Goal: Task Accomplishment & Management: Use online tool/utility

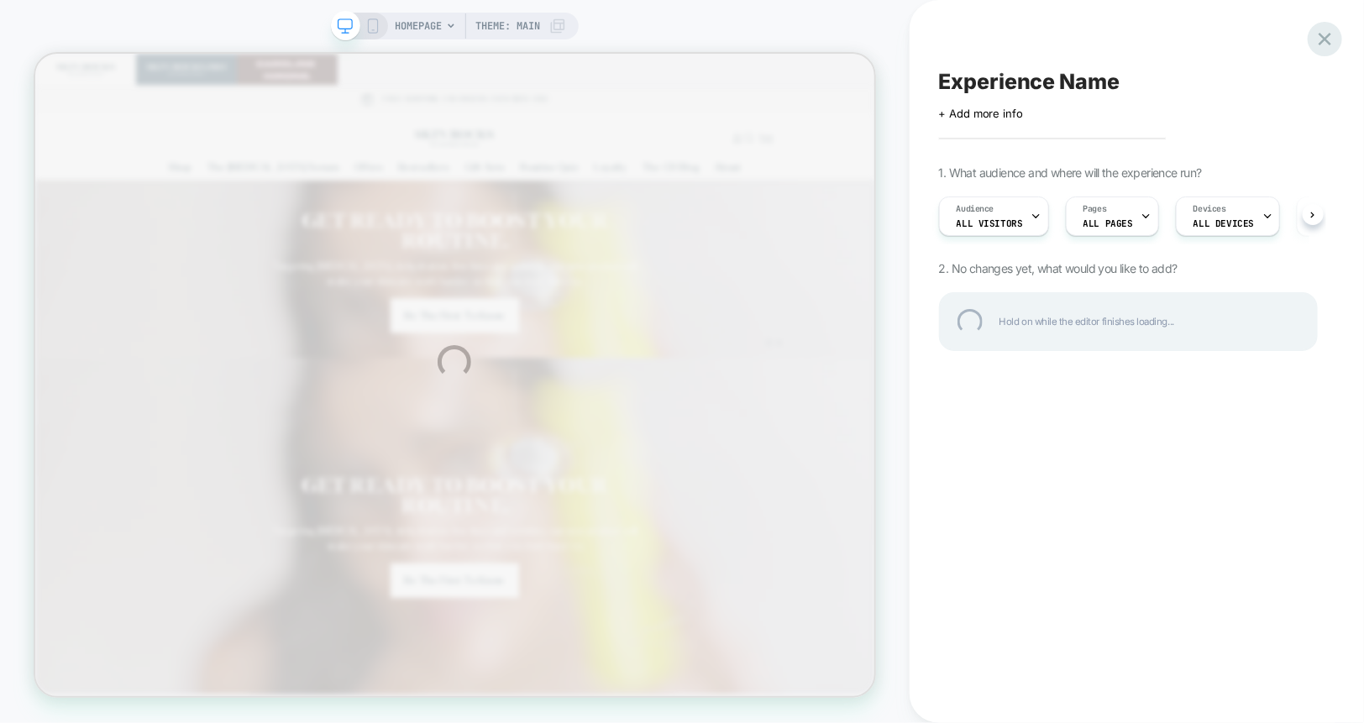
click at [1323, 40] on div at bounding box center [1325, 39] width 34 height 34
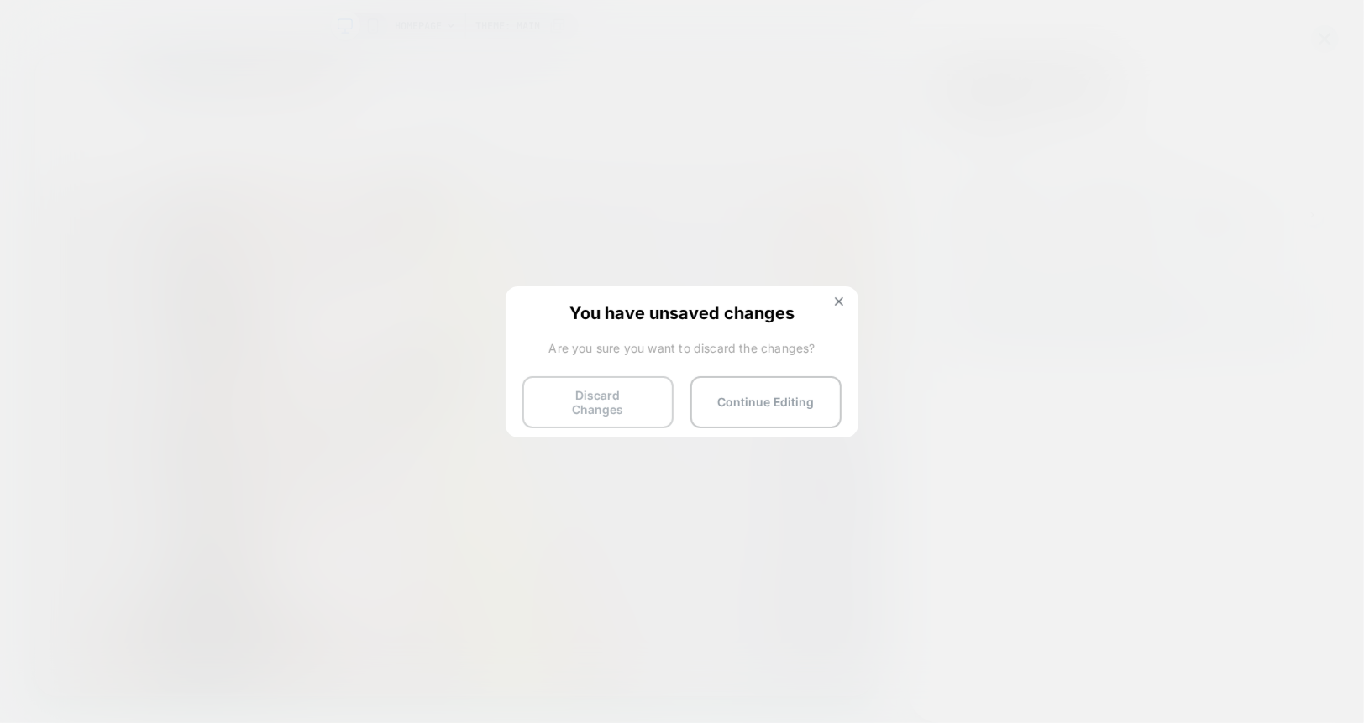
scroll to position [0, 606]
click at [618, 400] on button "Discard Changes" at bounding box center [597, 402] width 151 height 52
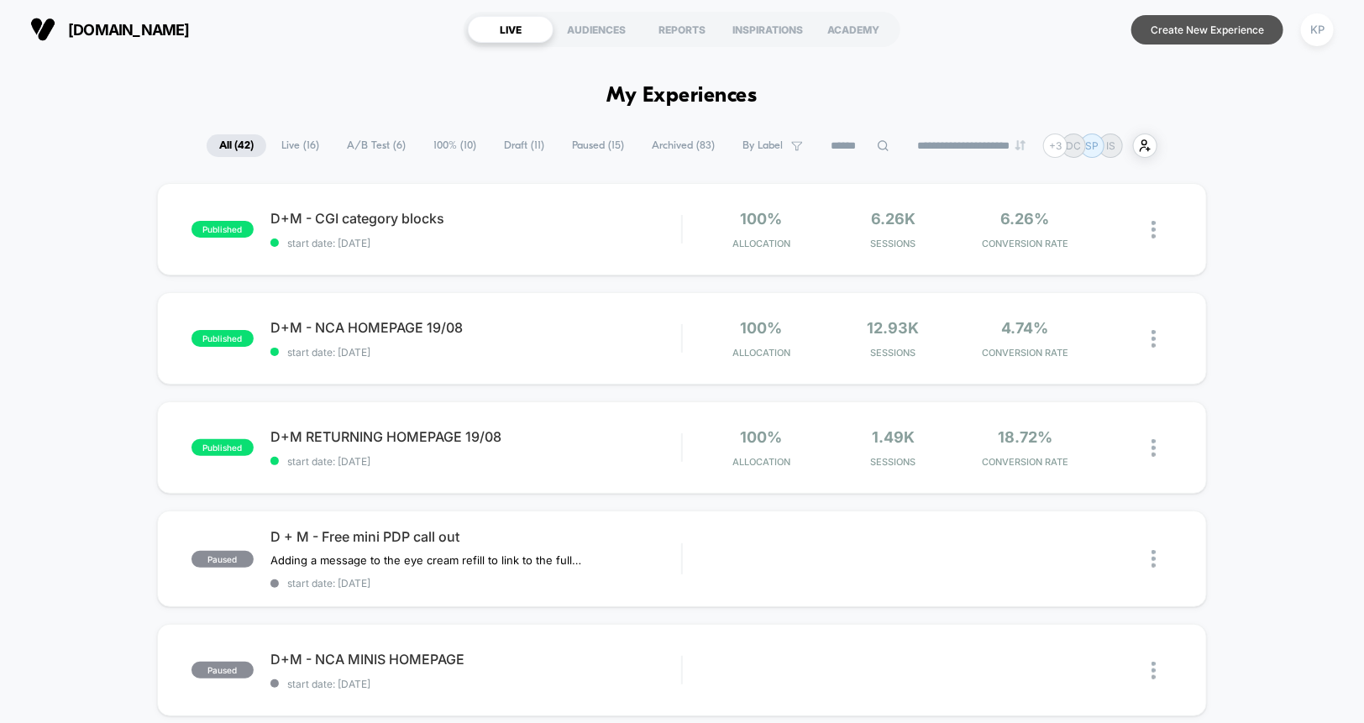
click at [1199, 26] on button "Create New Experience" at bounding box center [1207, 29] width 152 height 29
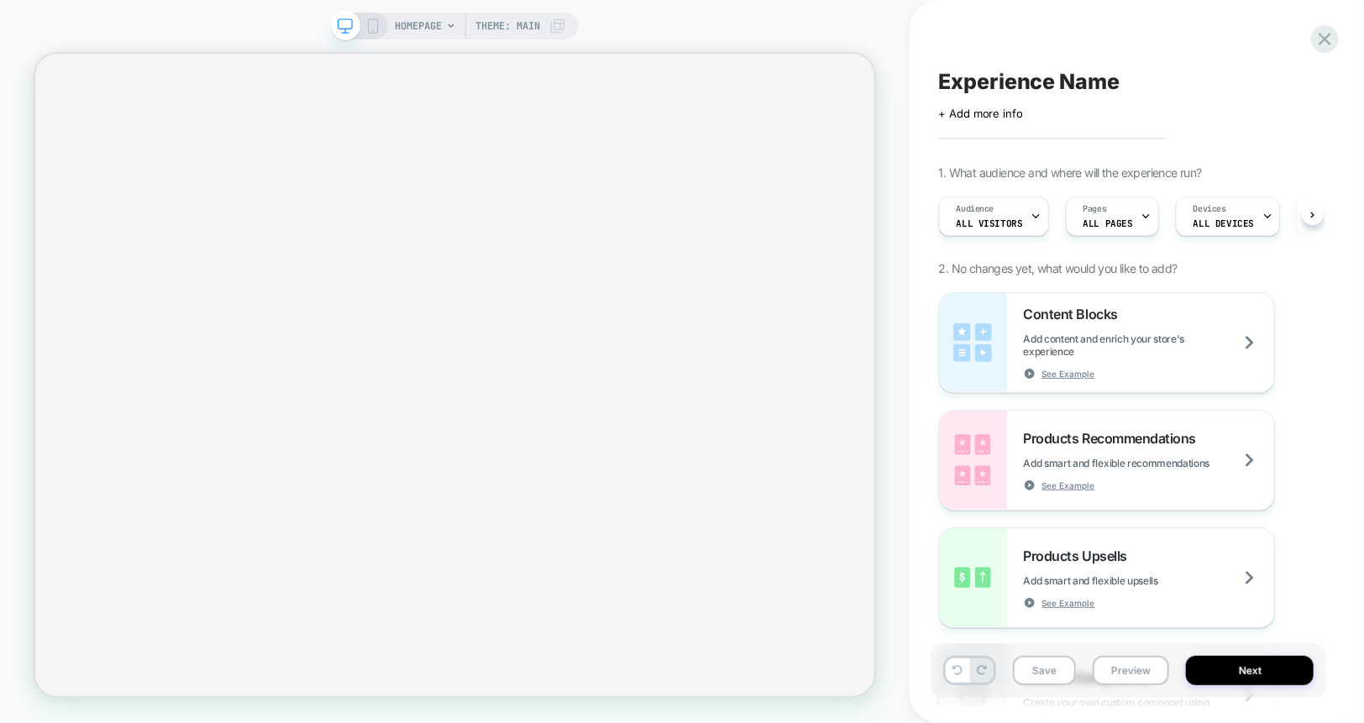
scroll to position [0, 2]
click at [502, 26] on span "Theme: MAIN" at bounding box center [507, 26] width 65 height 27
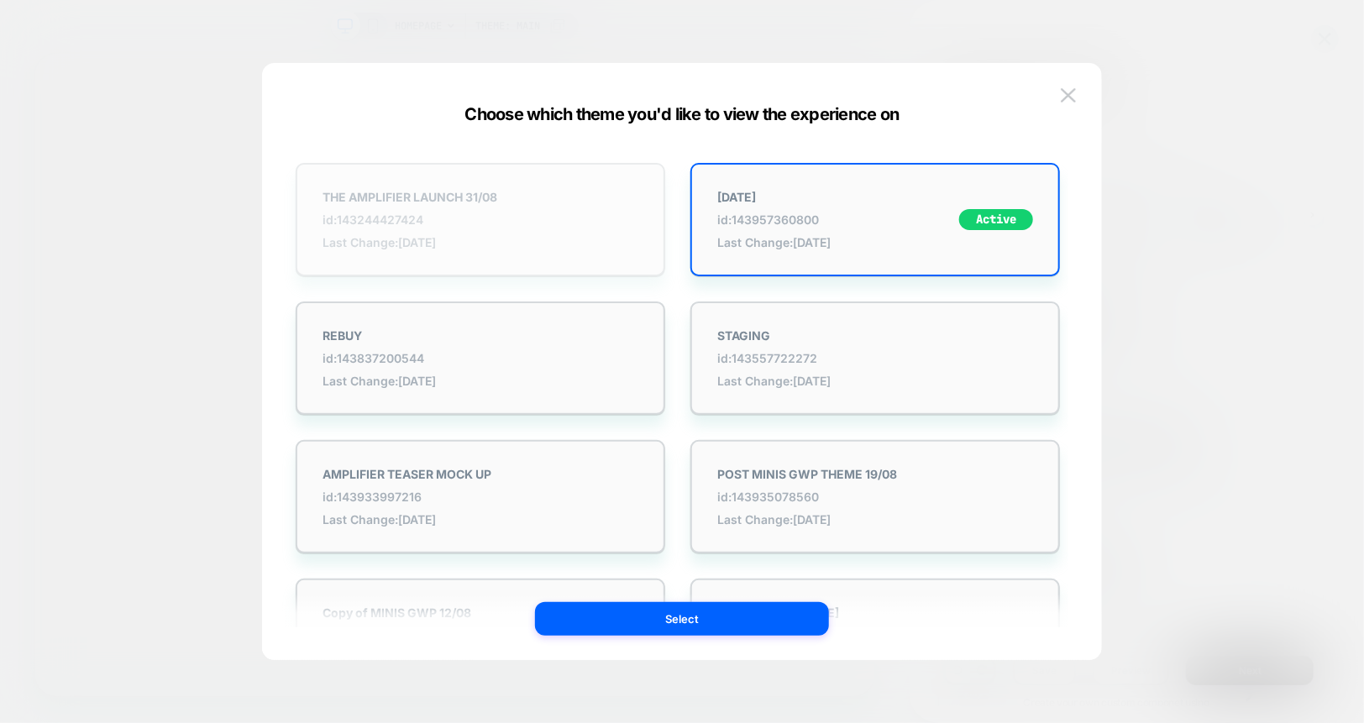
click at [508, 212] on div "THE AMPLIFIER LAUNCH 31/08 id: 143244427424 Last Change: 29/08/2025" at bounding box center [481, 219] width 370 height 113
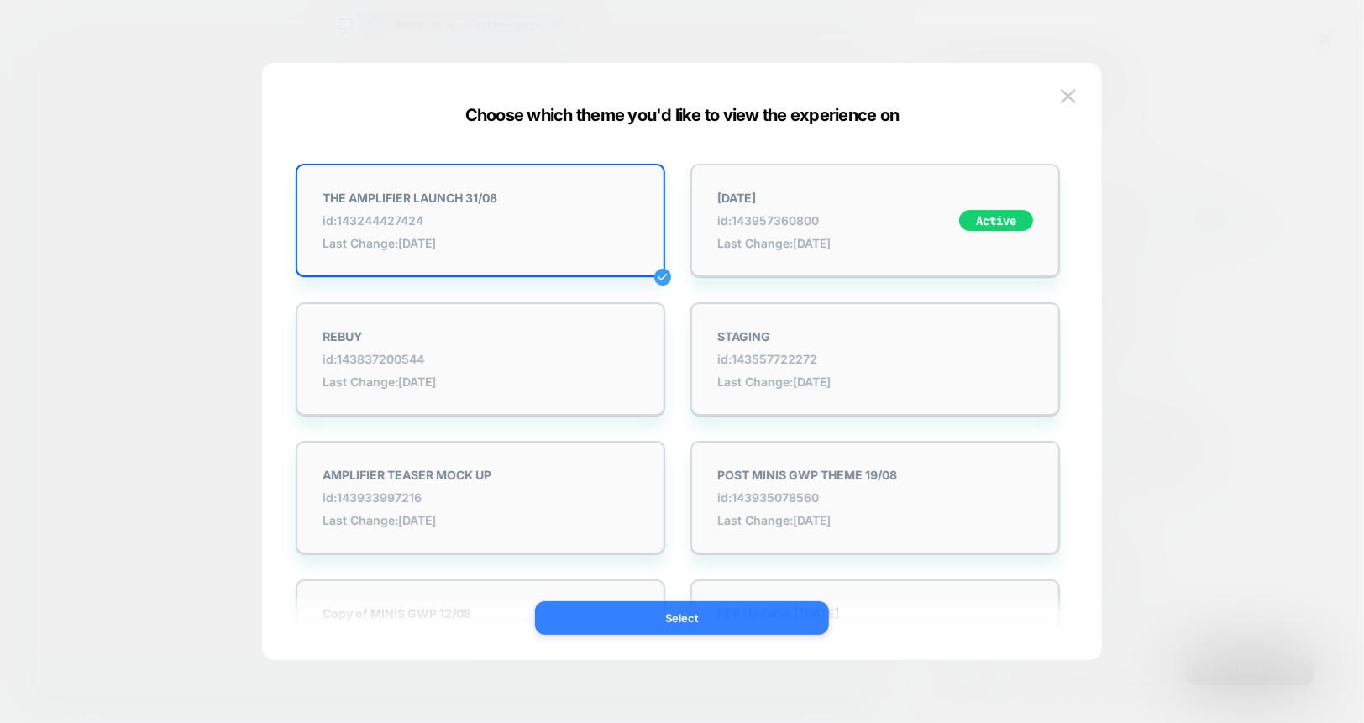
click at [648, 616] on button "Select" at bounding box center [682, 618] width 294 height 34
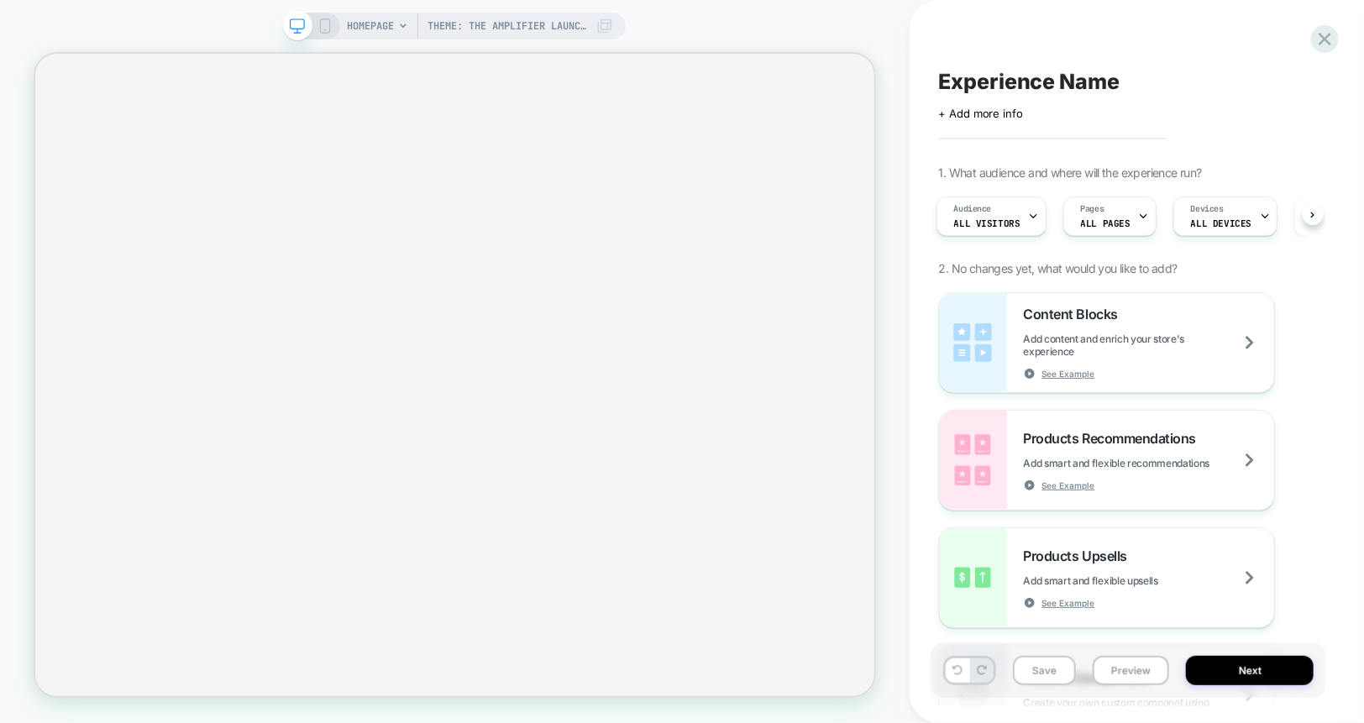
scroll to position [0, 3]
click at [981, 223] on span "All Visitors" at bounding box center [986, 224] width 66 height 12
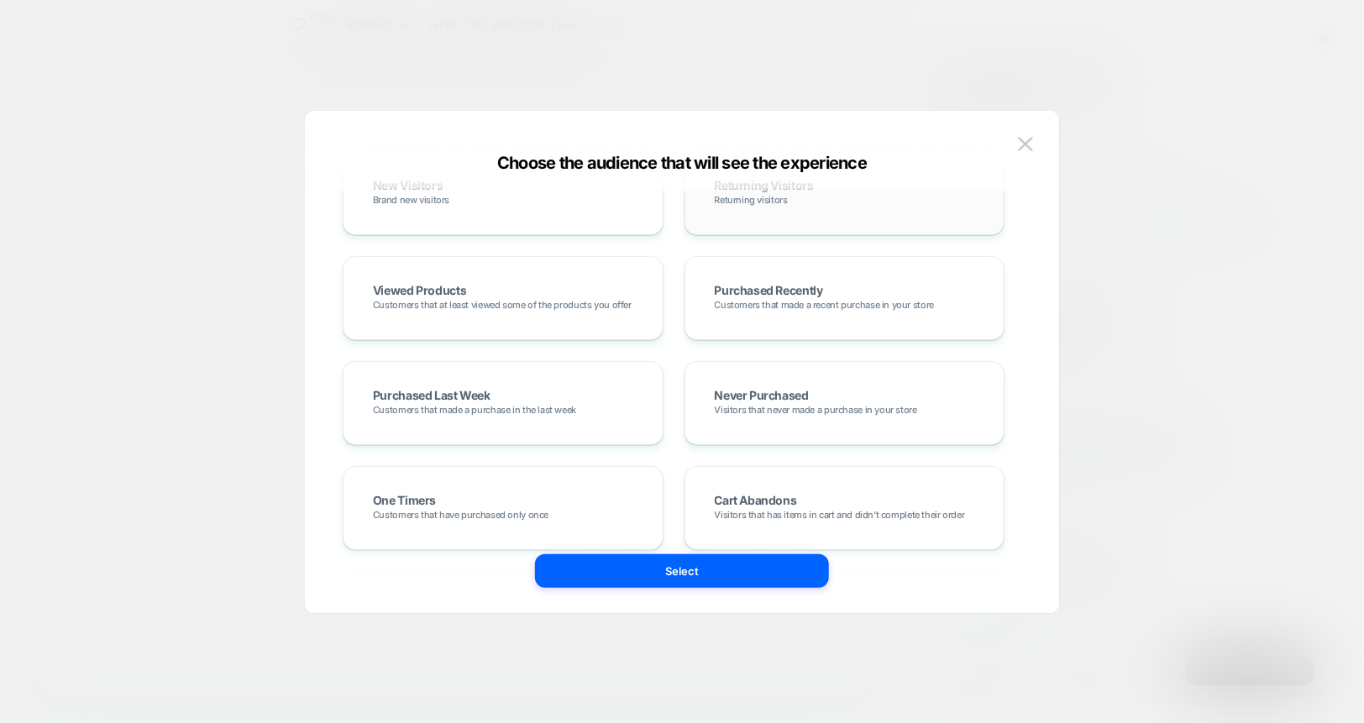
scroll to position [298, 0]
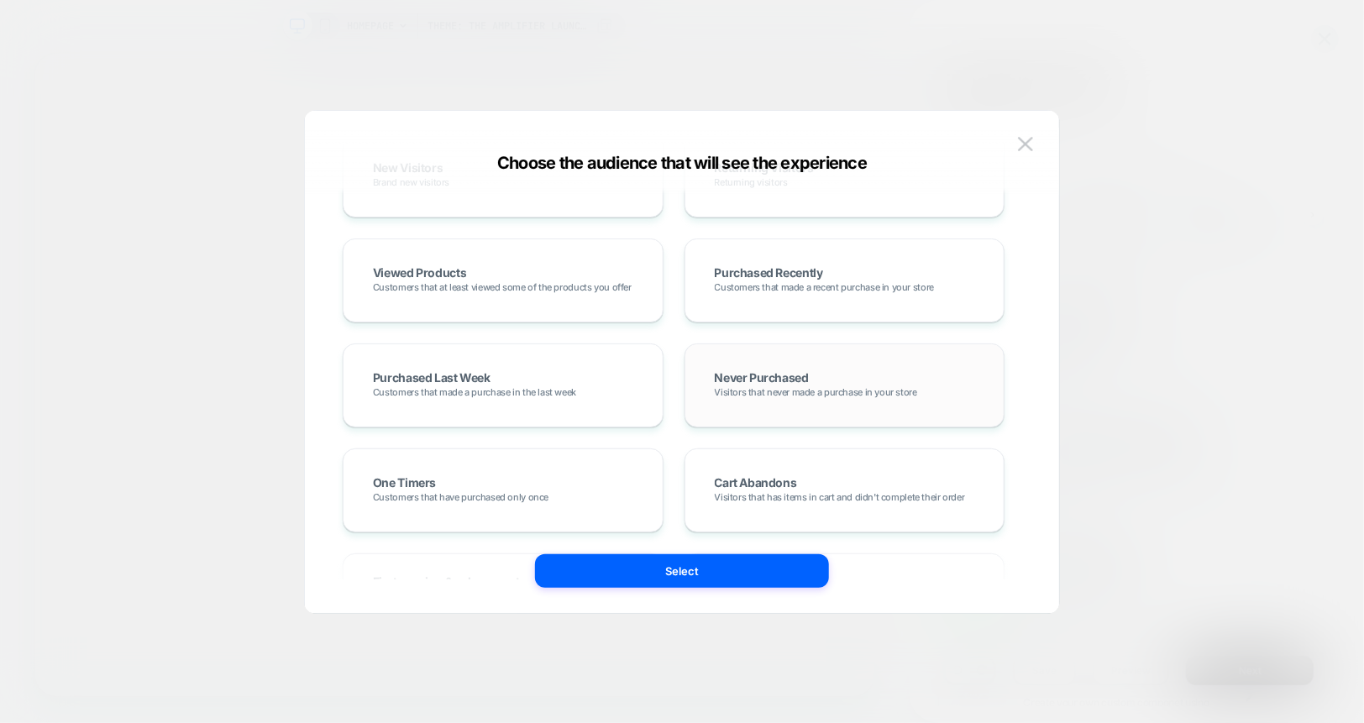
click at [796, 365] on div "Never Purchased Visitors that never made a purchase in your store" at bounding box center [845, 385] width 286 height 49
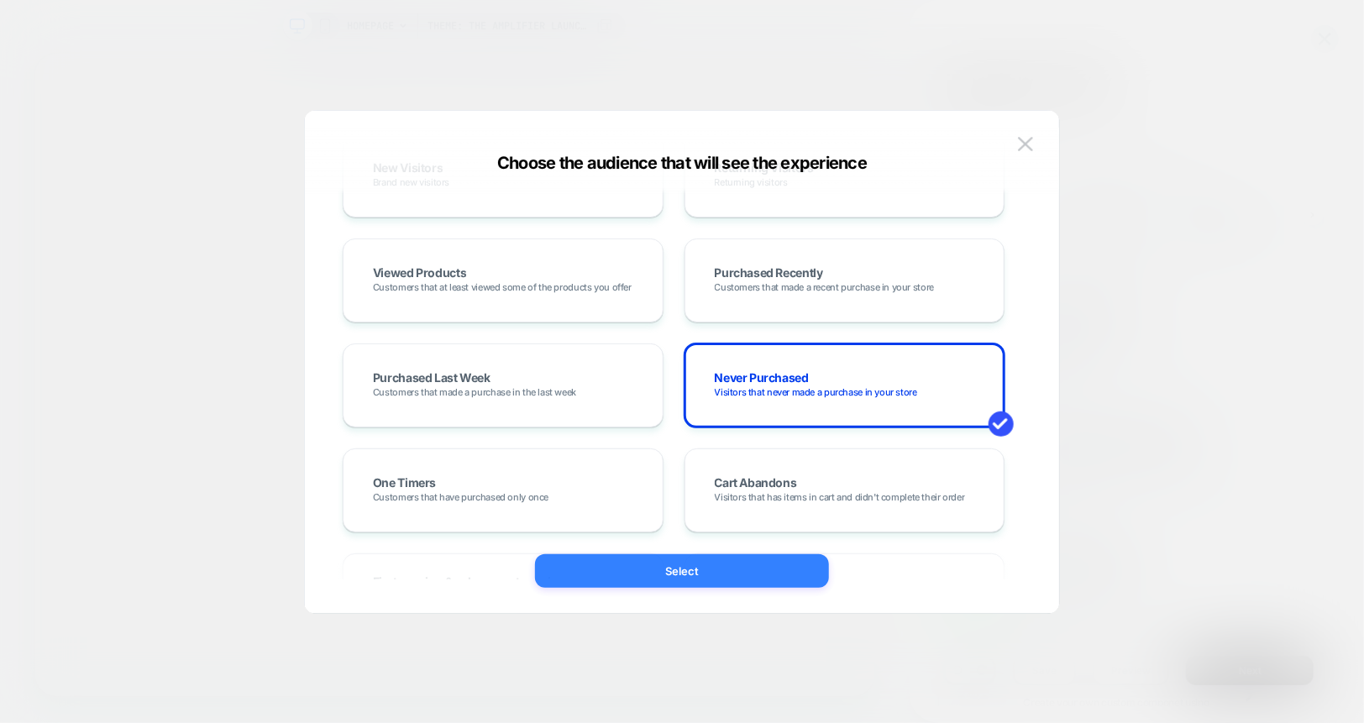
click at [732, 569] on button "Select" at bounding box center [682, 571] width 294 height 34
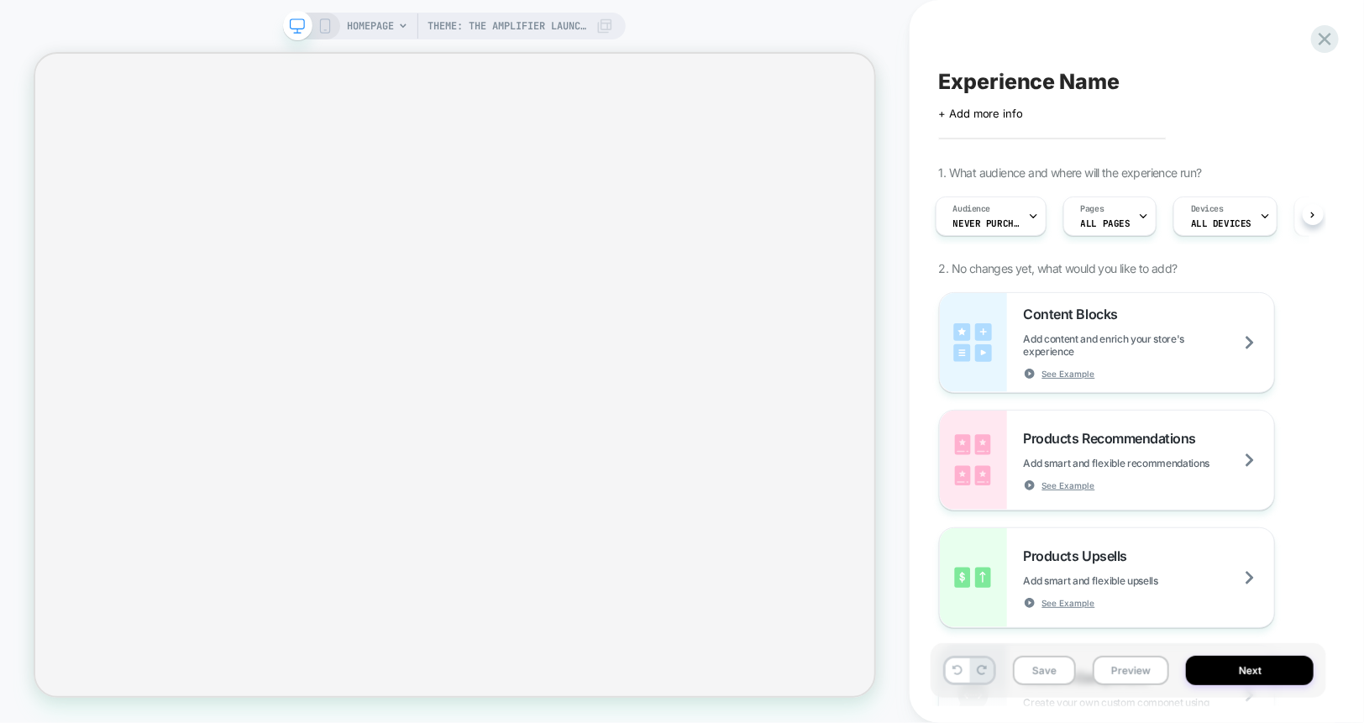
click at [988, 94] on div "Click to edit experience details + Add more info" at bounding box center [1128, 107] width 379 height 26
click at [984, 110] on span "+ Add more info" at bounding box center [981, 113] width 84 height 13
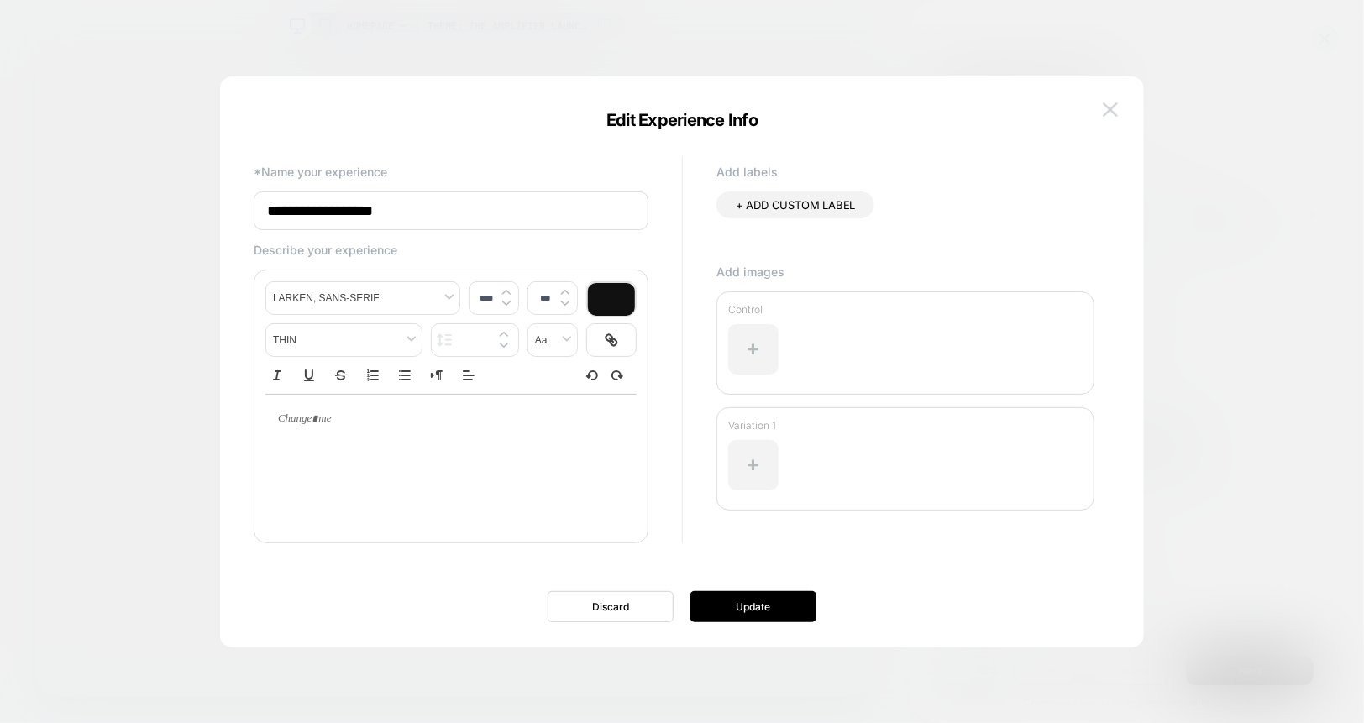
click at [1107, 108] on img at bounding box center [1110, 109] width 15 height 14
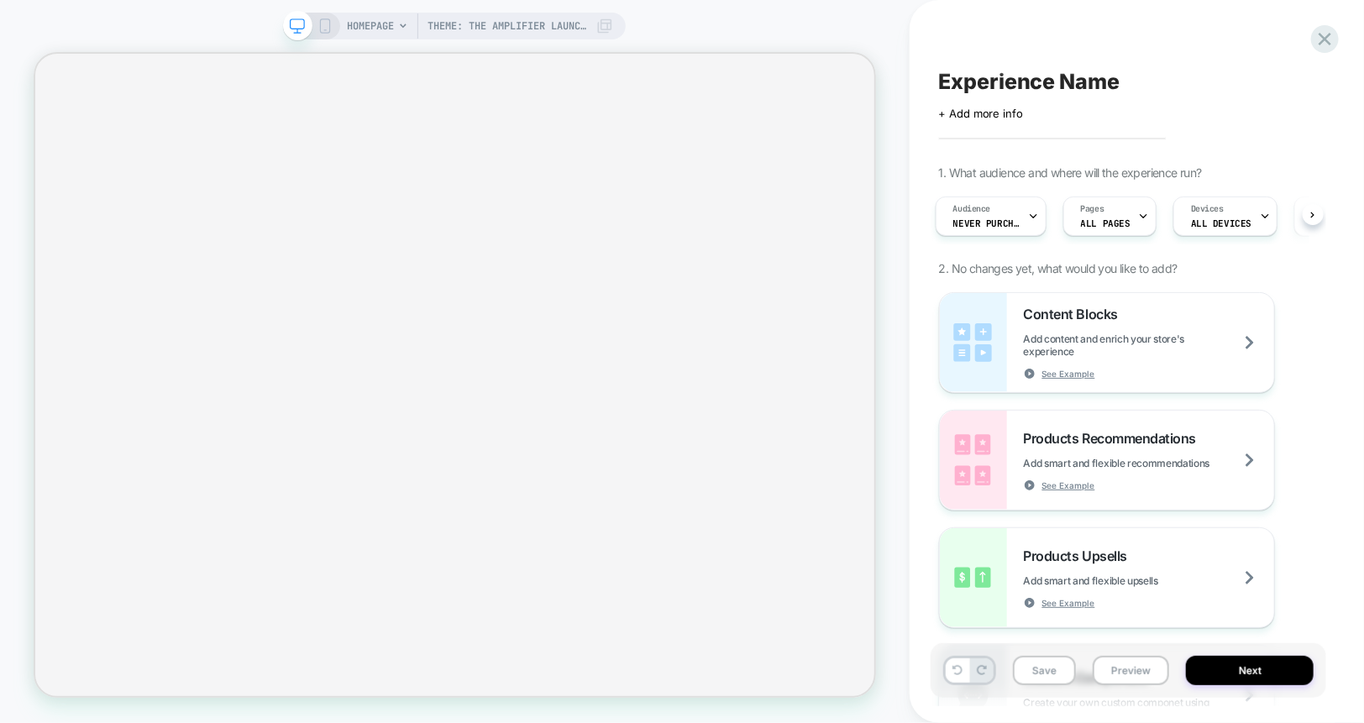
click at [1051, 81] on span "Experience Name" at bounding box center [1029, 81] width 181 height 25
type textarea "**********"
click at [1146, 83] on icon at bounding box center [1146, 81] width 9 height 7
click at [1101, 220] on span "ALL PAGES" at bounding box center [1106, 224] width 50 height 12
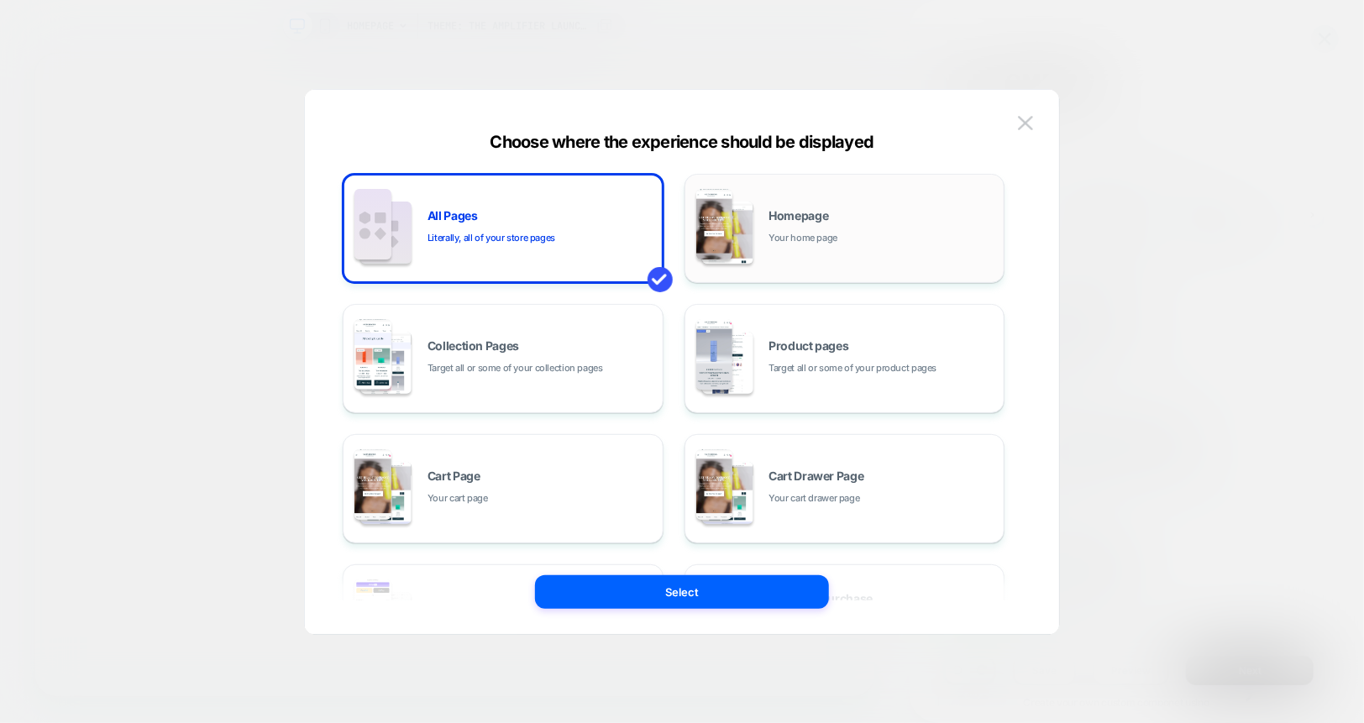
click at [769, 254] on div "Homepage Your home page" at bounding box center [845, 228] width 302 height 92
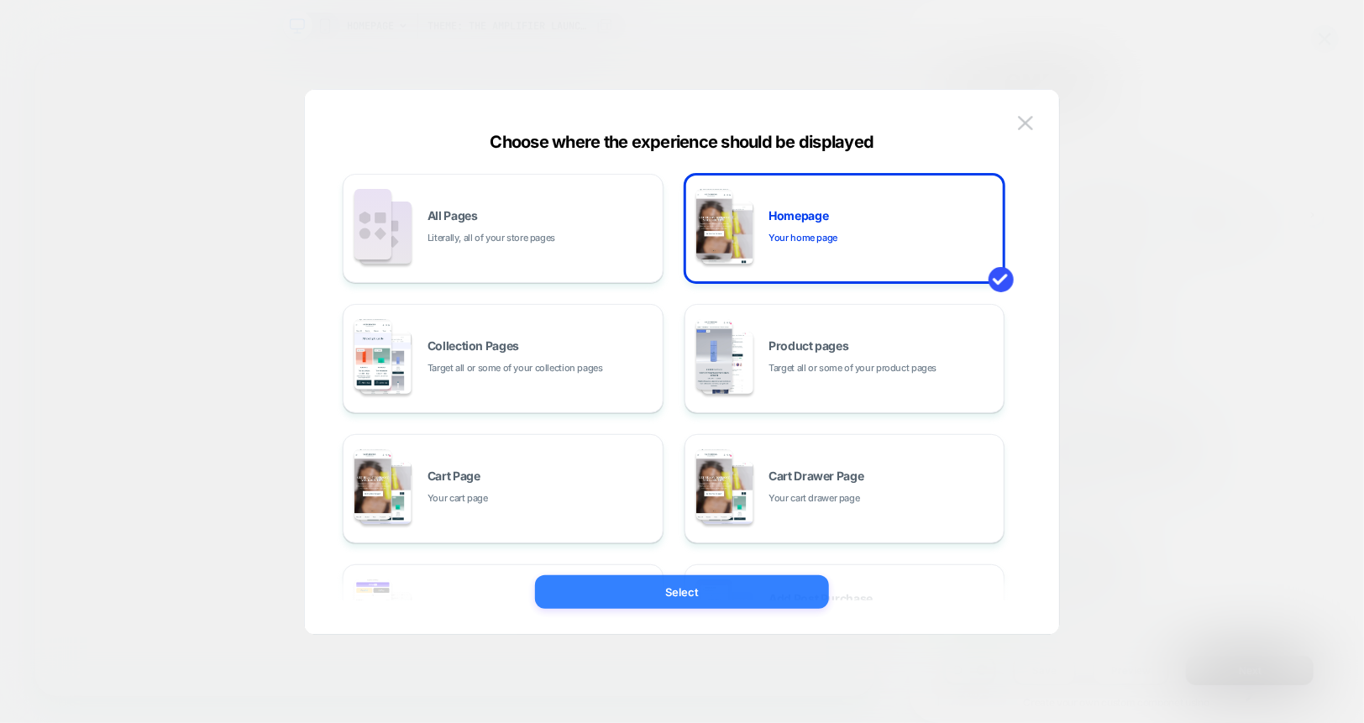
click at [721, 583] on button "Select" at bounding box center [682, 592] width 294 height 34
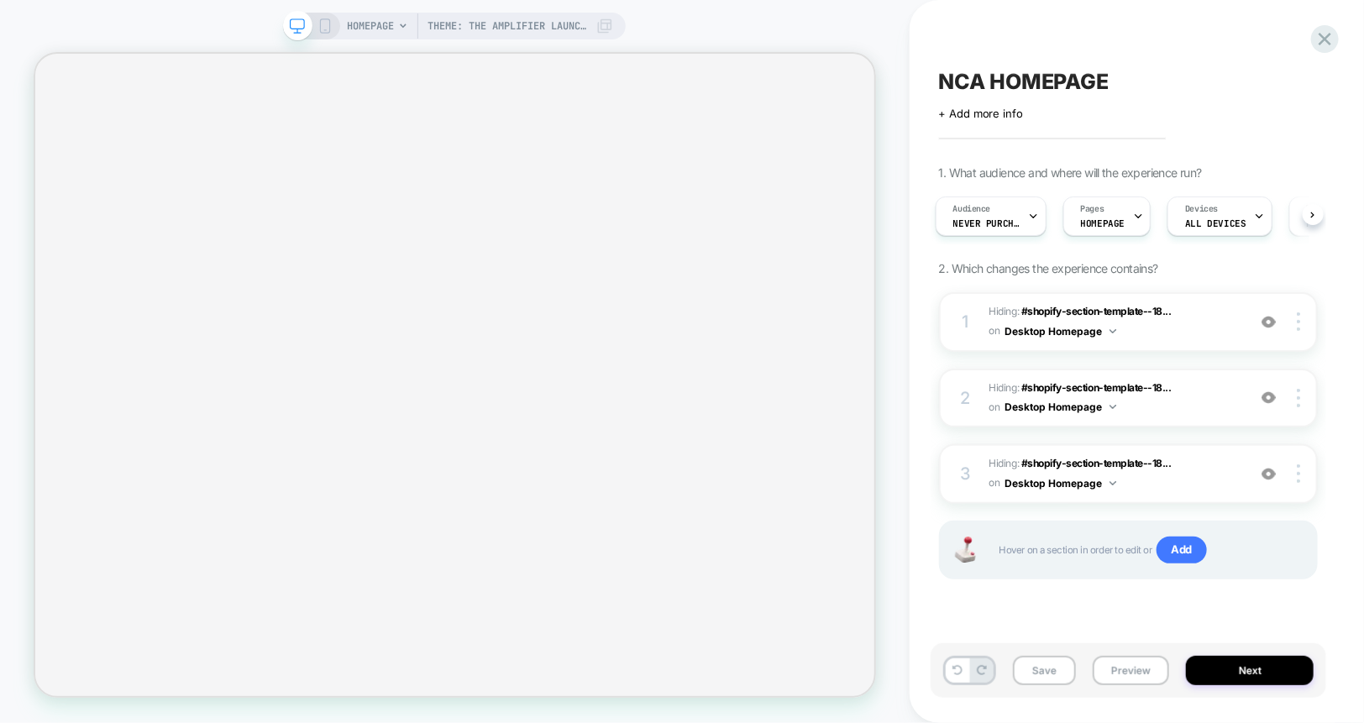
click at [329, 26] on rect at bounding box center [325, 25] width 9 height 13
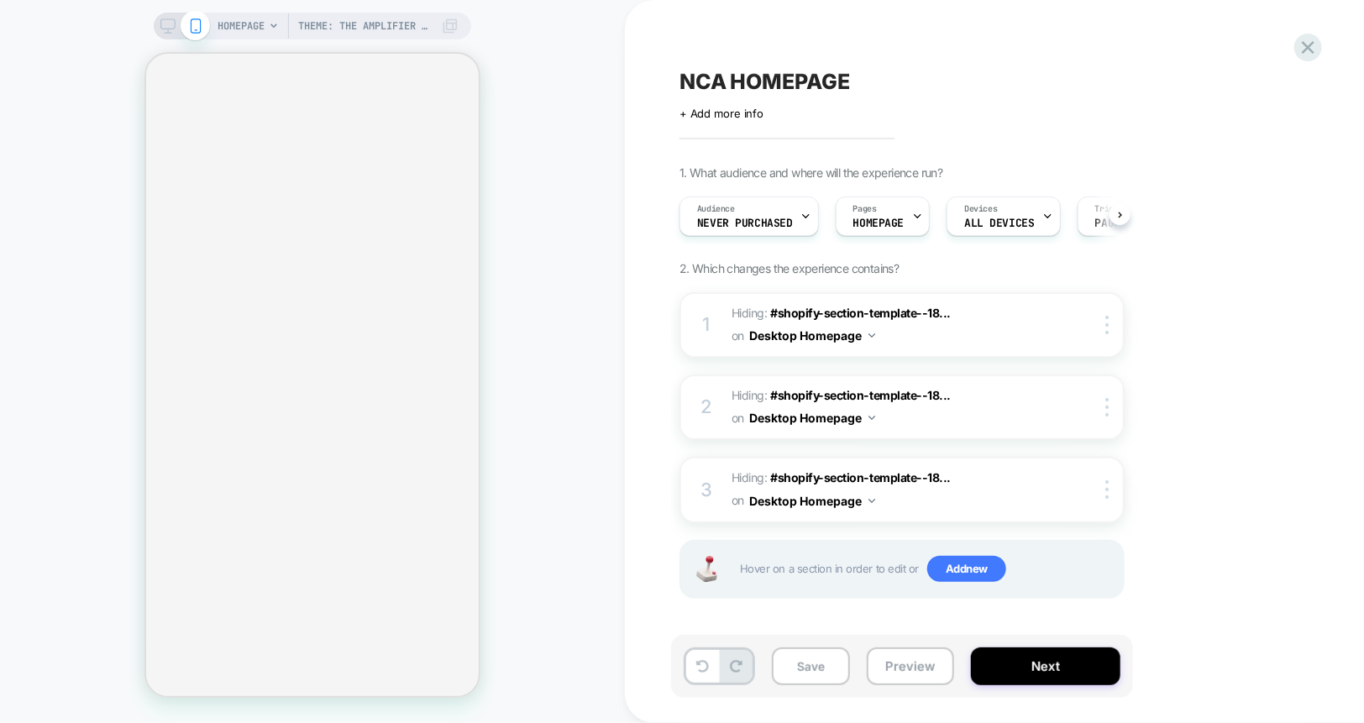
scroll to position [0, 1]
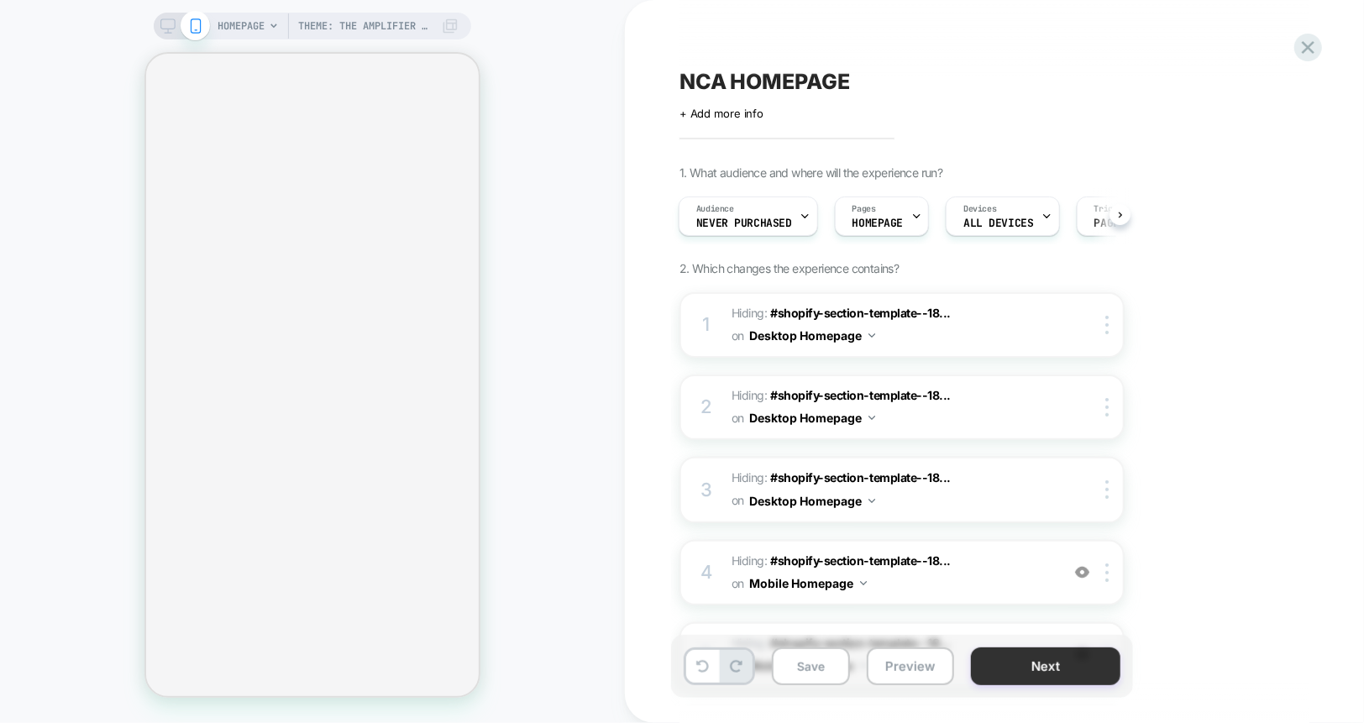
click at [1003, 664] on button "Next" at bounding box center [1046, 667] width 150 height 38
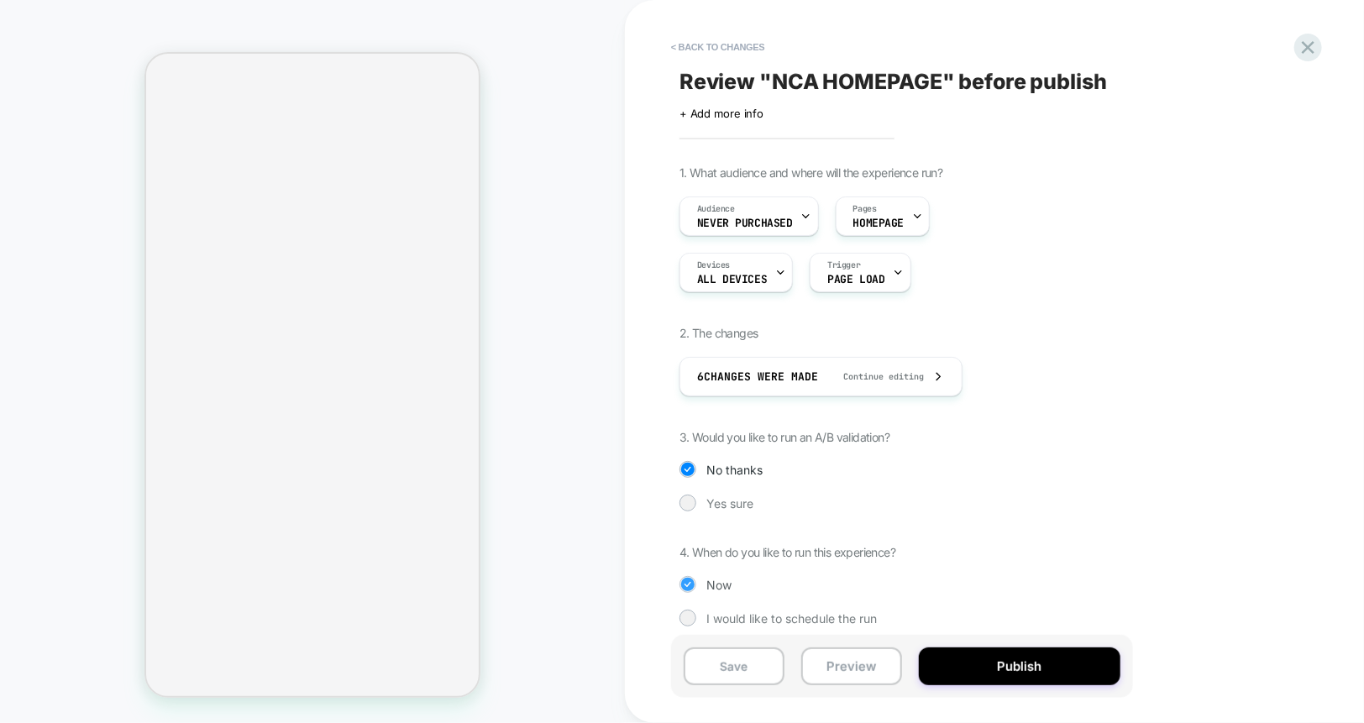
scroll to position [10, 0]
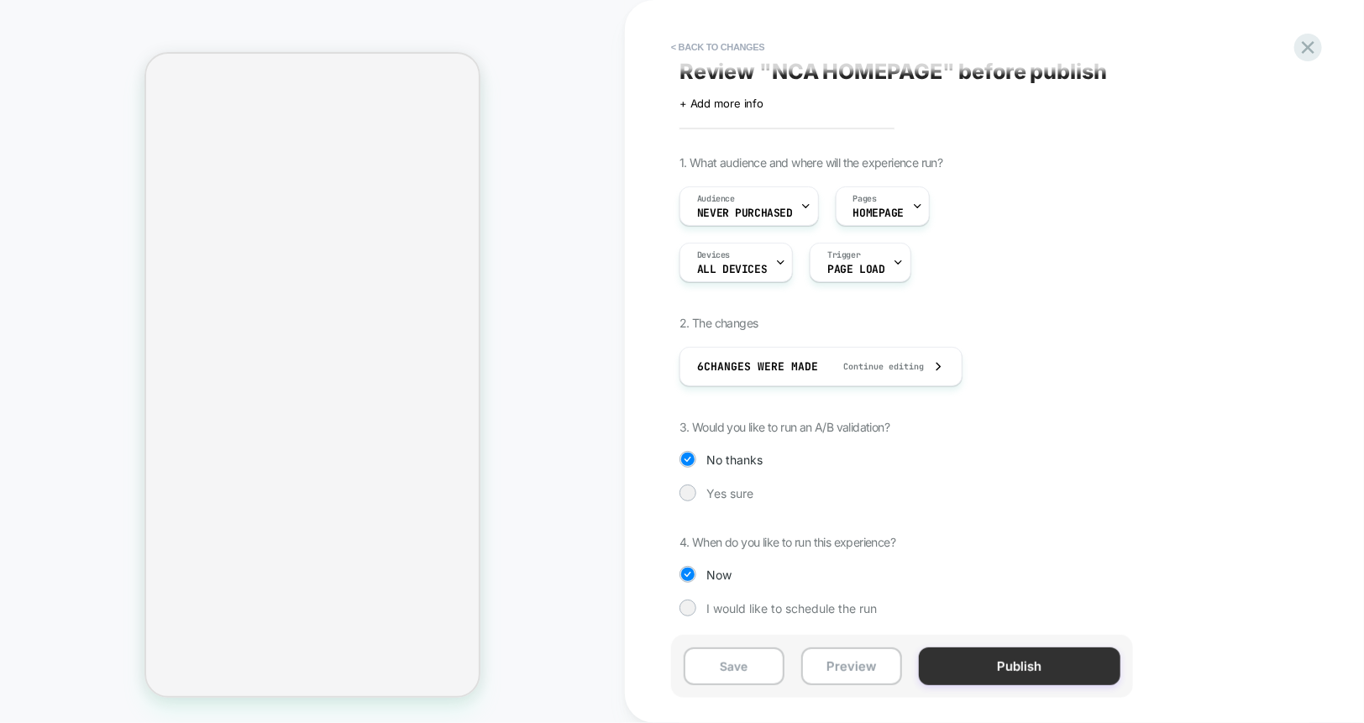
click at [999, 664] on button "Publish" at bounding box center [1020, 667] width 202 height 38
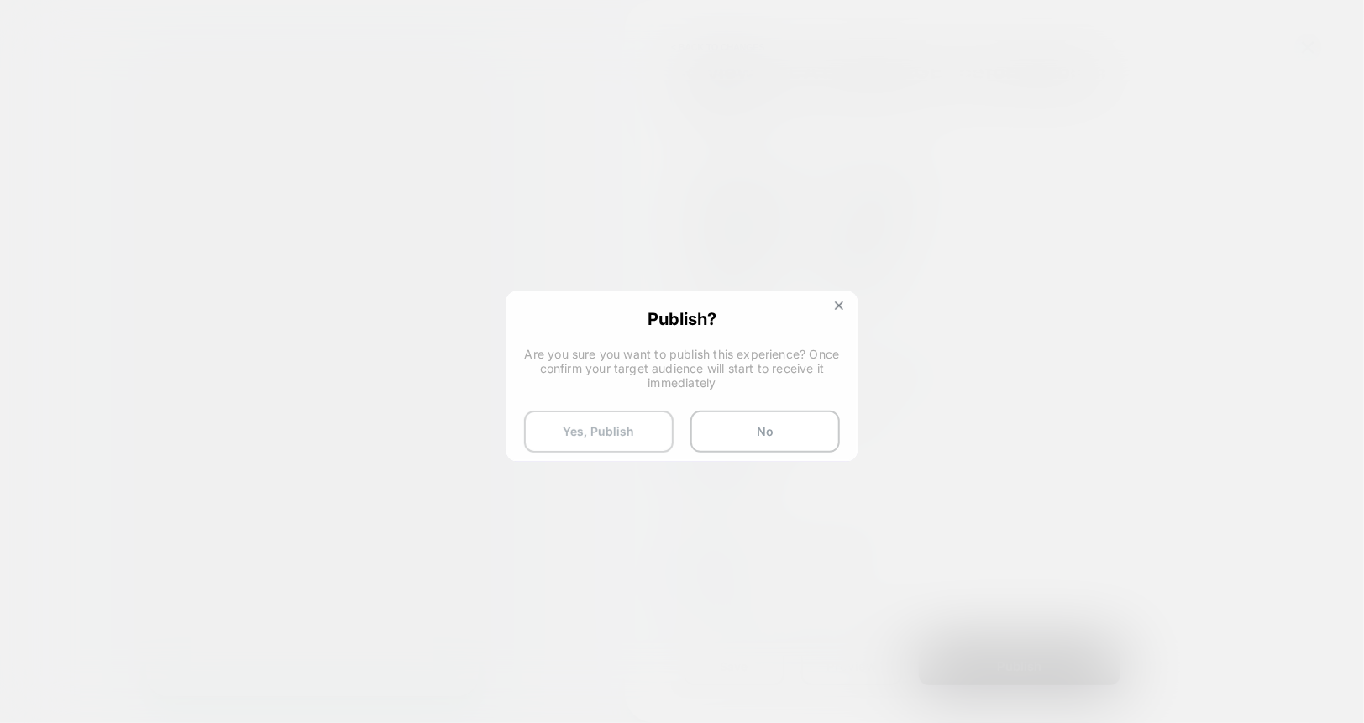
click at [579, 434] on button "Yes, Publish" at bounding box center [599, 432] width 150 height 42
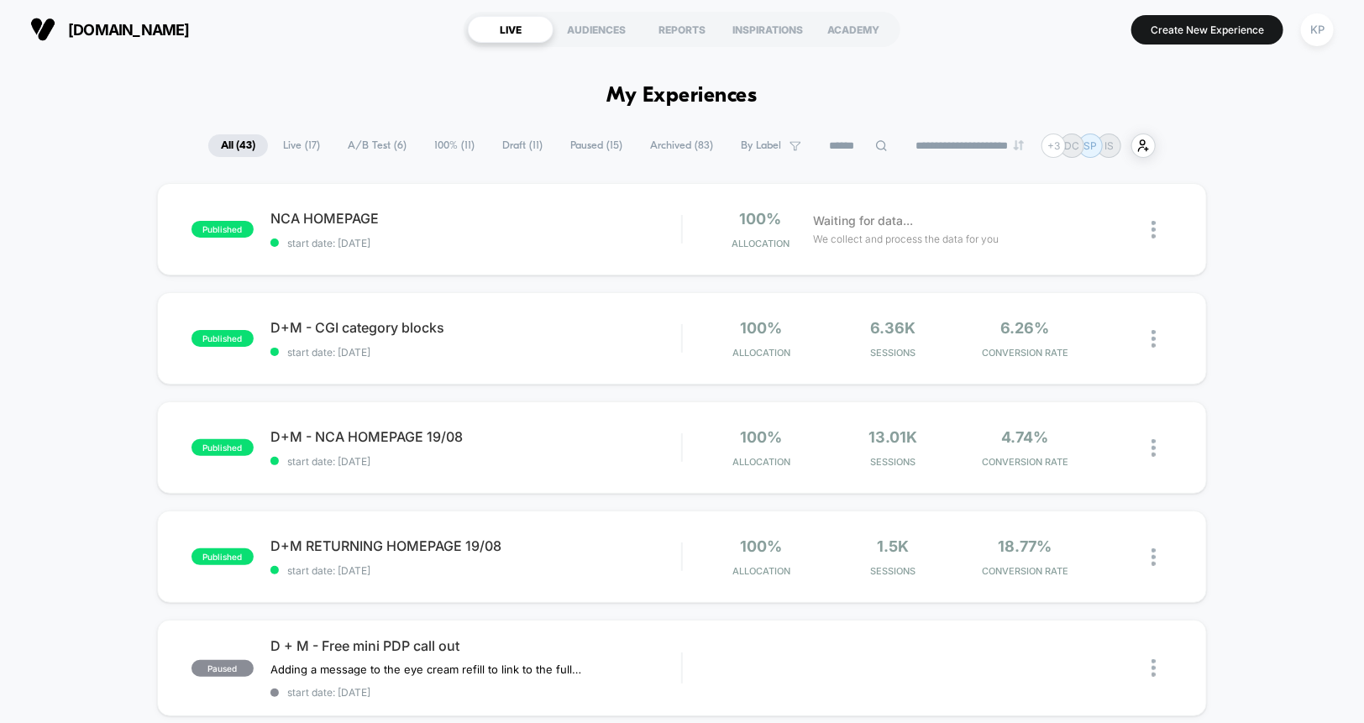
click at [1206, 28] on div "Published Successfully" at bounding box center [1214, 49] width 269 height 69
click at [1193, 28] on button "Create New Experience" at bounding box center [1207, 29] width 152 height 29
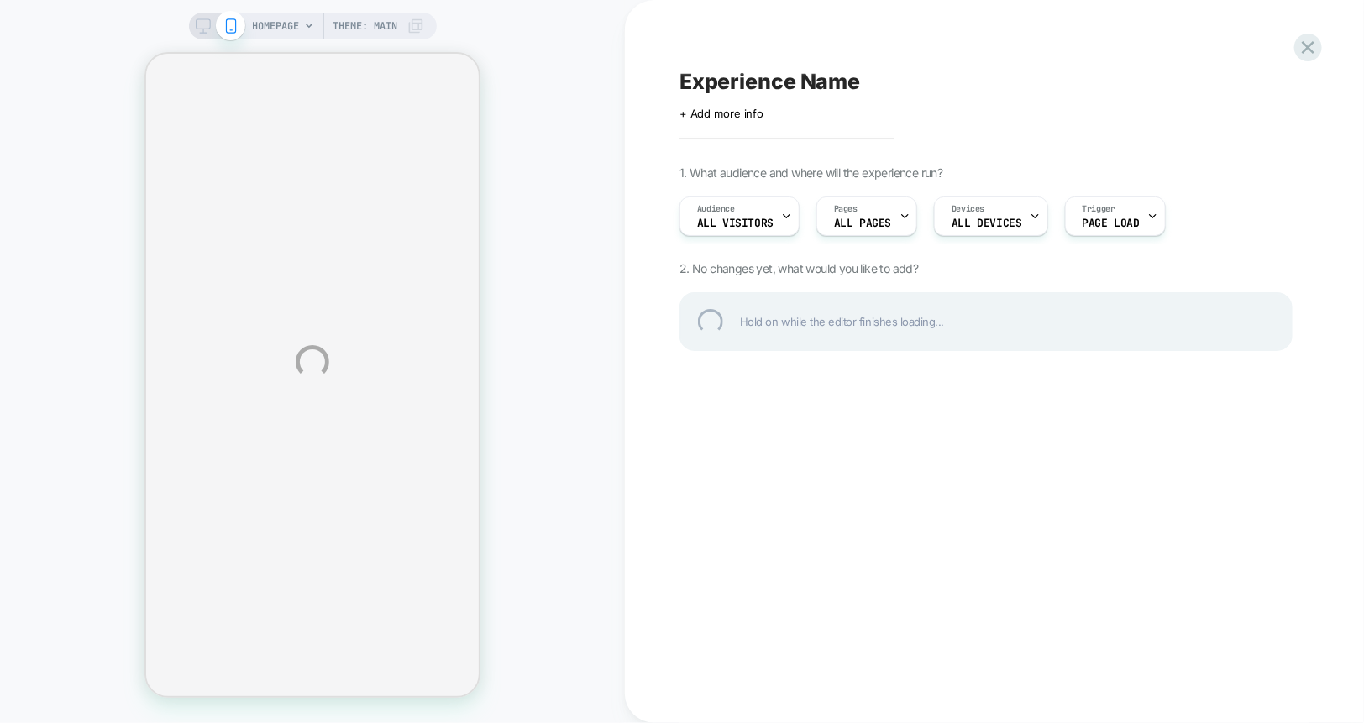
click at [731, 85] on div "Experience Name" at bounding box center [985, 81] width 613 height 25
type textarea "**********"
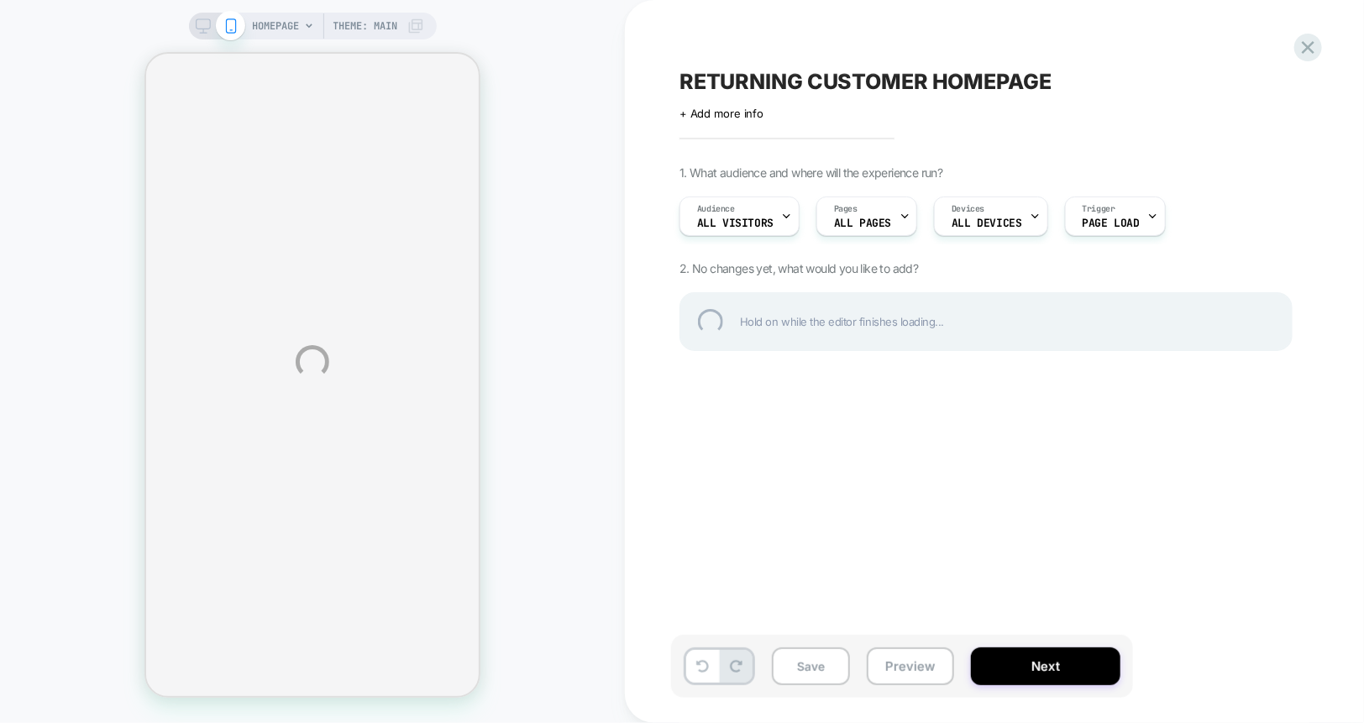
click at [383, 25] on div "HOMEPAGE Theme: MAIN RETURNING CUSTOMER HOMEPAGE Click to edit experience detai…" at bounding box center [682, 361] width 1364 height 723
click at [370, 26] on div "HOMEPAGE Theme: MAIN RETURNING CUSTOMER HOMEPAGE Click to edit experience detai…" at bounding box center [682, 361] width 1364 height 723
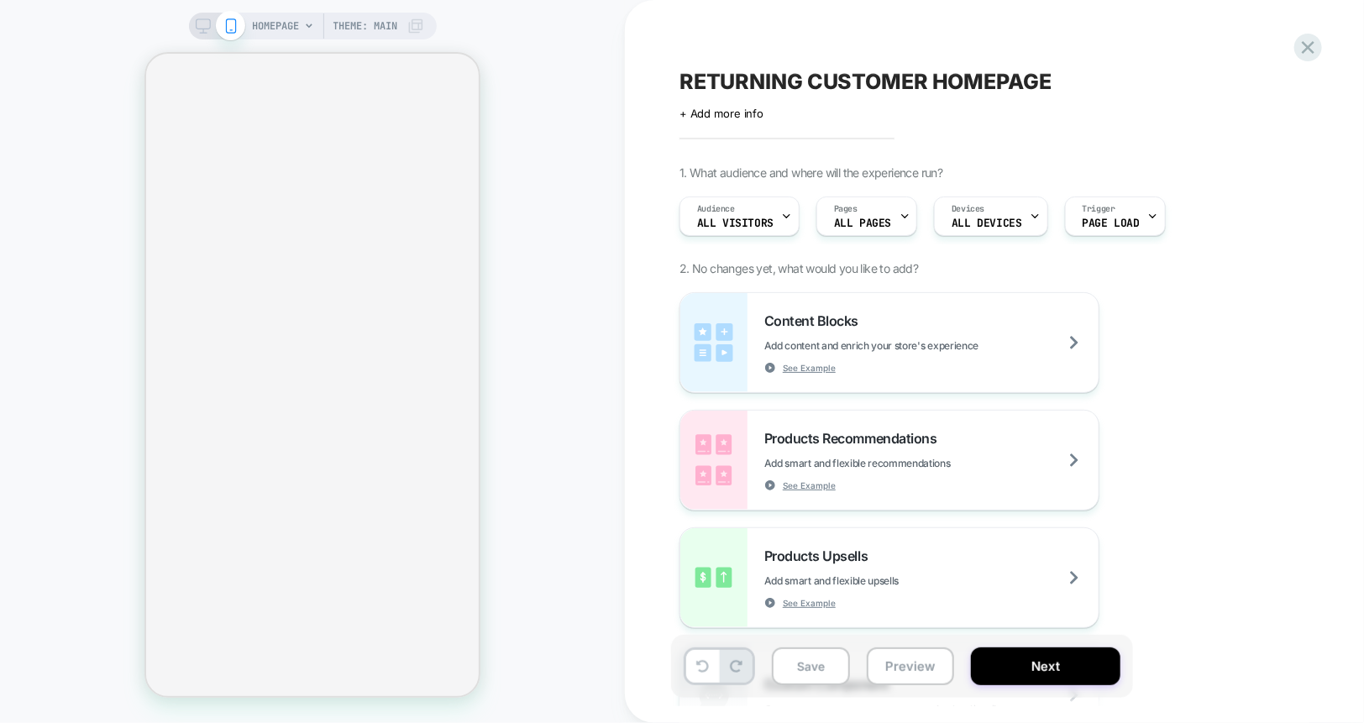
click at [361, 25] on span "Theme: MAIN" at bounding box center [365, 26] width 65 height 27
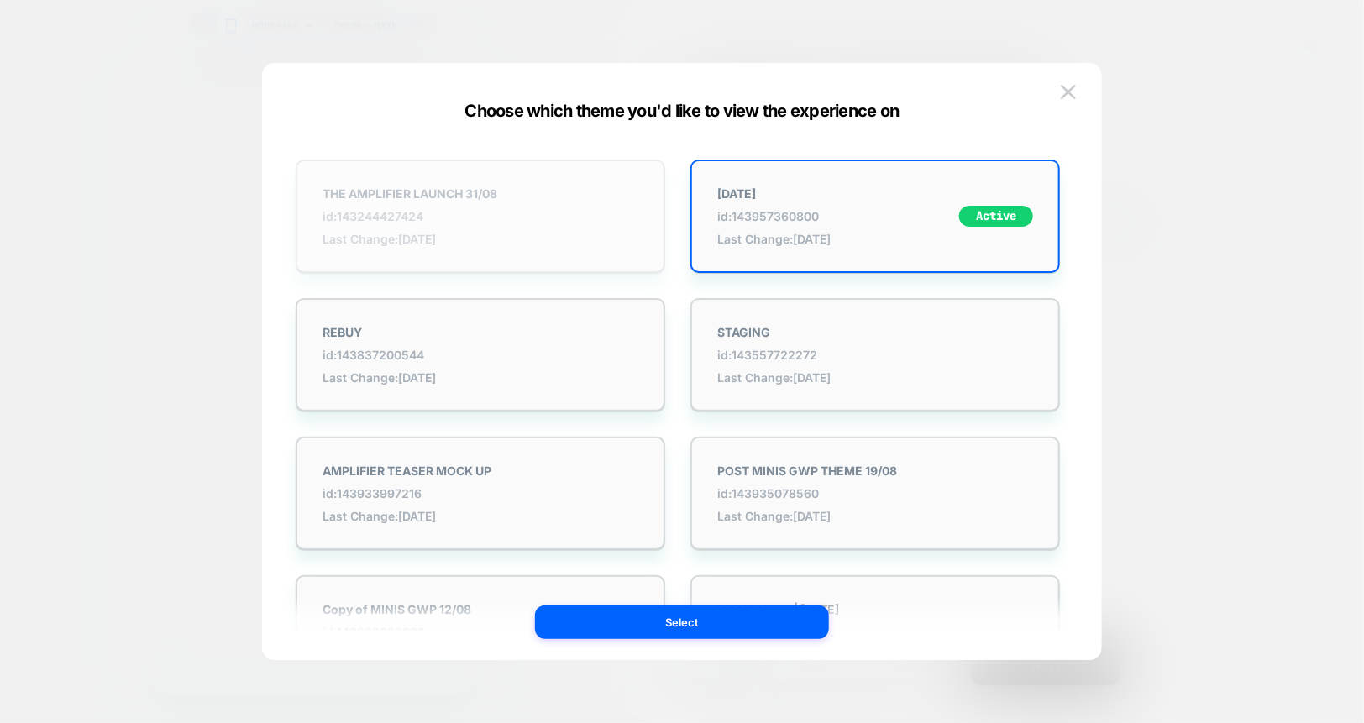
click at [424, 219] on span "id: 143244427424" at bounding box center [410, 216] width 175 height 14
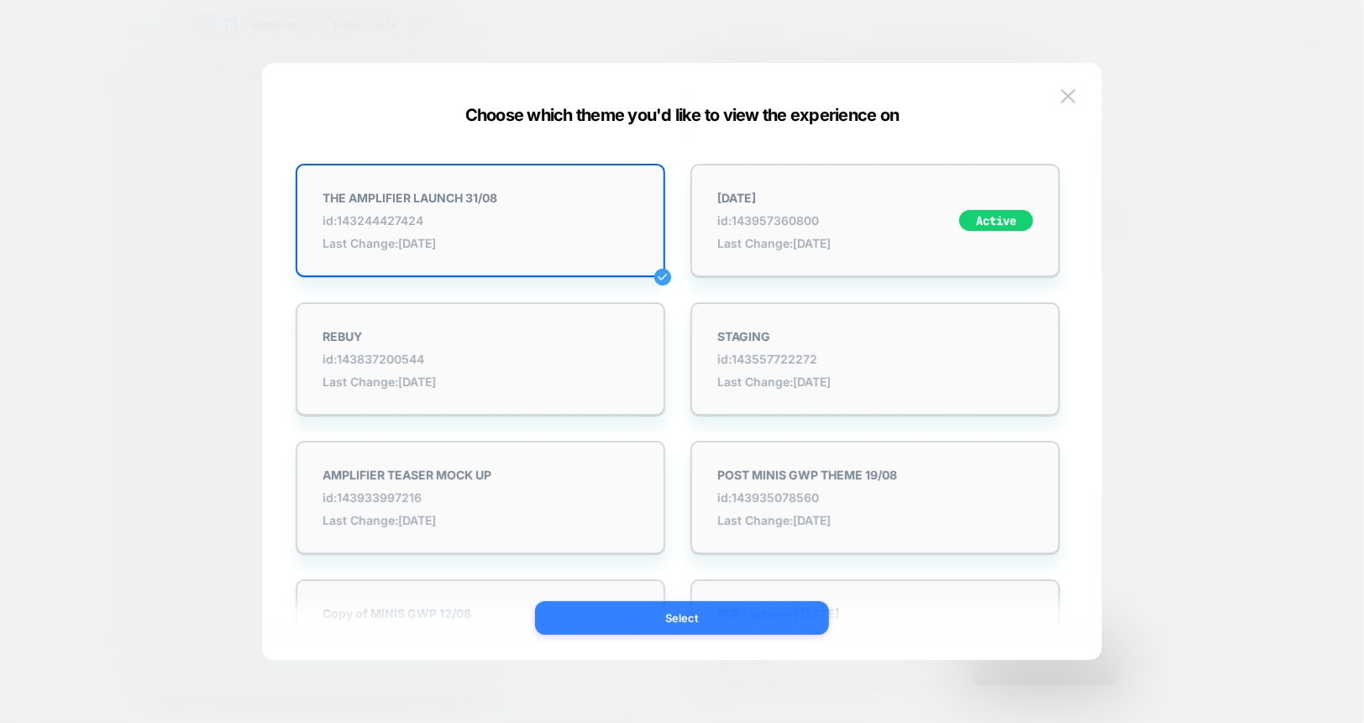
click at [629, 606] on button "Select" at bounding box center [682, 618] width 294 height 34
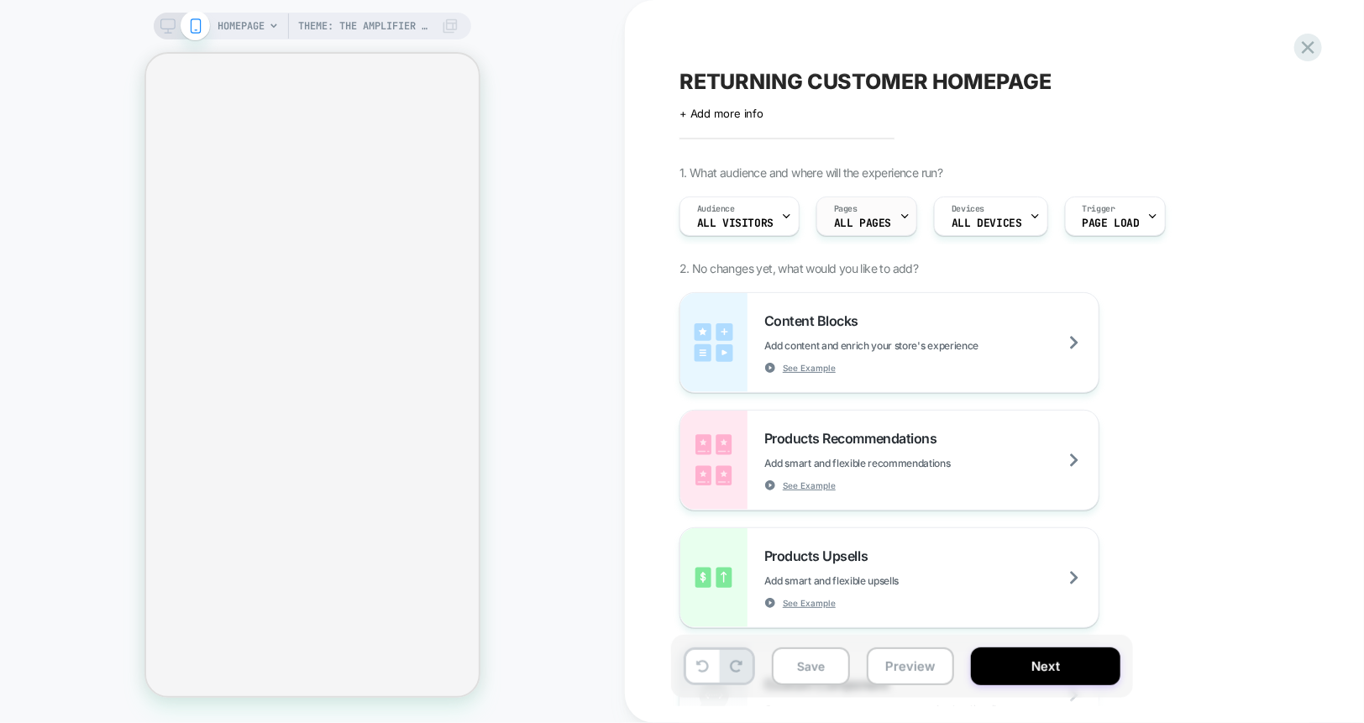
click at [835, 223] on span "ALL PAGES" at bounding box center [862, 224] width 57 height 12
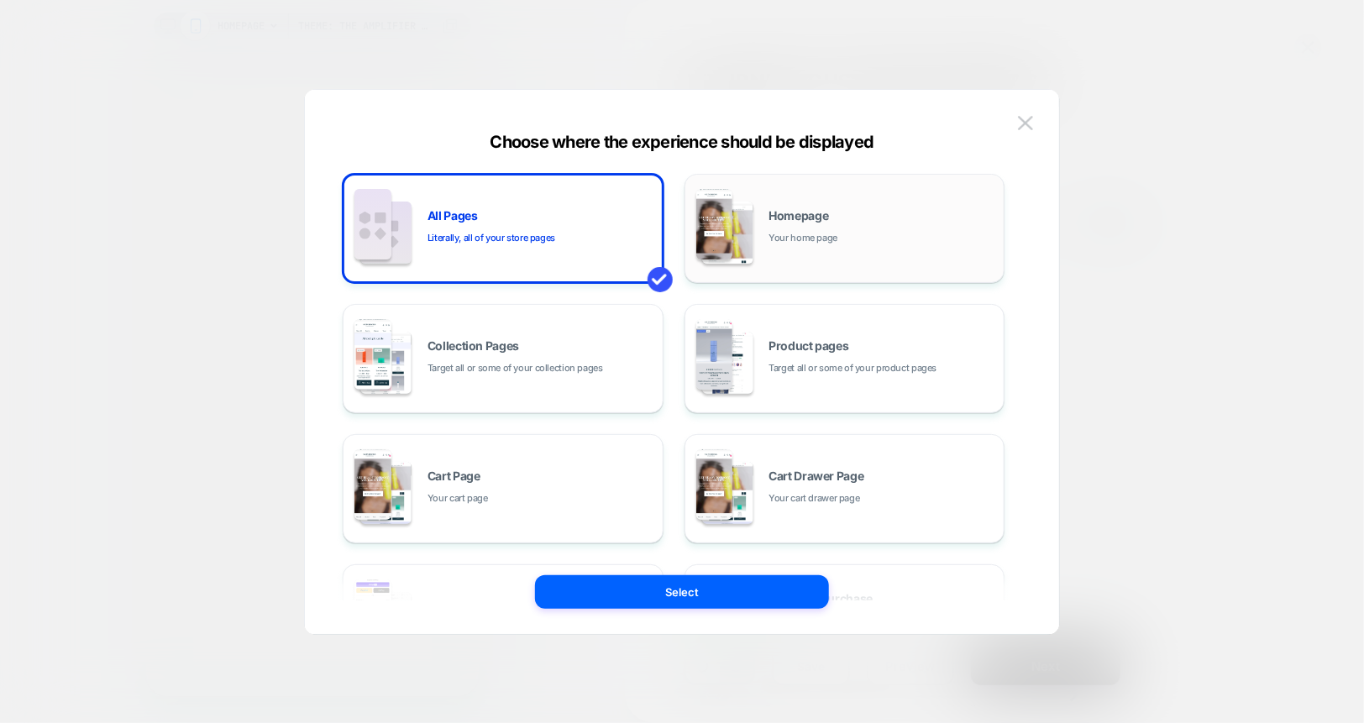
click at [805, 210] on span "Homepage" at bounding box center [799, 216] width 60 height 12
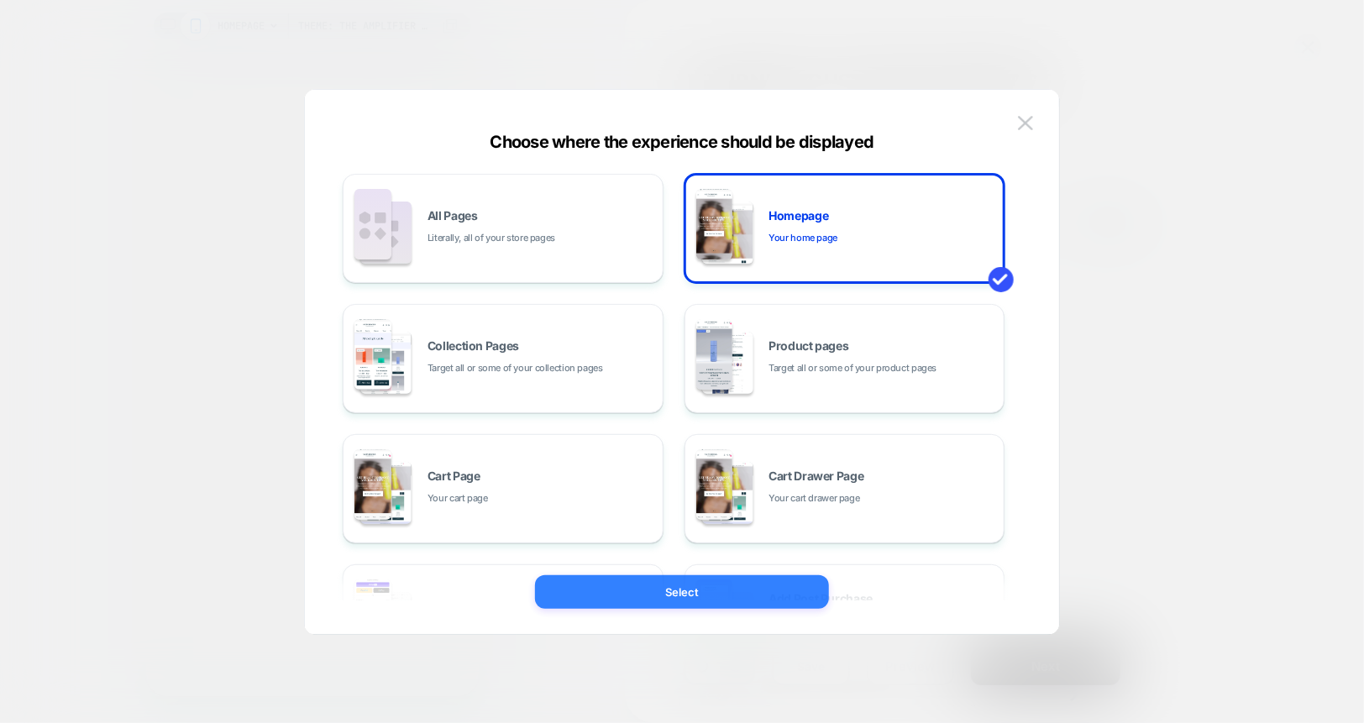
click at [734, 585] on button "Select" at bounding box center [682, 592] width 294 height 34
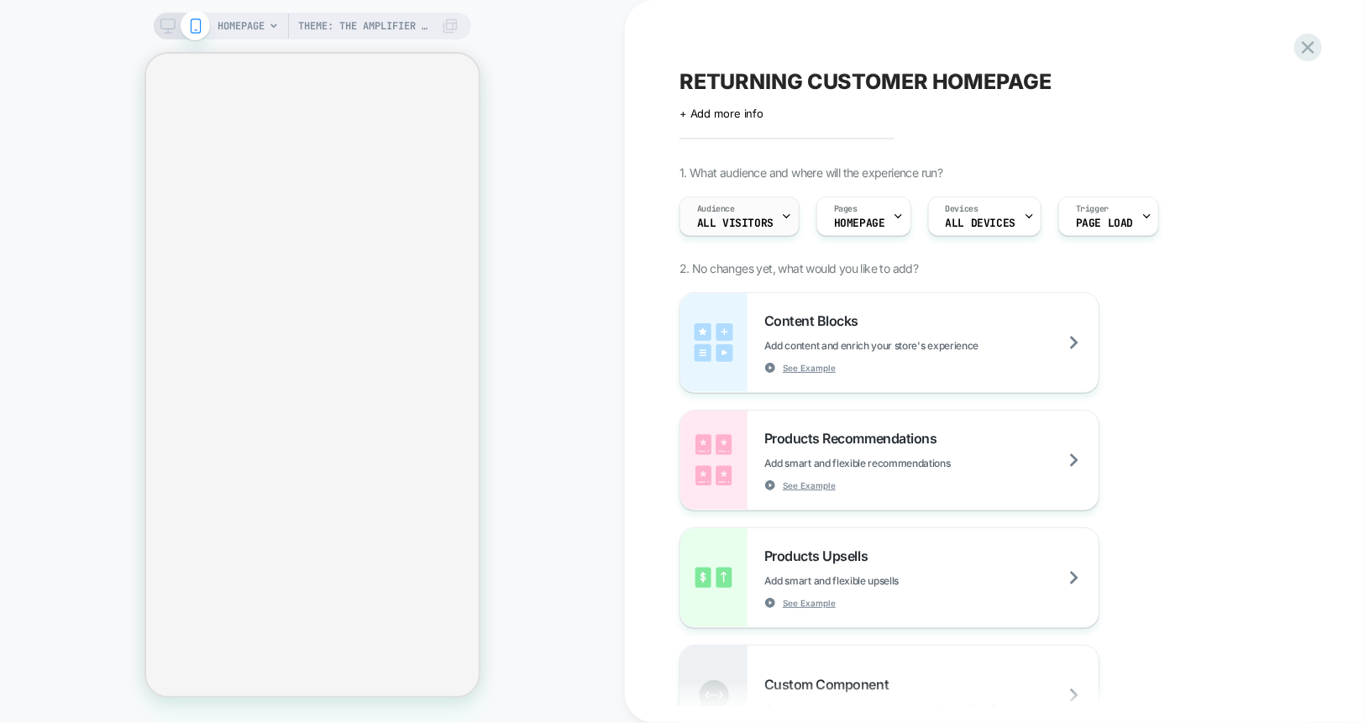
click at [763, 218] on span "All Visitors" at bounding box center [735, 224] width 76 height 12
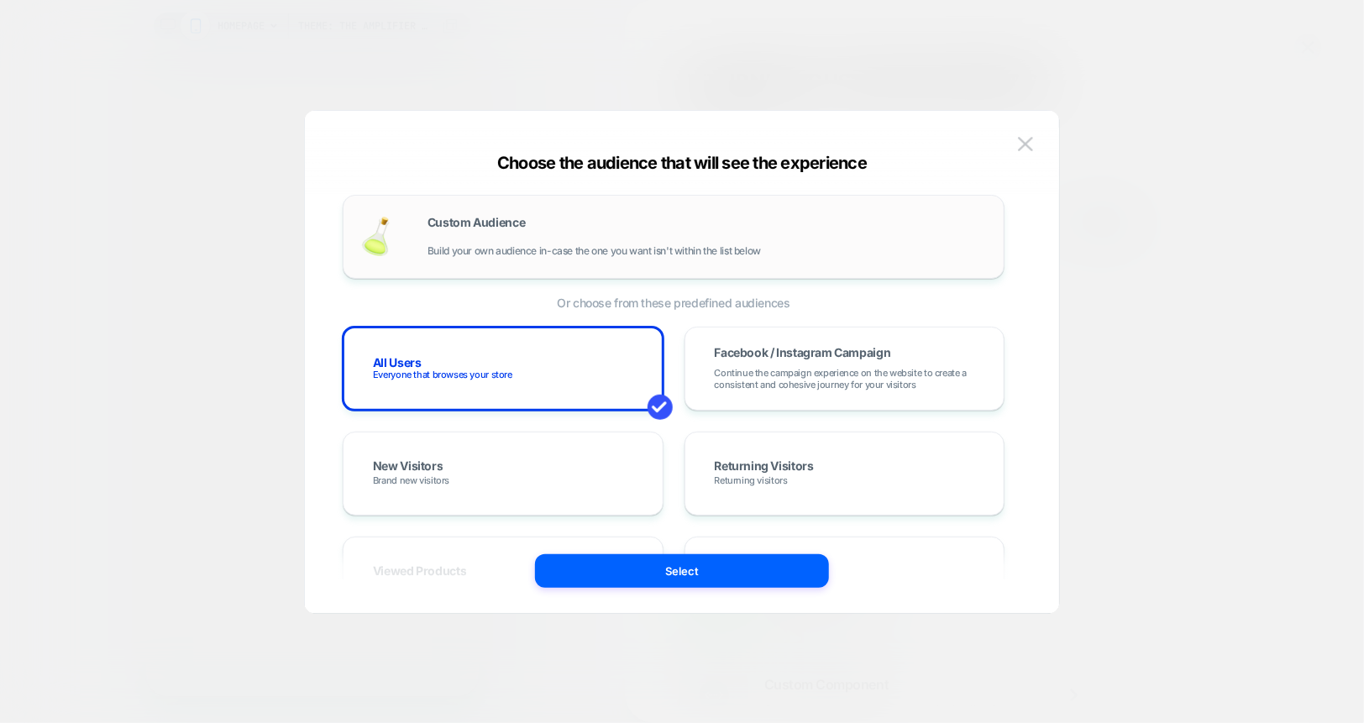
click at [581, 226] on div "Custom Audience Build your own audience in-case the one you want isn't within t…" at bounding box center [707, 237] width 559 height 40
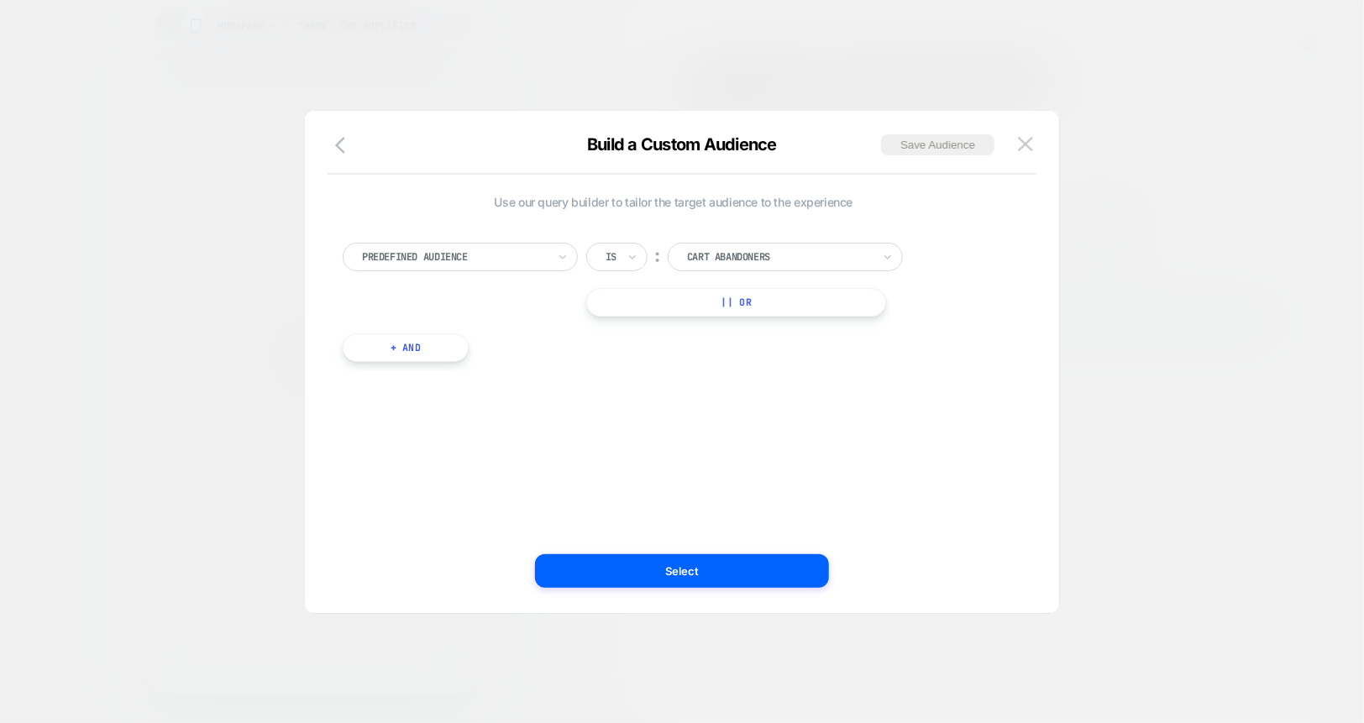
click at [632, 256] on div "Theme: THE AMPLIFIER LAUNCH 31/08 HOMEPAGE Theme: THE AMPLIFIER LAUNCH 31/08 RE…" at bounding box center [682, 361] width 1364 height 723
click at [632, 249] on div "Theme: THE AMPLIFIER LAUNCH 31/08 HOMEPAGE Theme: THE AMPLIFIER LAUNCH 31/08 RE…" at bounding box center [682, 361] width 1364 height 723
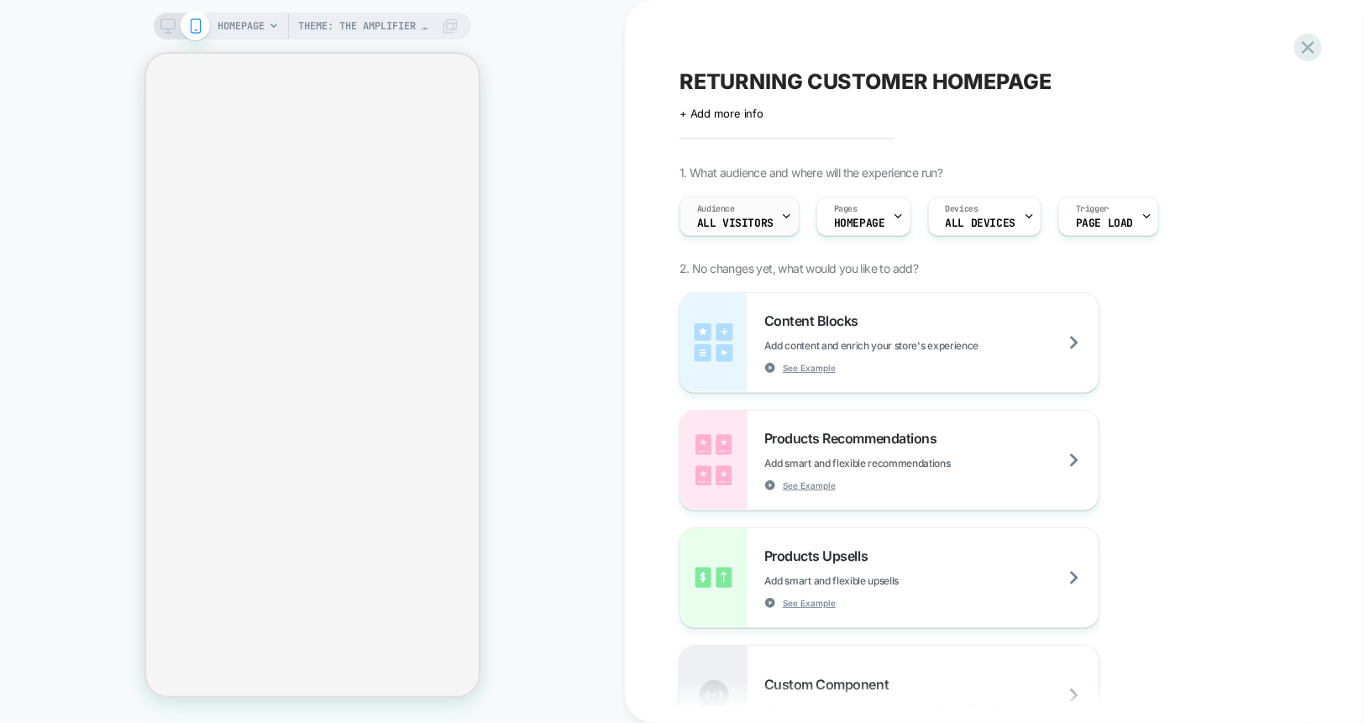
click at [747, 216] on div "Audience All Visitors" at bounding box center [735, 216] width 110 height 38
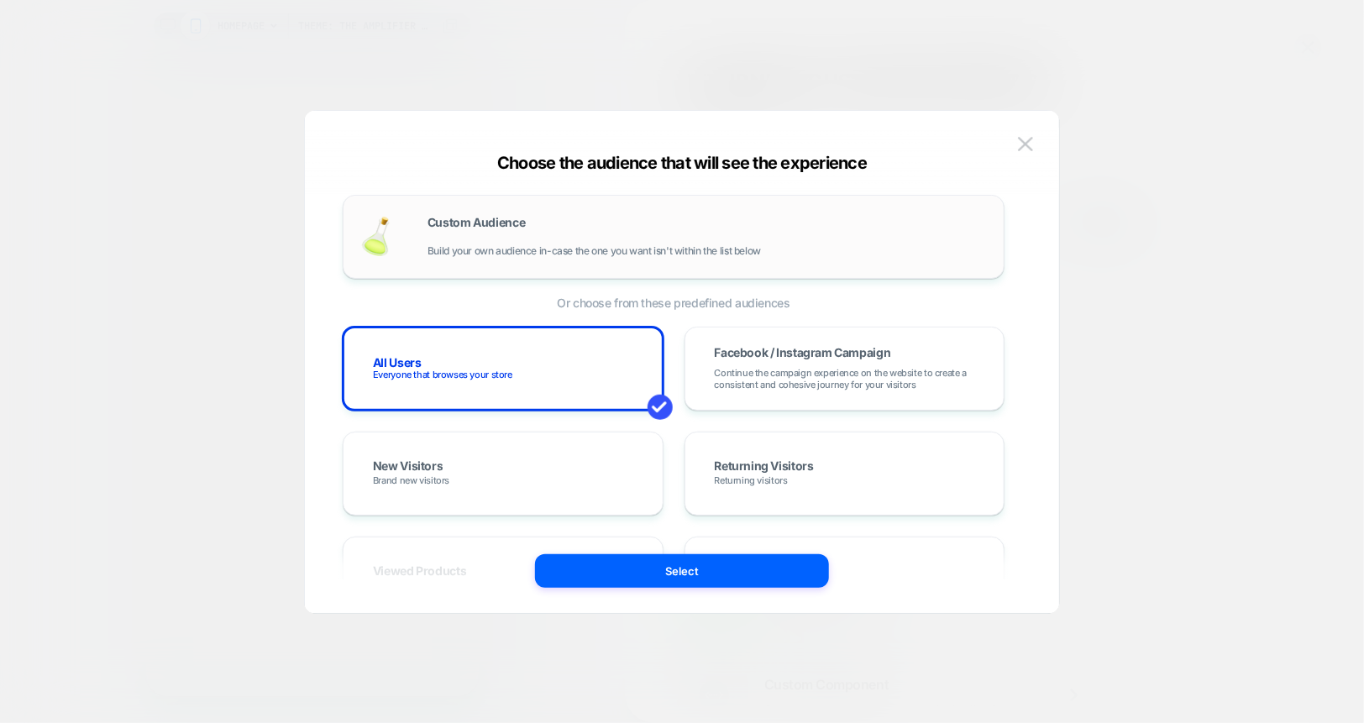
click at [634, 229] on div "Custom Audience Build your own audience in-case the one you want isn't within t…" at bounding box center [707, 237] width 559 height 40
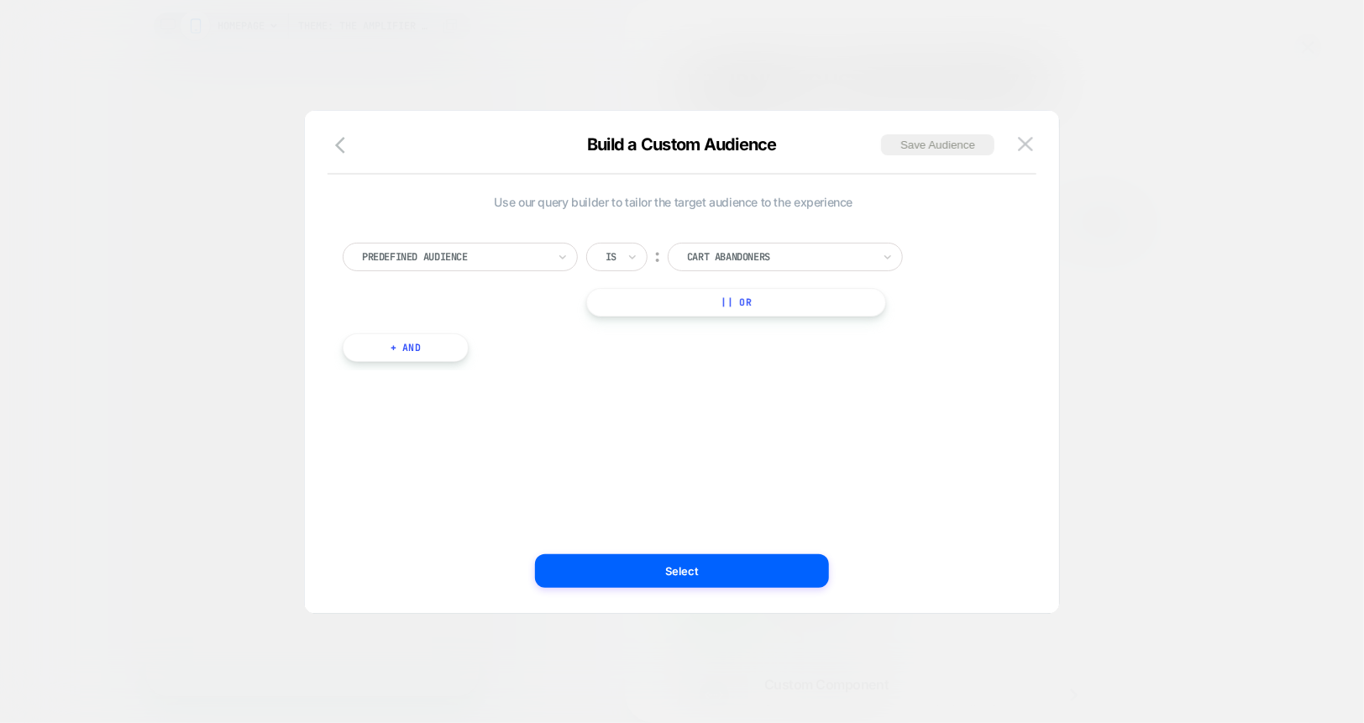
click at [551, 259] on div "Predefined Audience" at bounding box center [460, 257] width 235 height 29
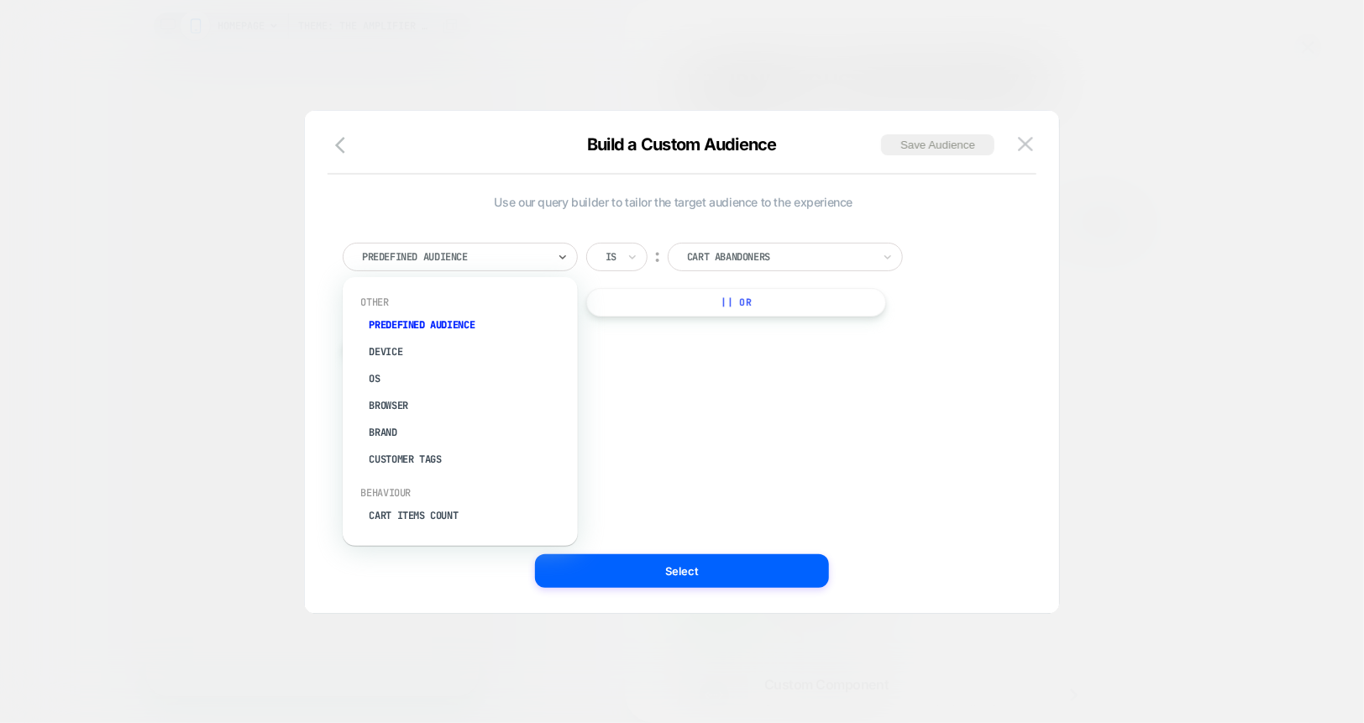
click at [616, 256] on div at bounding box center [611, 256] width 11 height 15
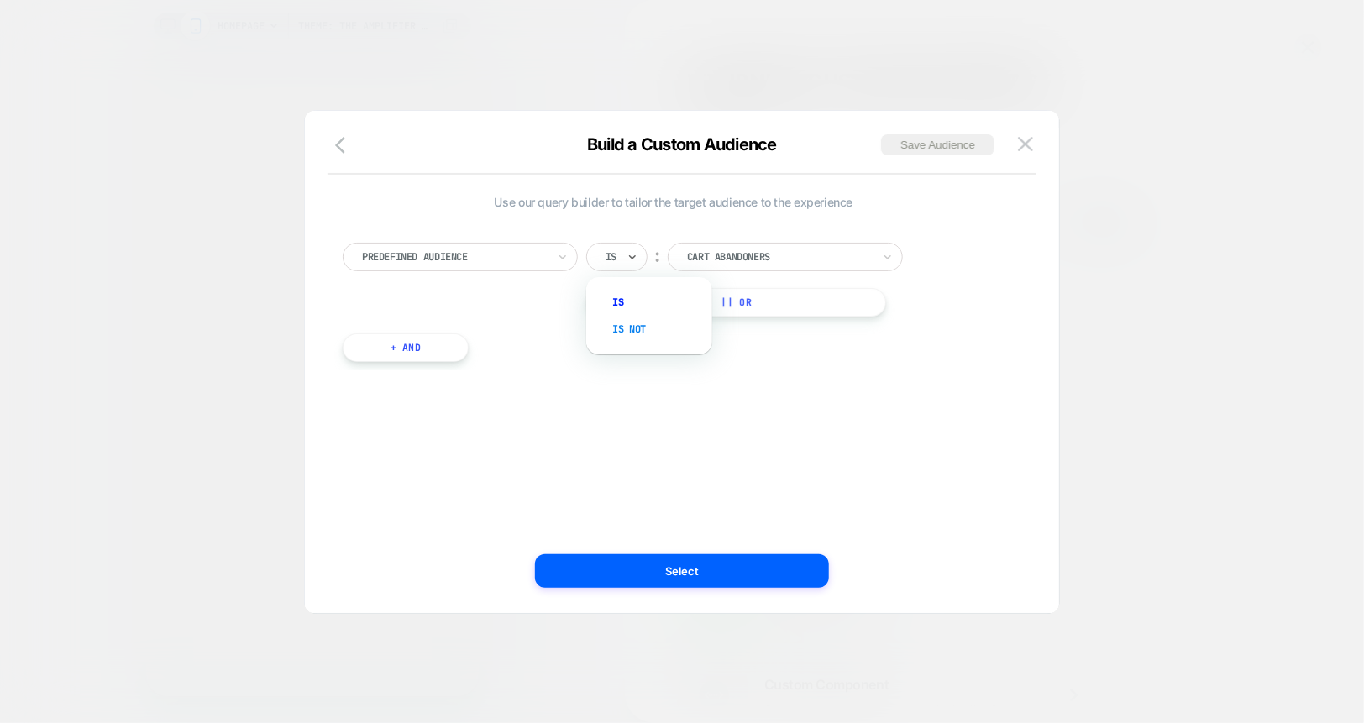
click at [624, 329] on div "Is not" at bounding box center [657, 329] width 109 height 27
click at [726, 256] on div at bounding box center [801, 256] width 185 height 15
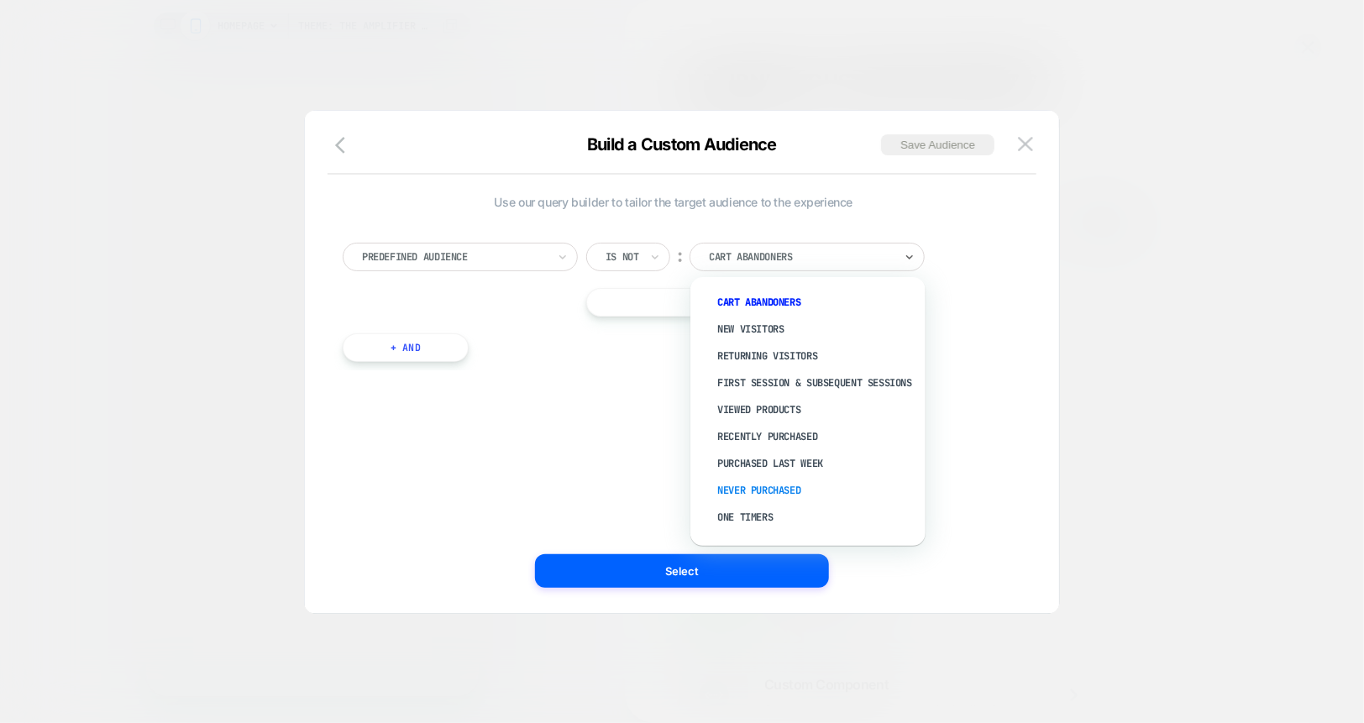
click at [744, 496] on div "Never Purchased" at bounding box center [816, 490] width 218 height 27
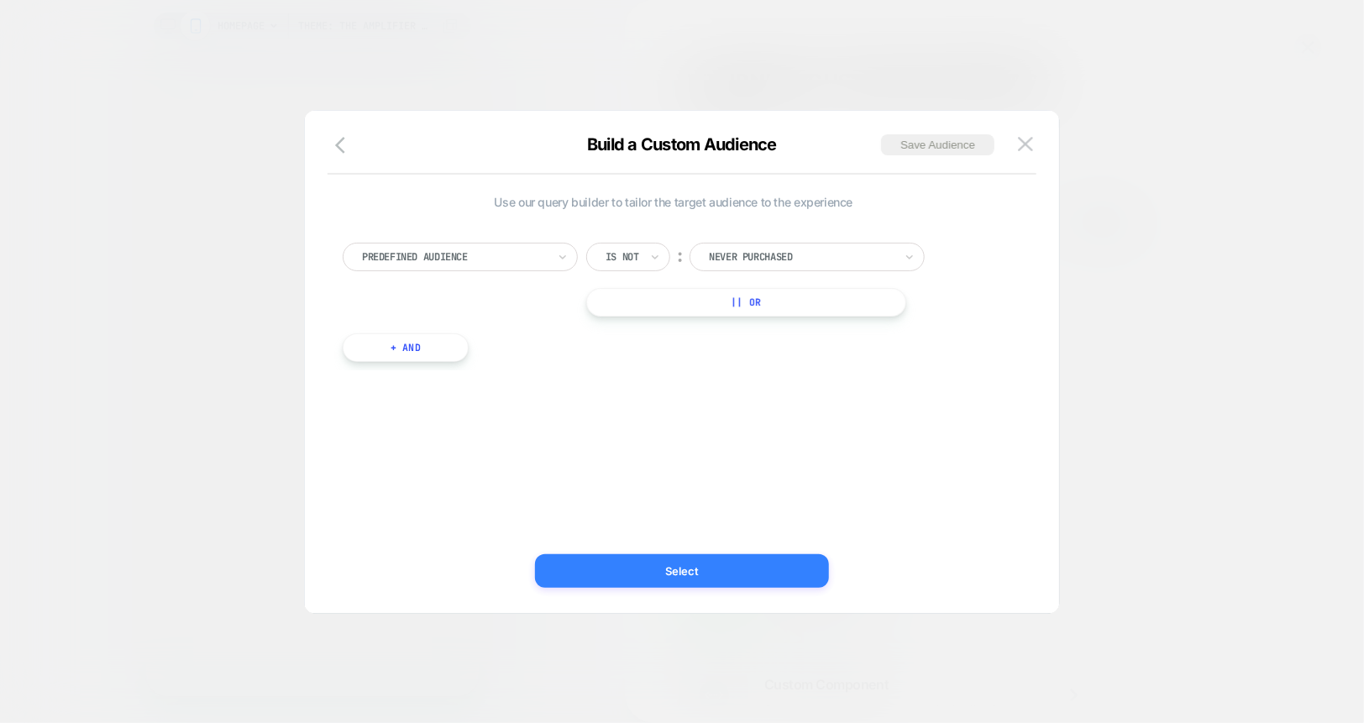
click at [742, 575] on button "Select" at bounding box center [682, 571] width 294 height 34
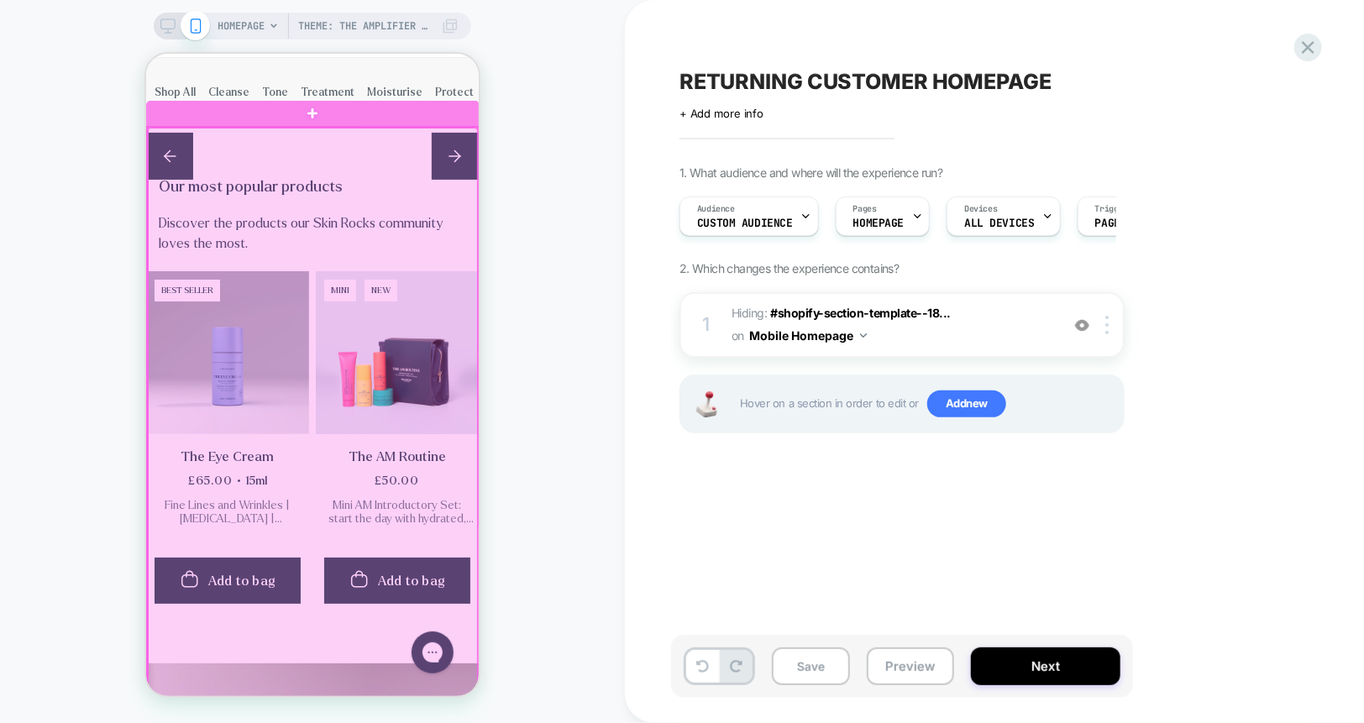
click at [474, 232] on div at bounding box center [312, 447] width 330 height 641
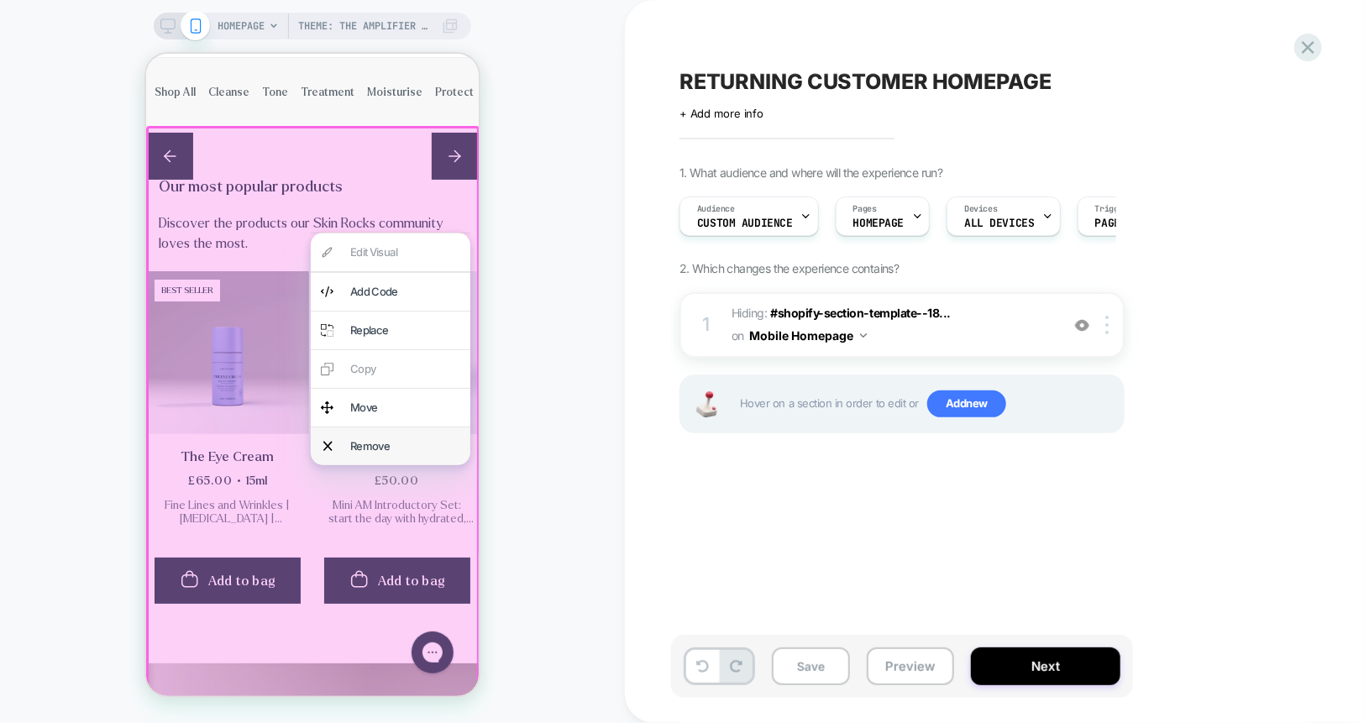
click at [417, 448] on div "Remove" at bounding box center [404, 446] width 110 height 18
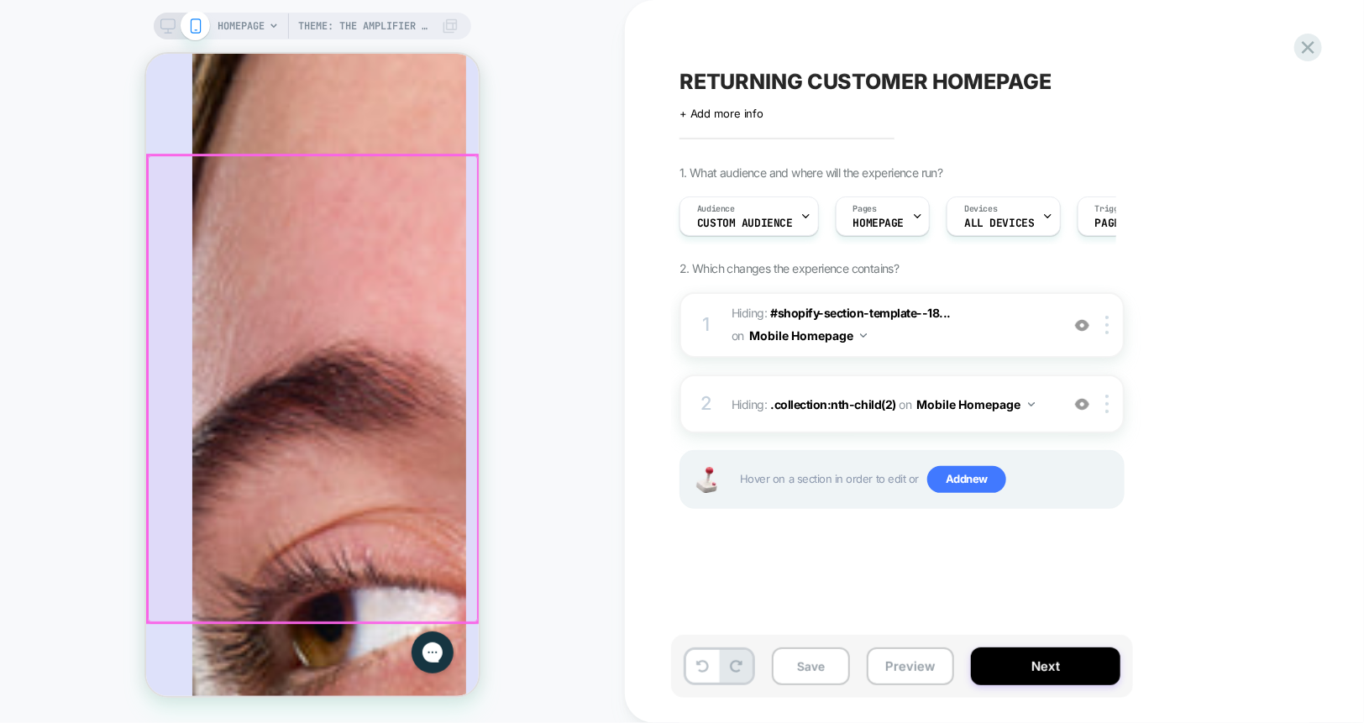
scroll to position [2614, 0]
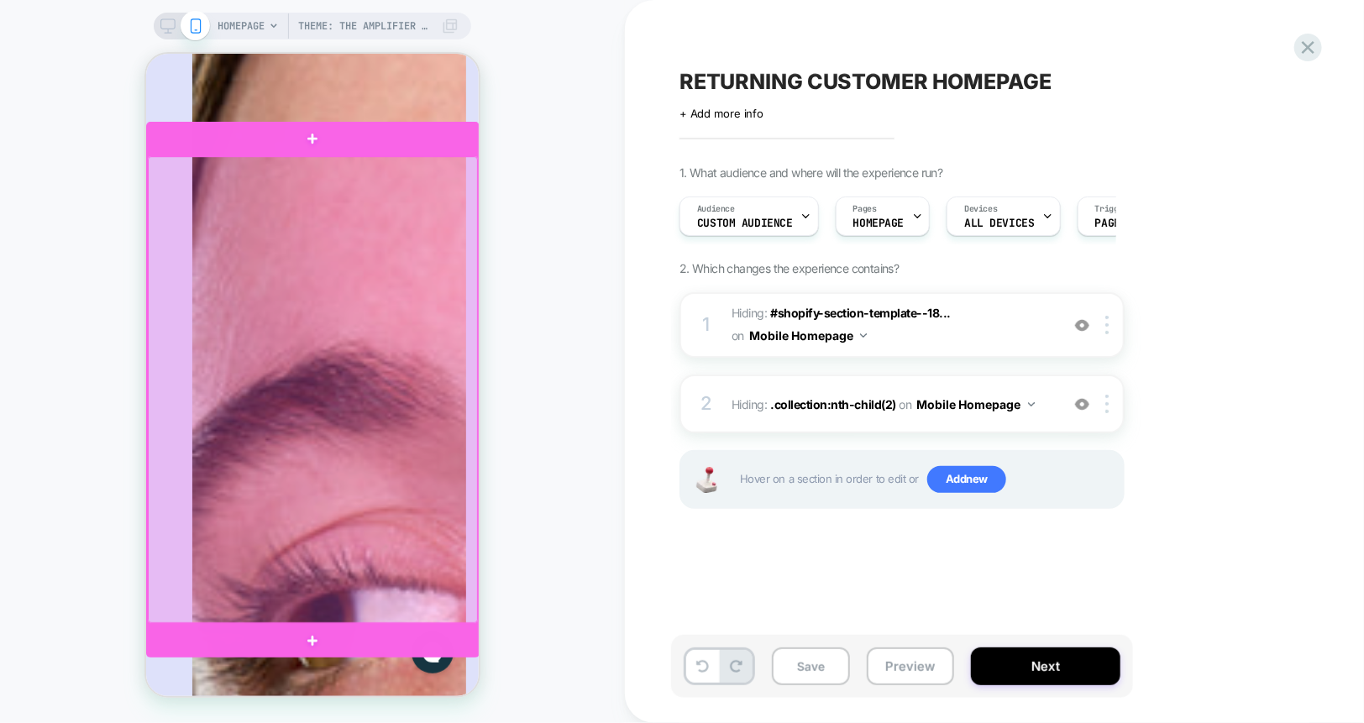
click at [428, 485] on div at bounding box center [312, 388] width 330 height 467
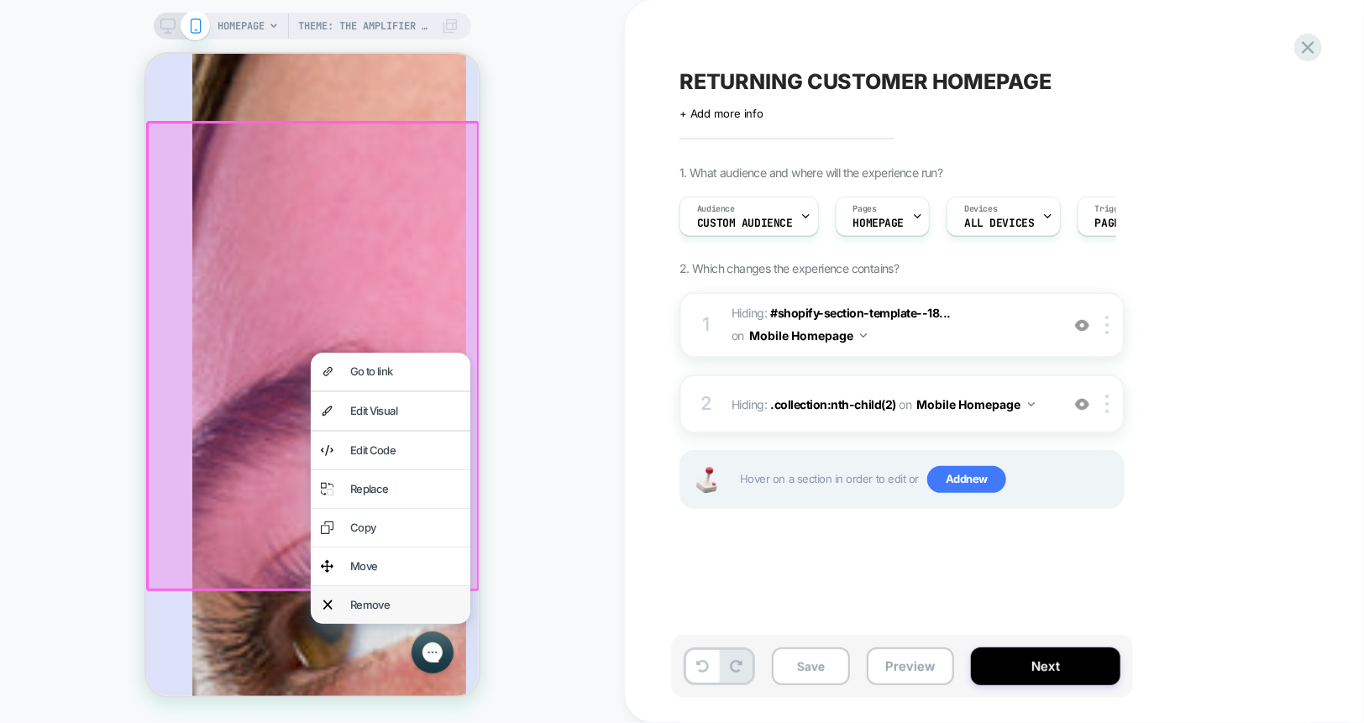
click at [419, 601] on div "Remove" at bounding box center [404, 604] width 110 height 18
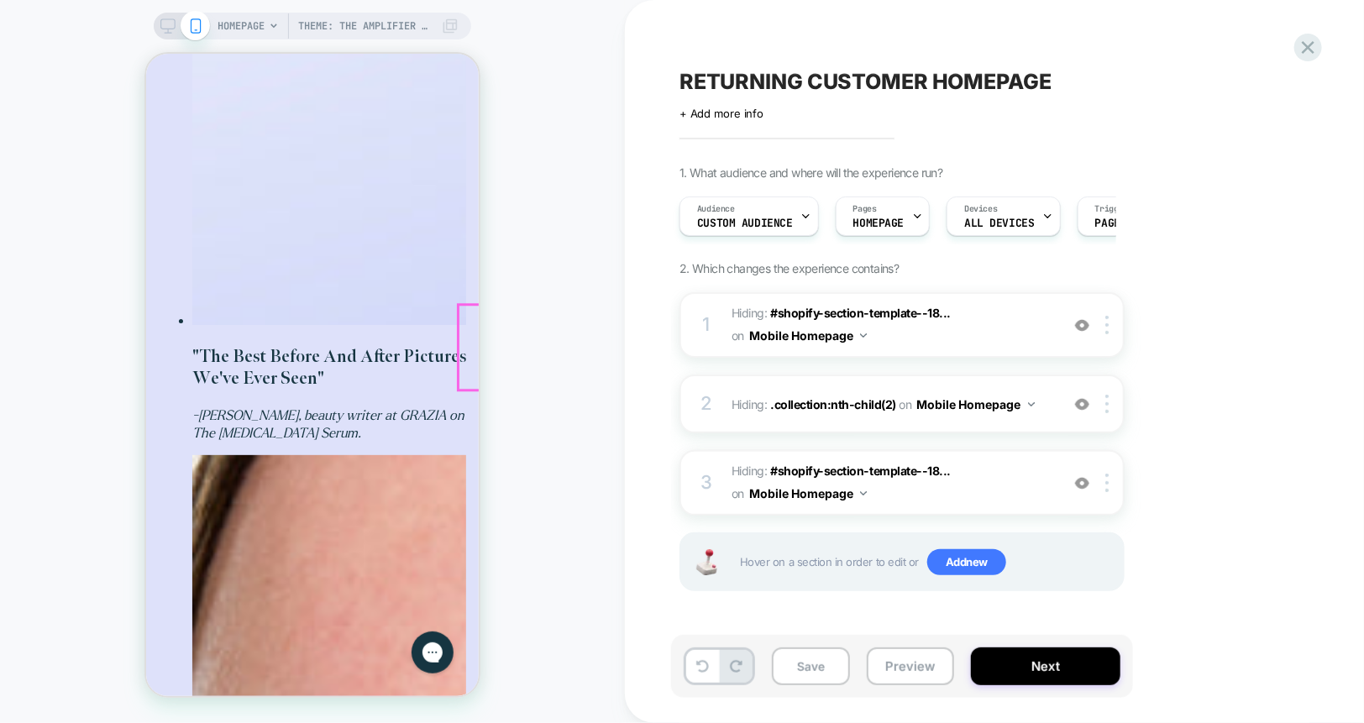
scroll to position [0, 0]
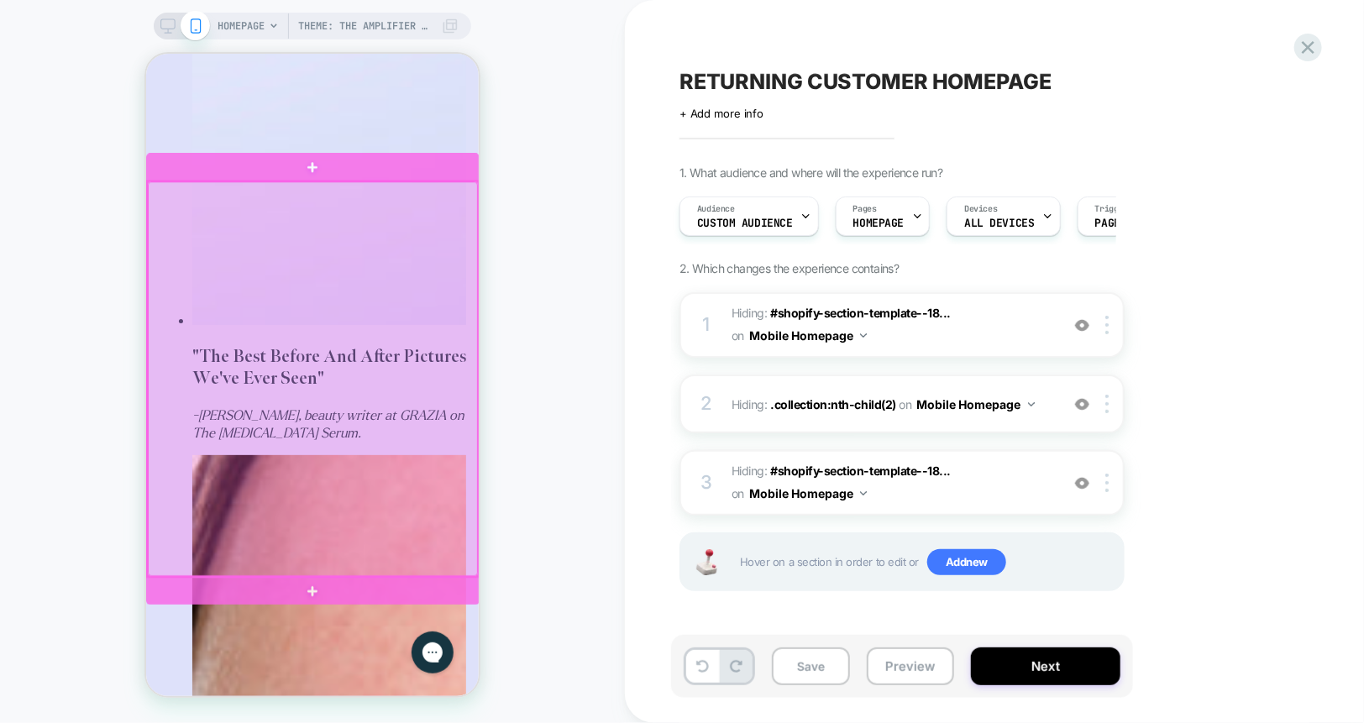
click at [467, 197] on div at bounding box center [312, 378] width 330 height 395
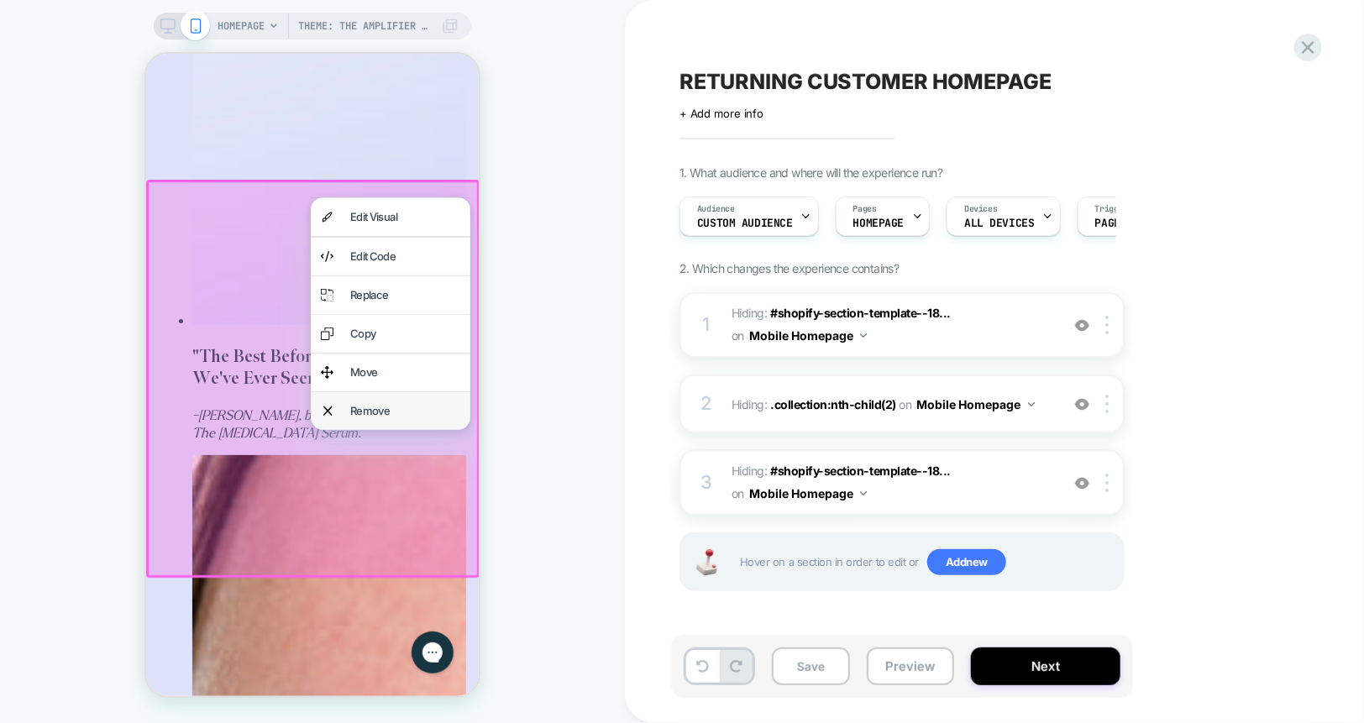
click at [416, 414] on div "Remove" at bounding box center [404, 410] width 110 height 18
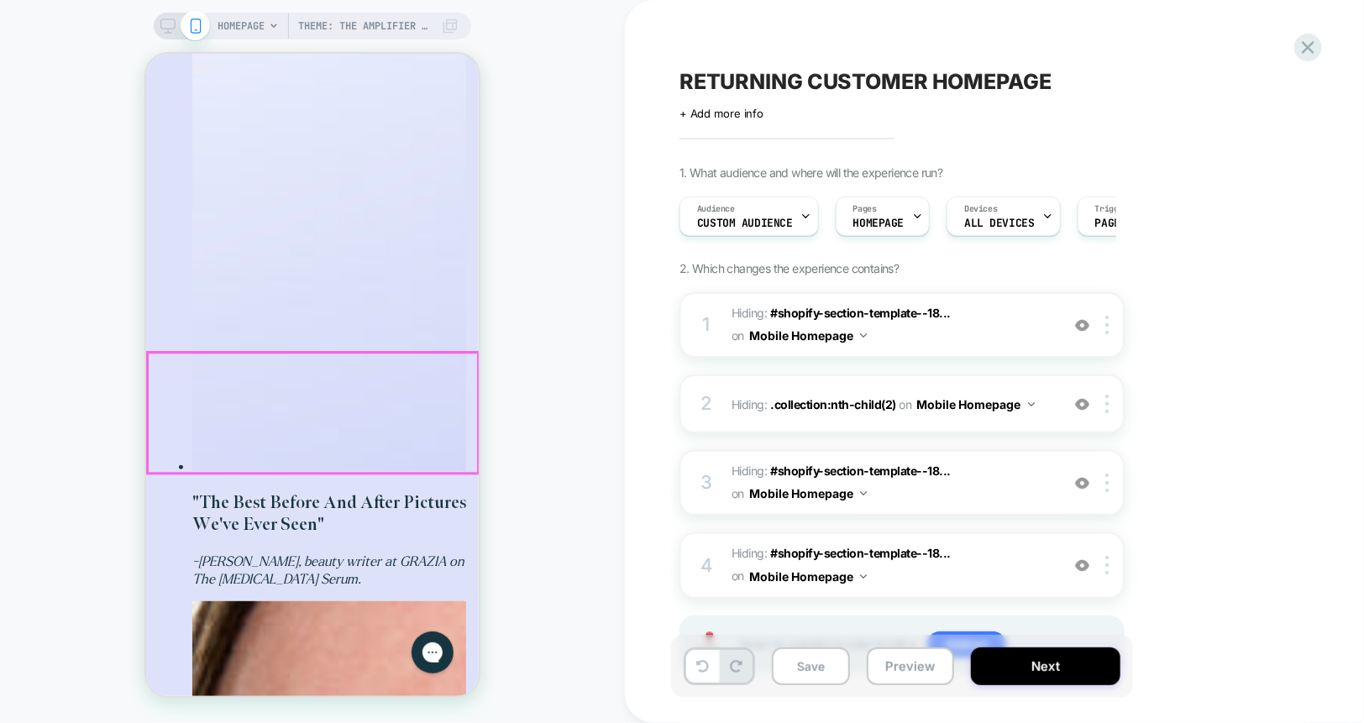
scroll to position [2063, 0]
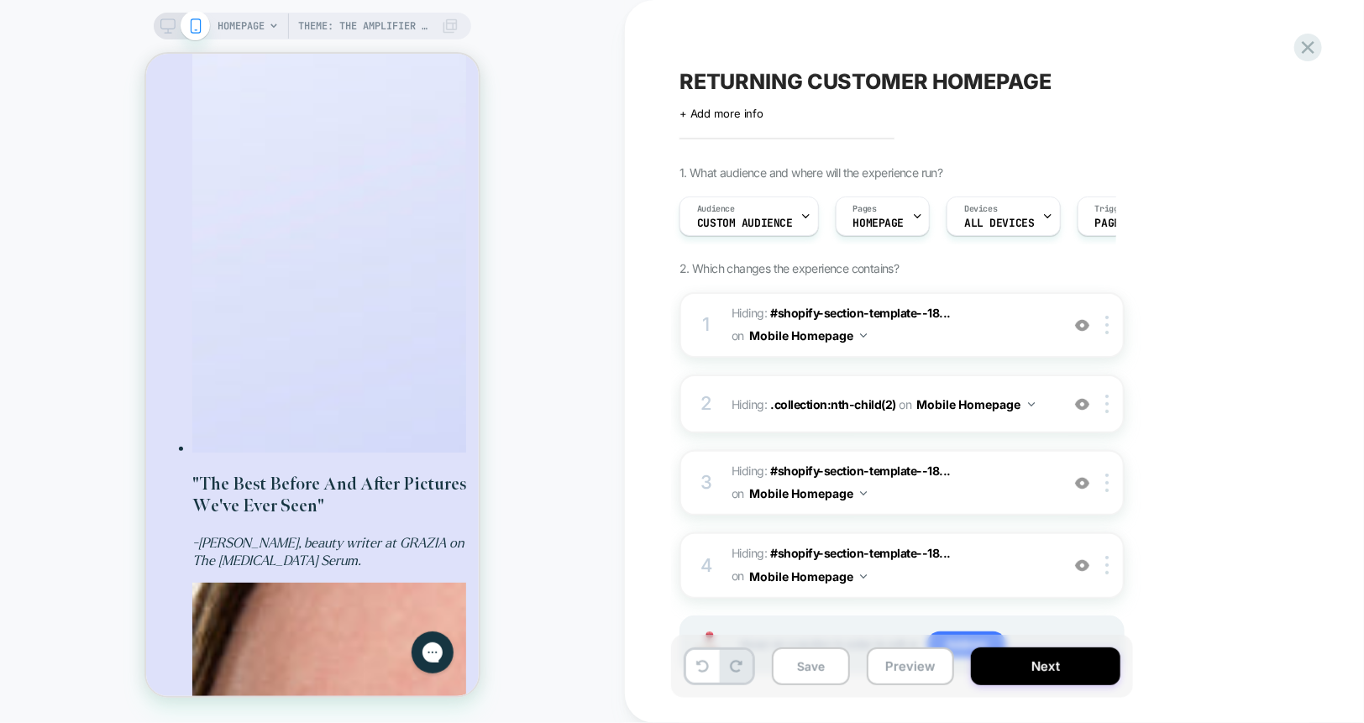
click at [176, 26] on div at bounding box center [181, 25] width 43 height 15
click at [168, 29] on icon at bounding box center [167, 25] width 15 height 15
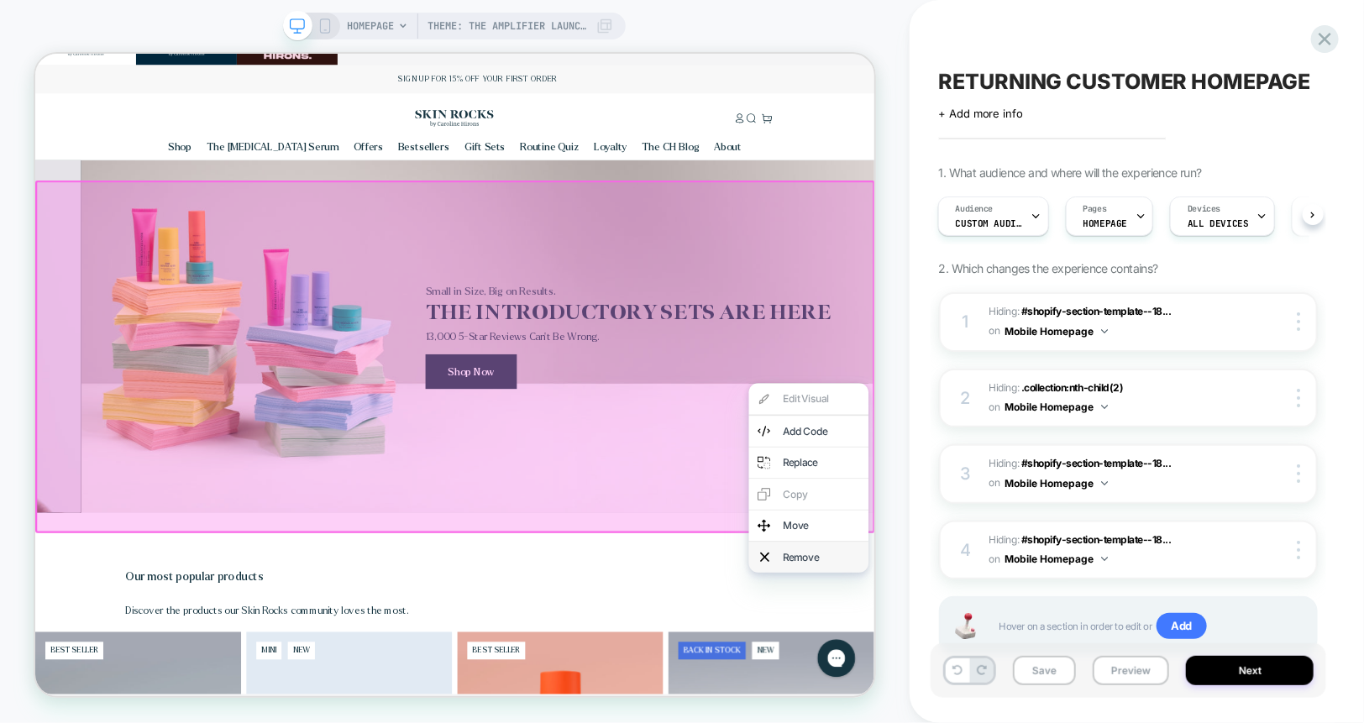
scroll to position [0, 2239]
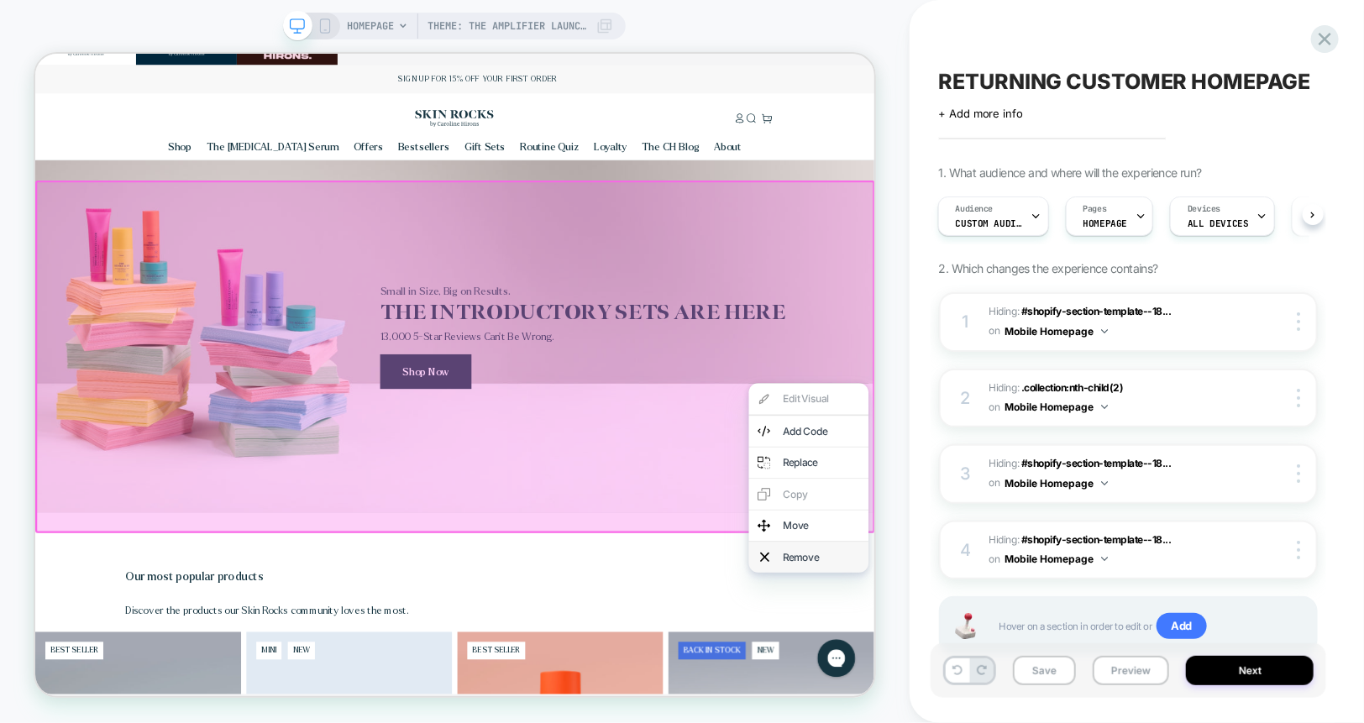
click at [1044, 721] on div "Remove" at bounding box center [1082, 725] width 102 height 18
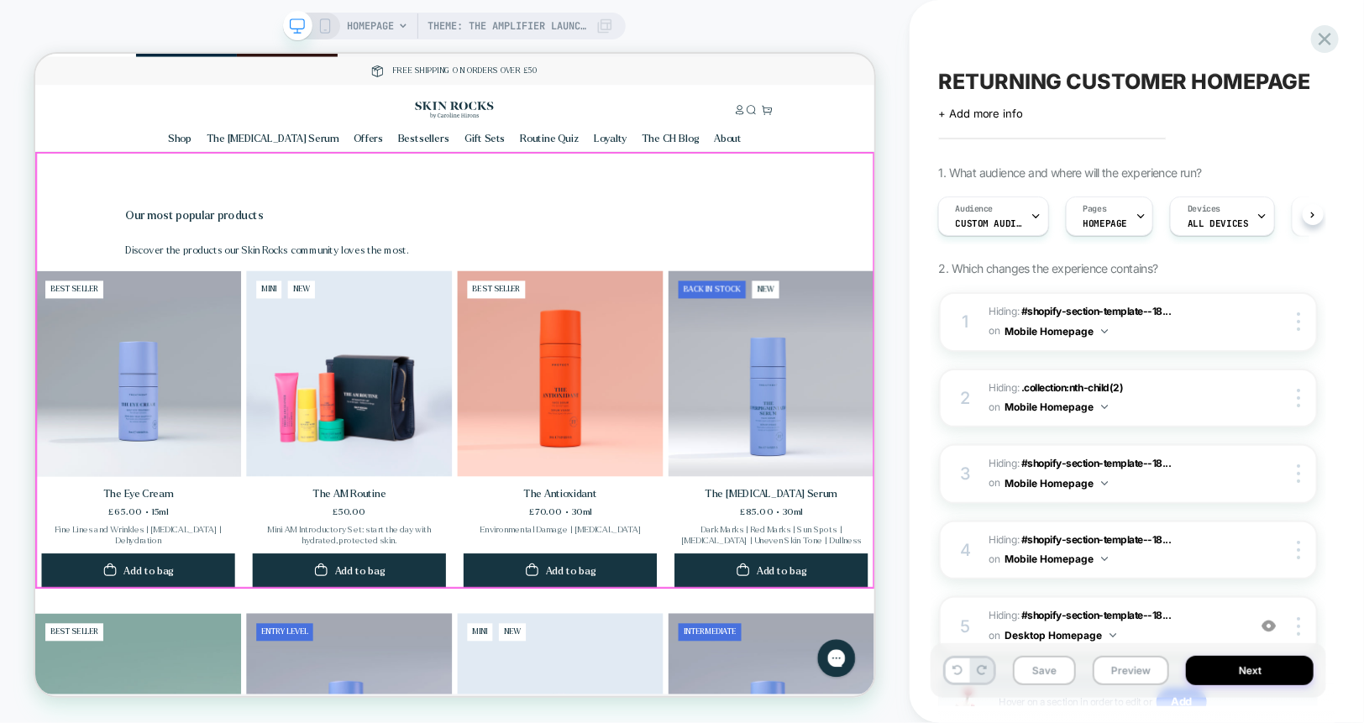
scroll to position [0, 0]
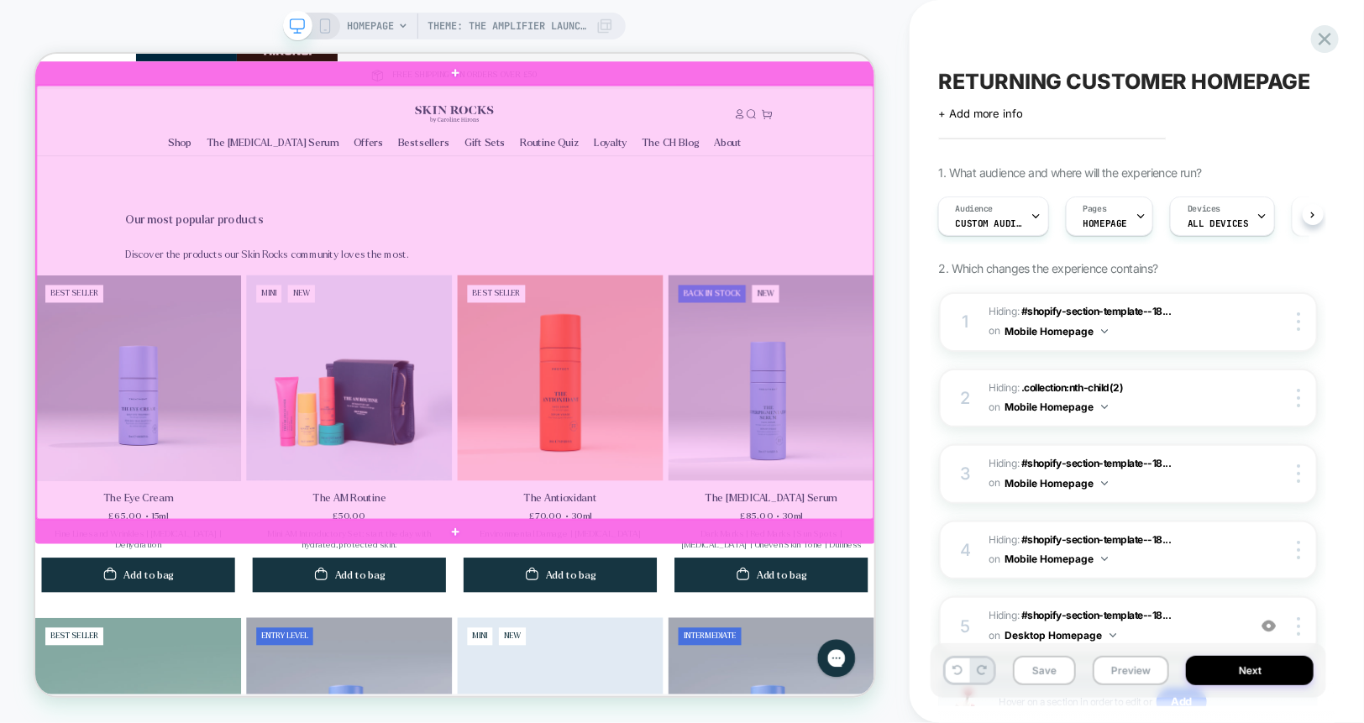
click at [1126, 526] on div at bounding box center [594, 386] width 1116 height 580
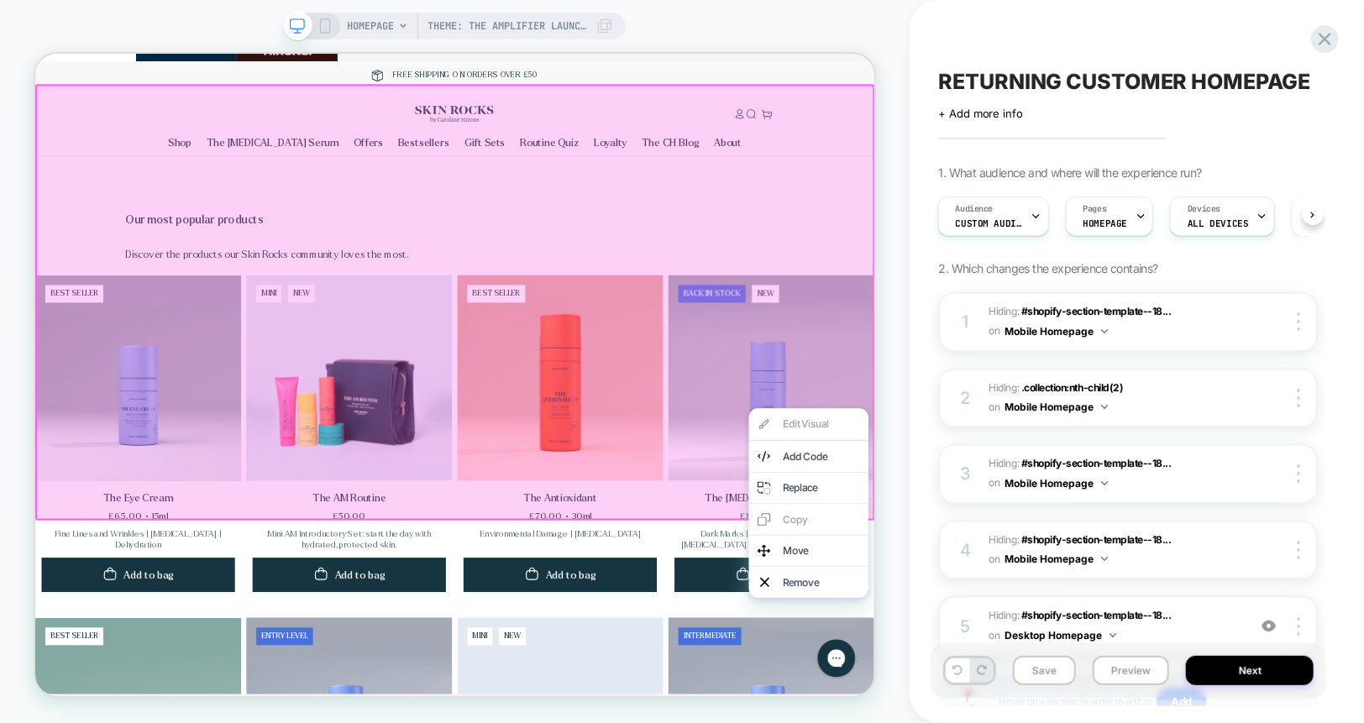
click at [1064, 427] on div at bounding box center [594, 385] width 1120 height 583
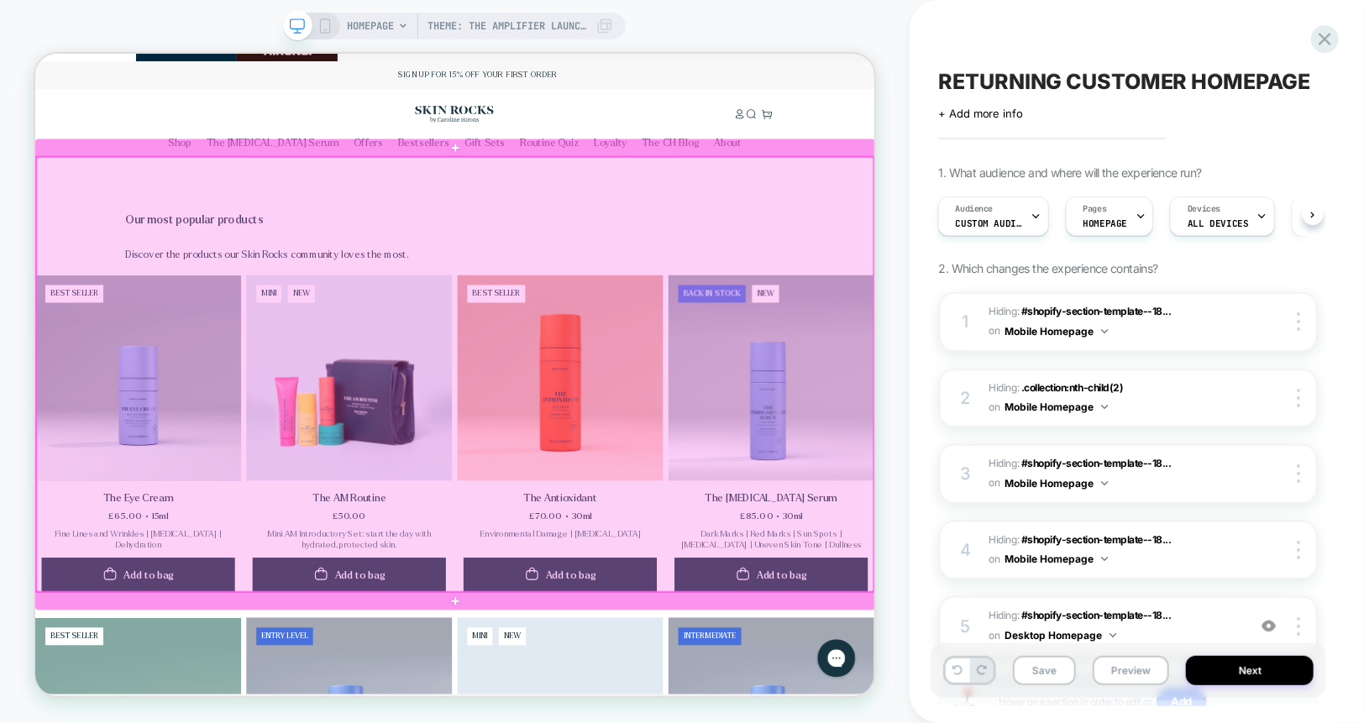
click at [1119, 522] on div at bounding box center [594, 481] width 1116 height 580
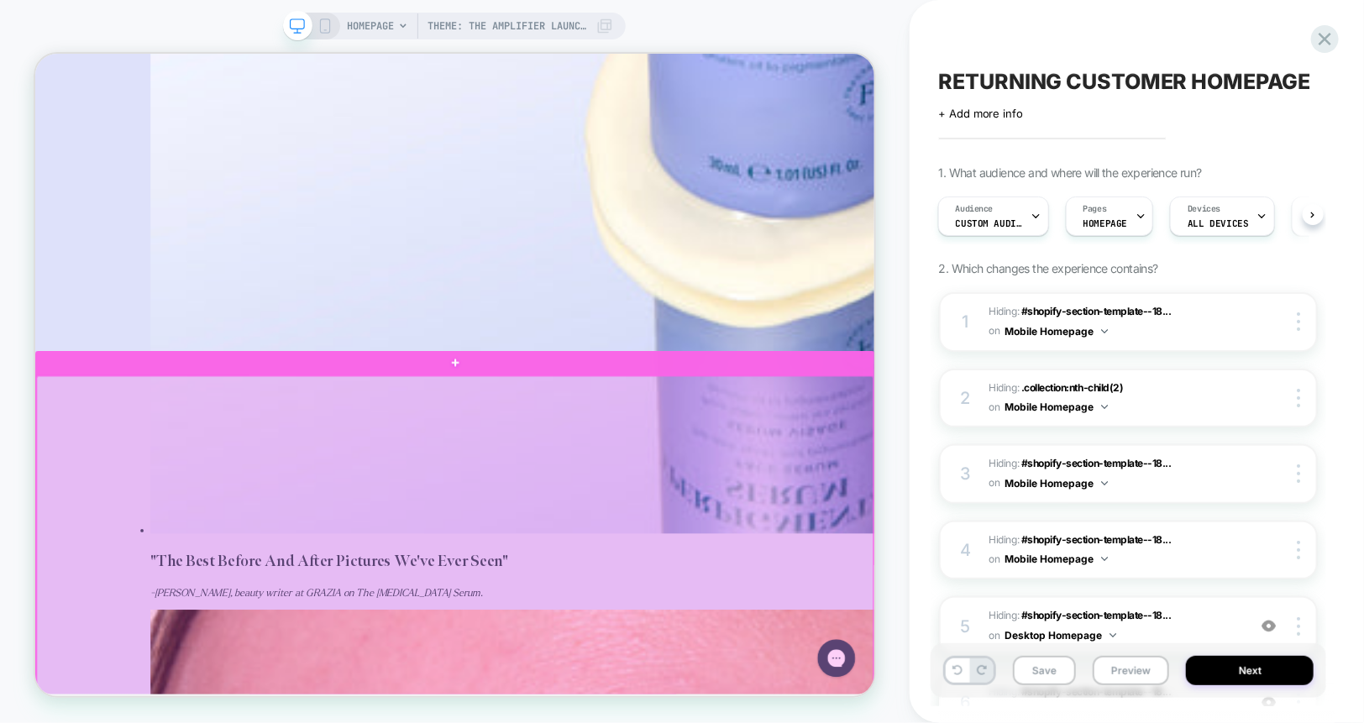
click at [1130, 501] on div at bounding box center [594, 702] width 1116 height 438
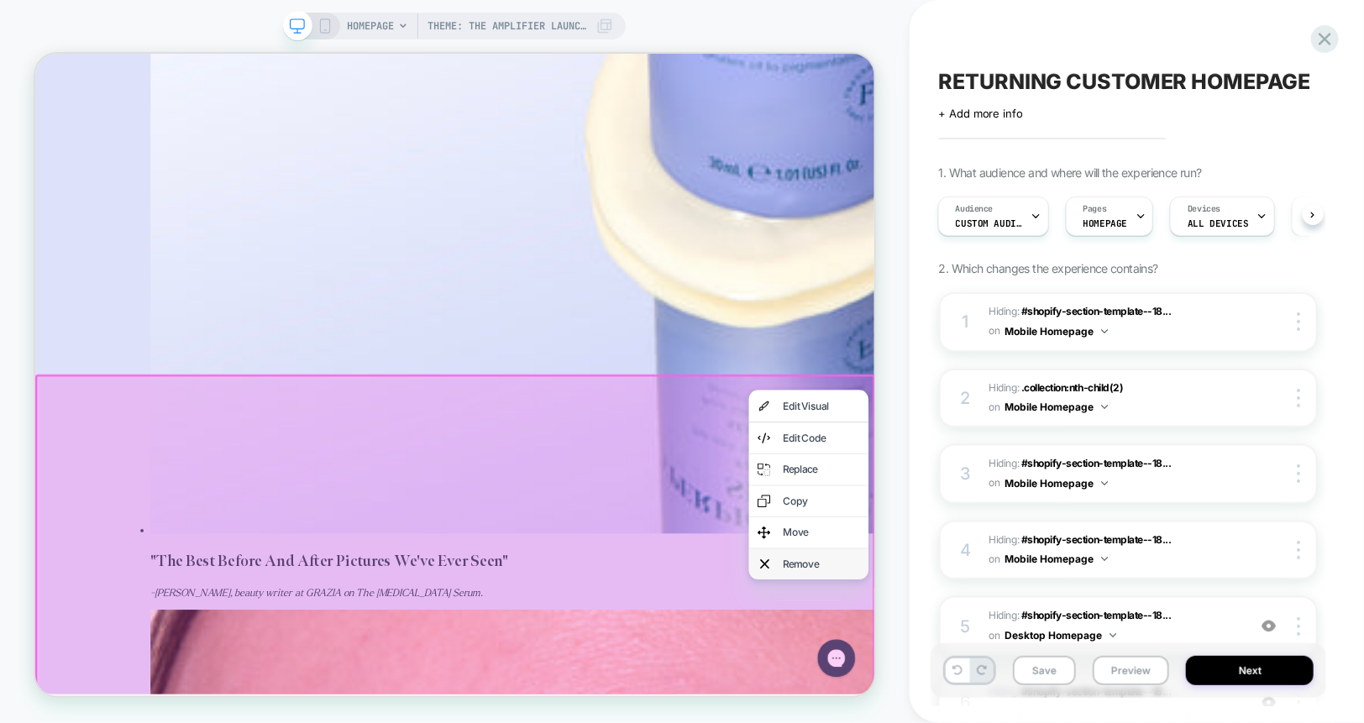
click at [1061, 722] on div "Remove" at bounding box center [1082, 734] width 102 height 18
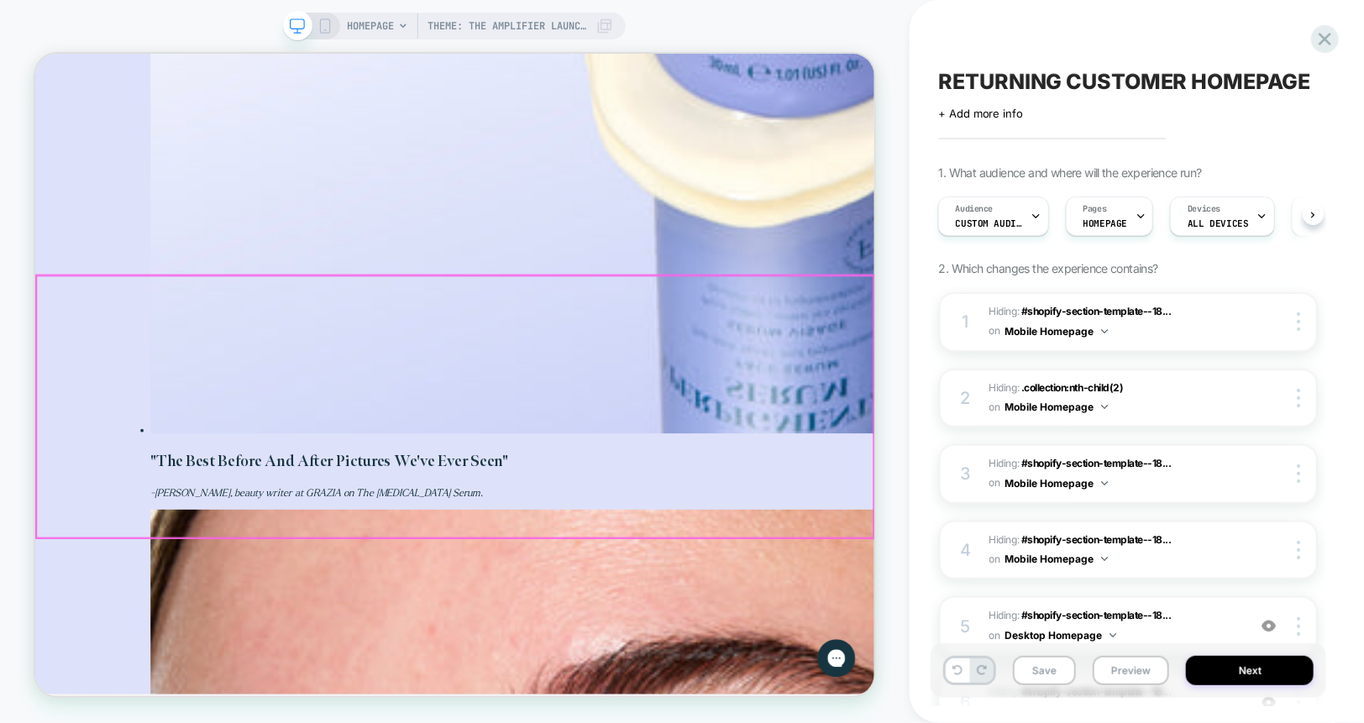
scroll to position [2406, 0]
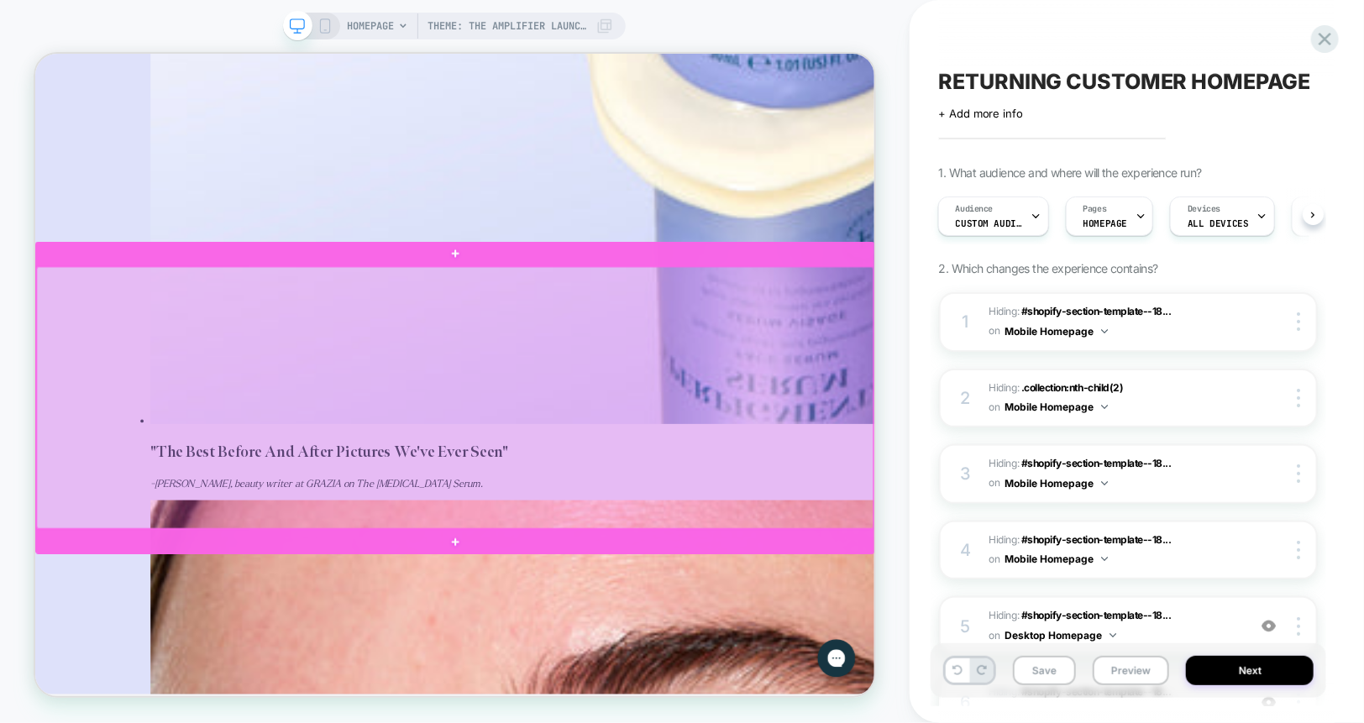
click at [1060, 580] on div at bounding box center [594, 511] width 1116 height 349
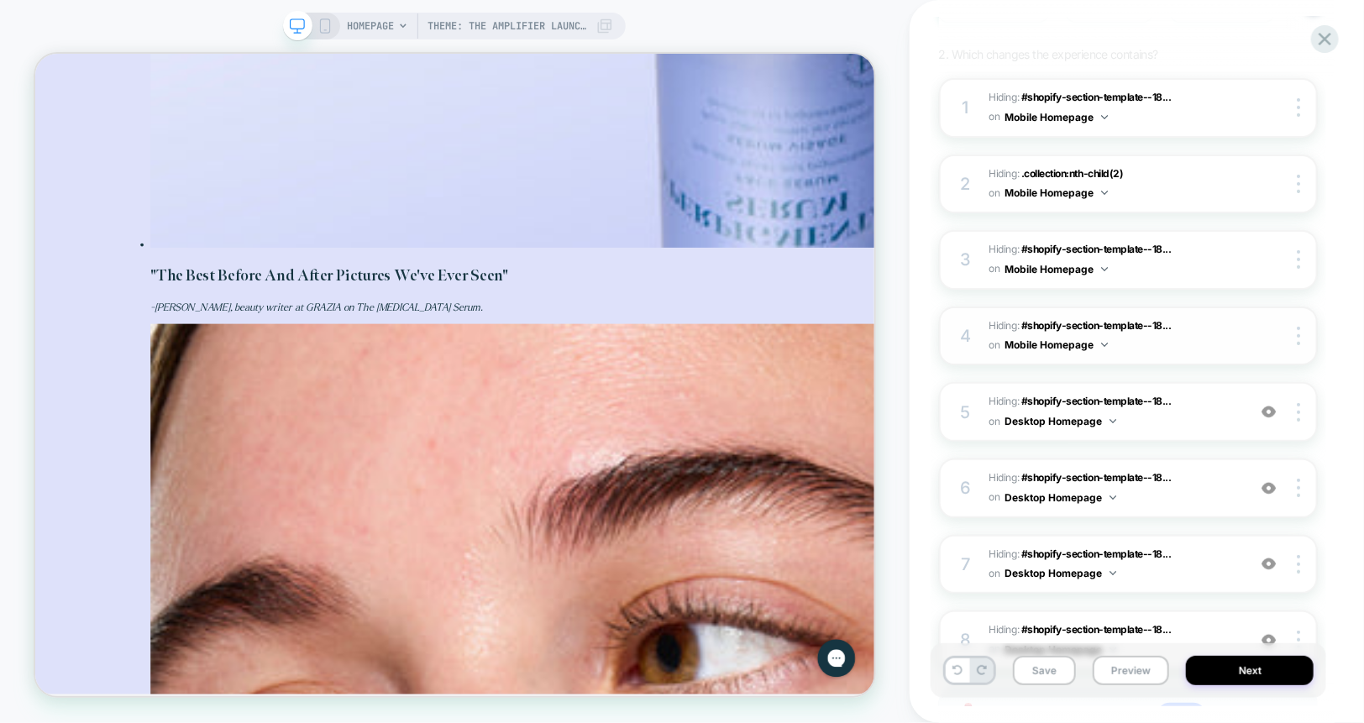
scroll to position [0, 0]
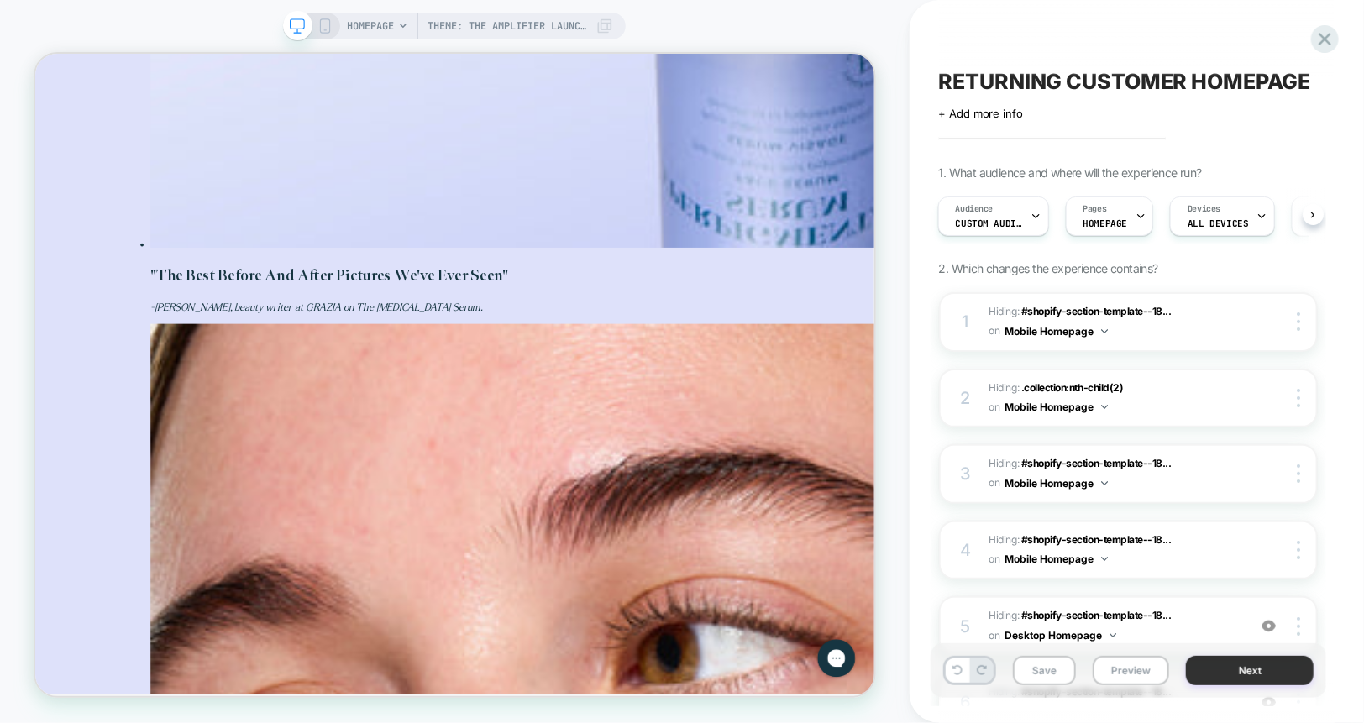
click at [1225, 666] on button "Next" at bounding box center [1250, 670] width 128 height 29
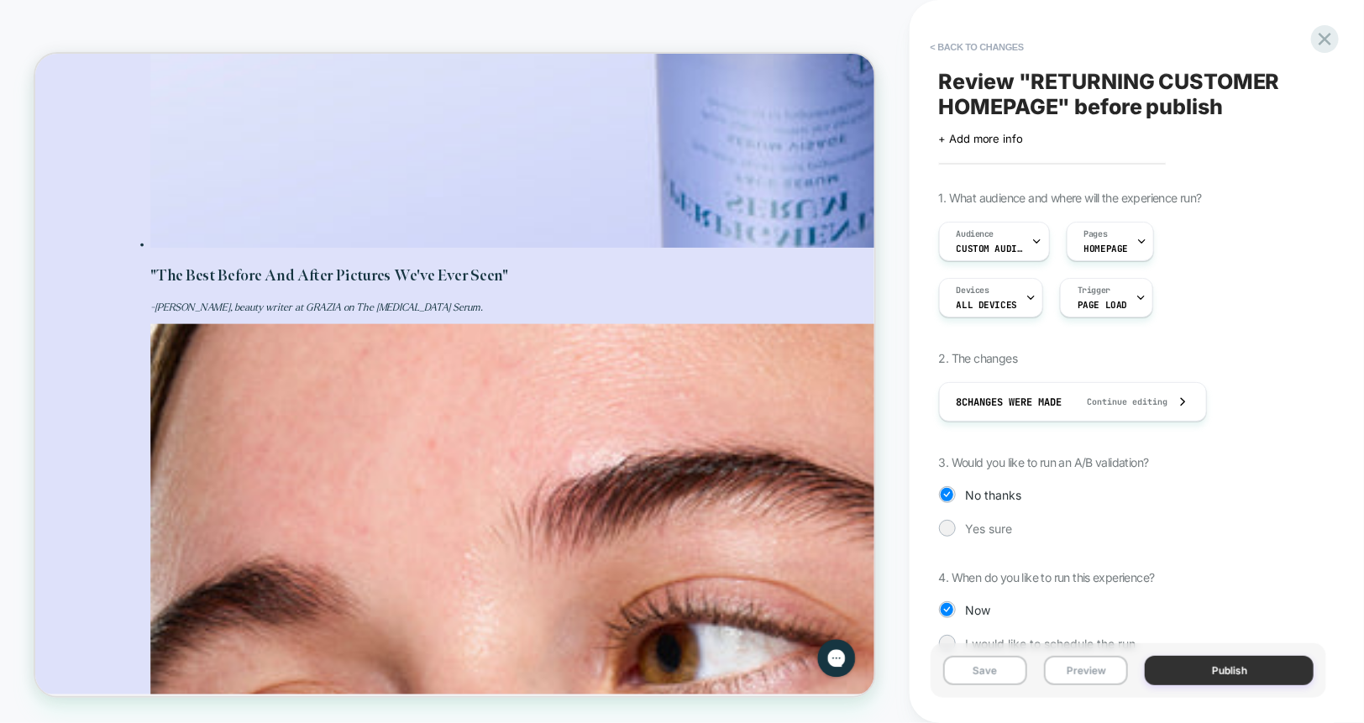
click at [1202, 668] on button "Publish" at bounding box center [1229, 670] width 169 height 29
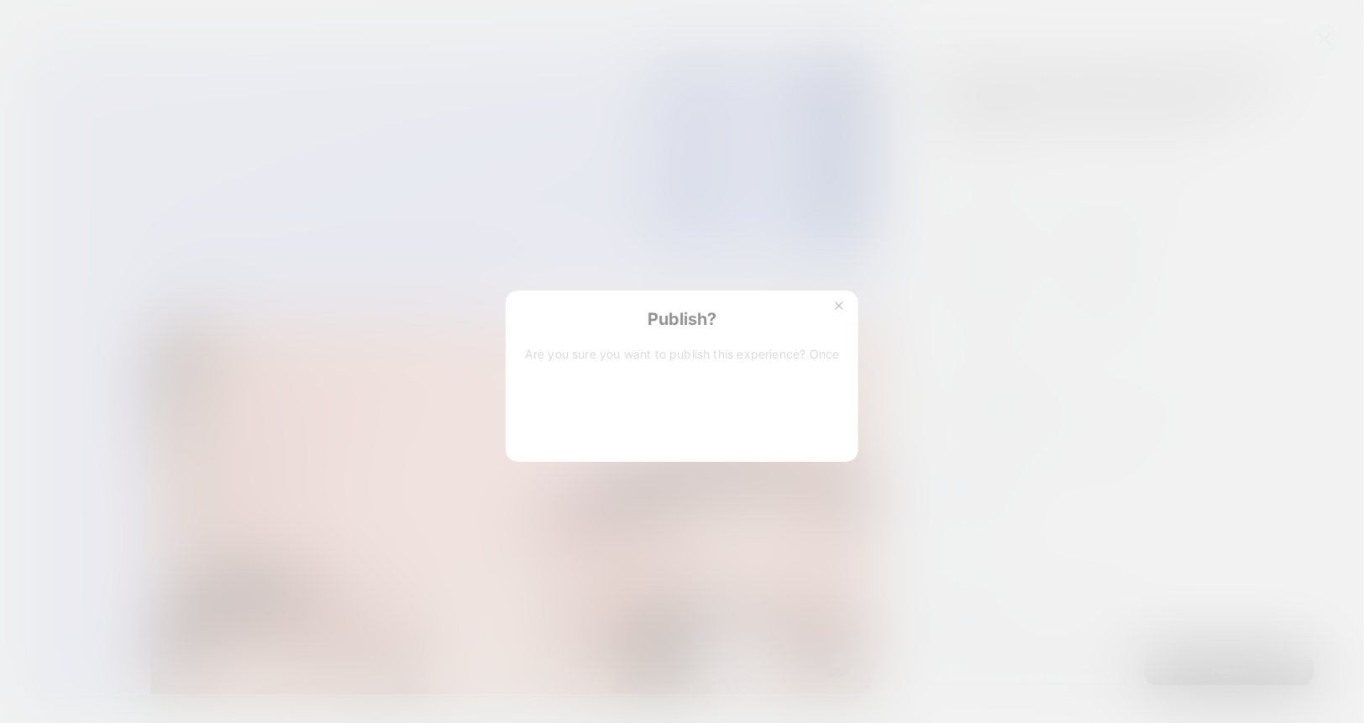
scroll to position [0, 854]
click at [560, 433] on button "Yes, Publish" at bounding box center [599, 432] width 150 height 42
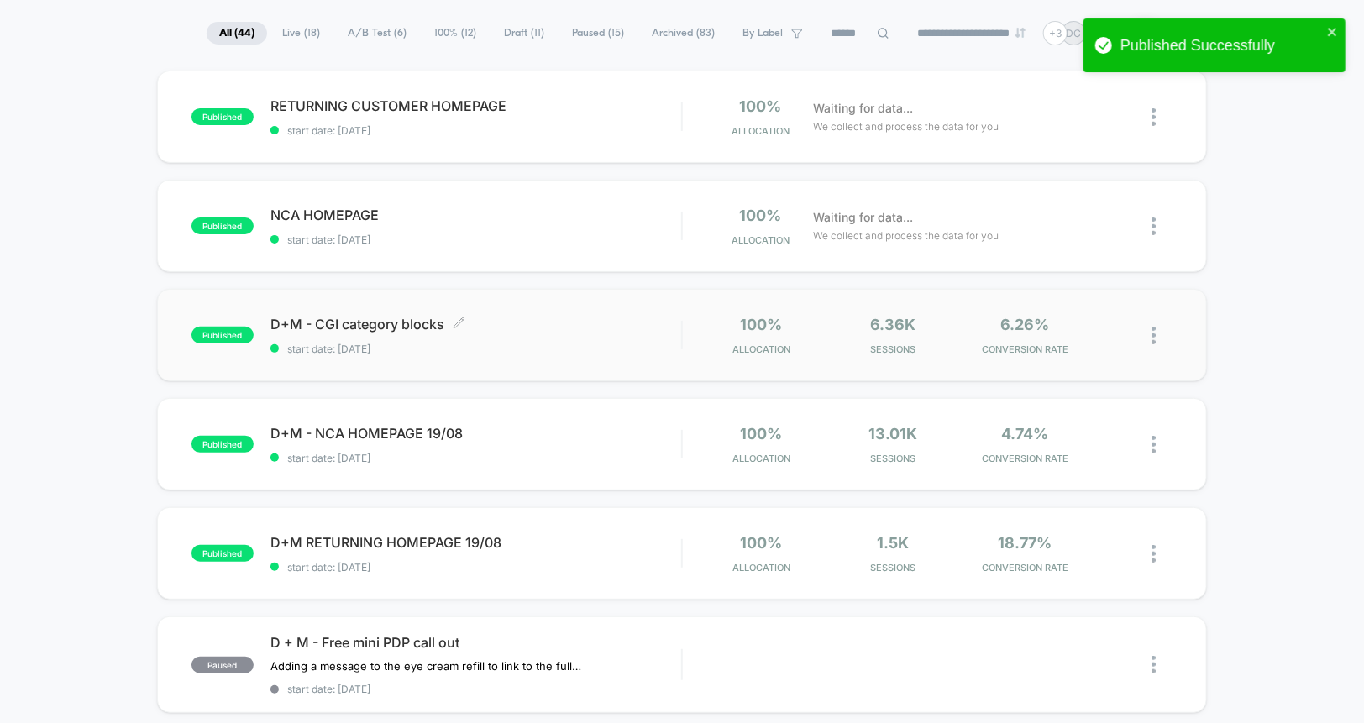
scroll to position [118, 0]
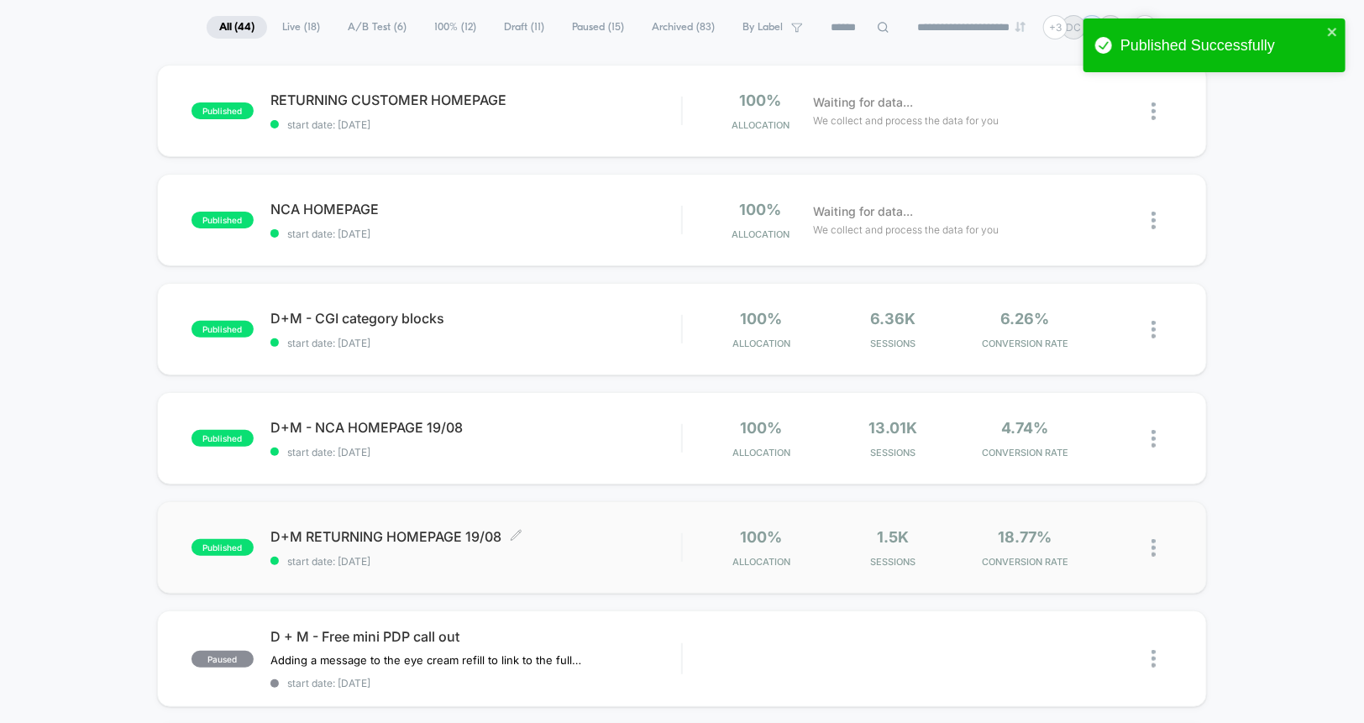
click at [359, 539] on span "D+M RETURNING HOMEPAGE 19/08 Click to edit experience details" at bounding box center [475, 536] width 411 height 17
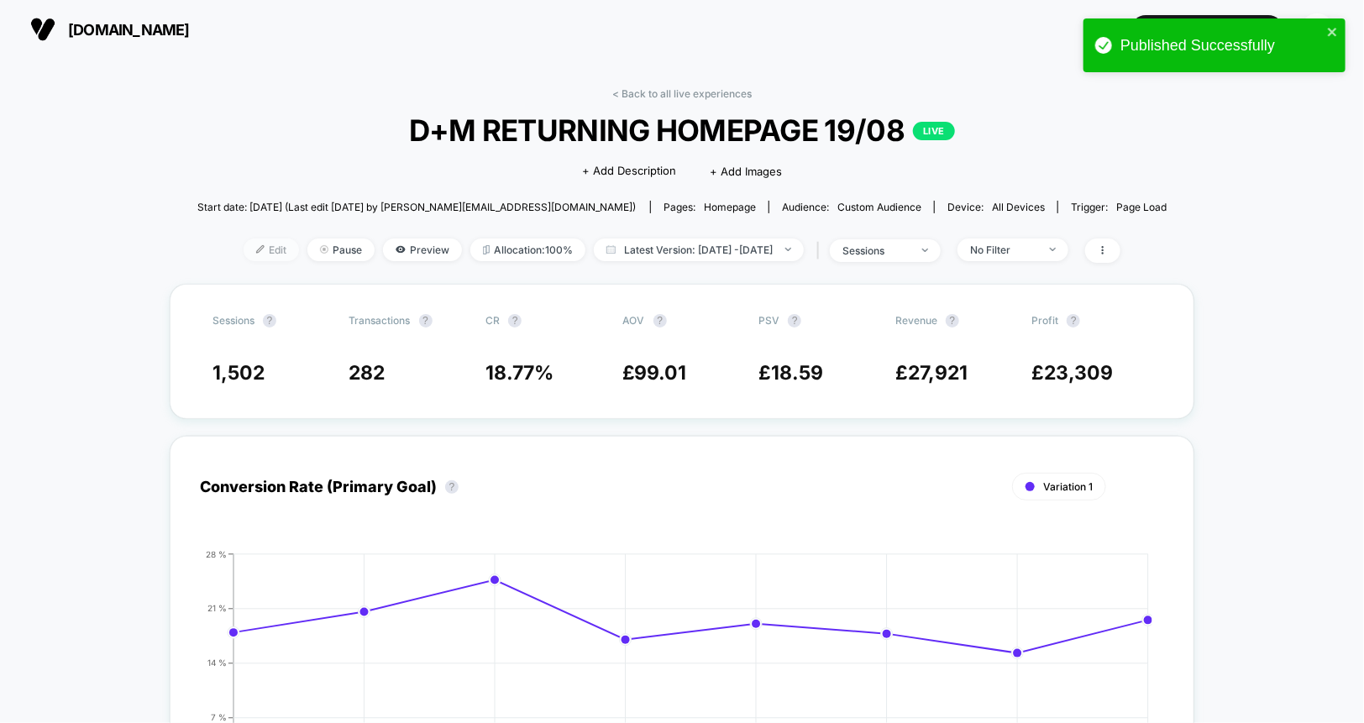
click at [244, 252] on span "Edit" at bounding box center [271, 250] width 55 height 23
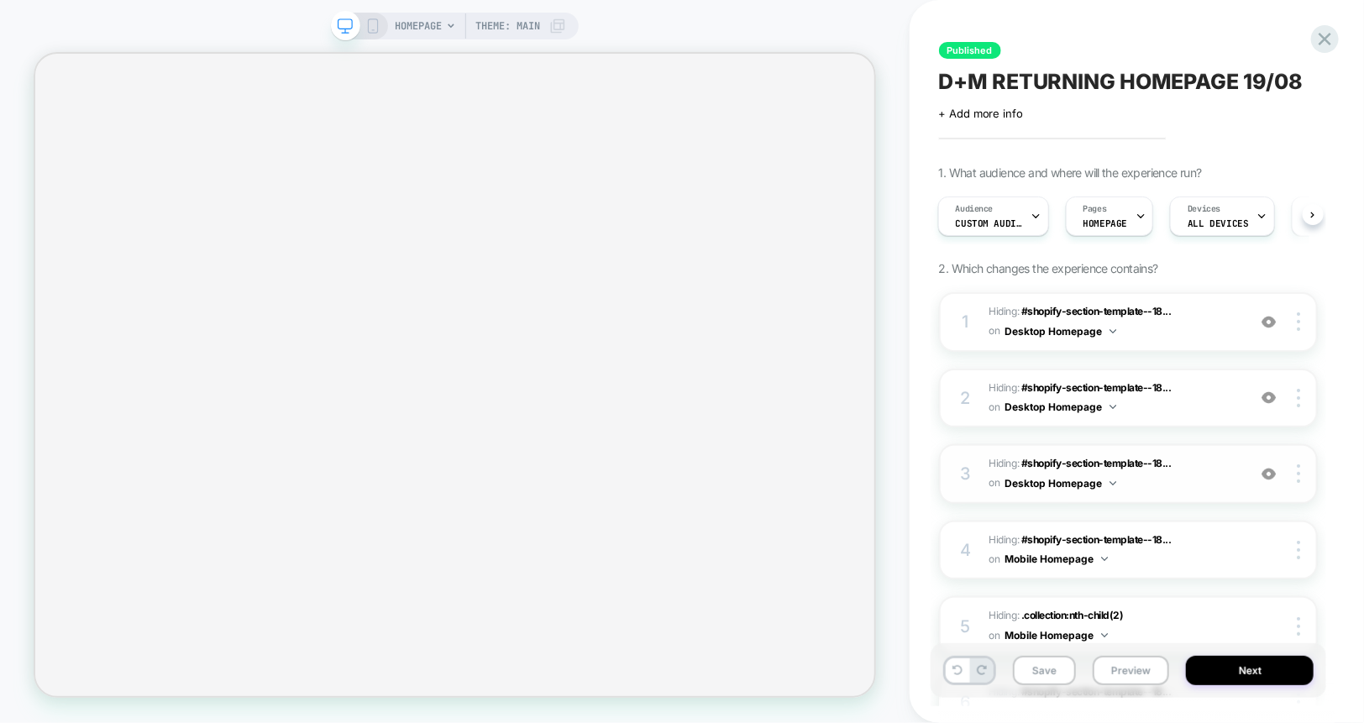
scroll to position [207, 0]
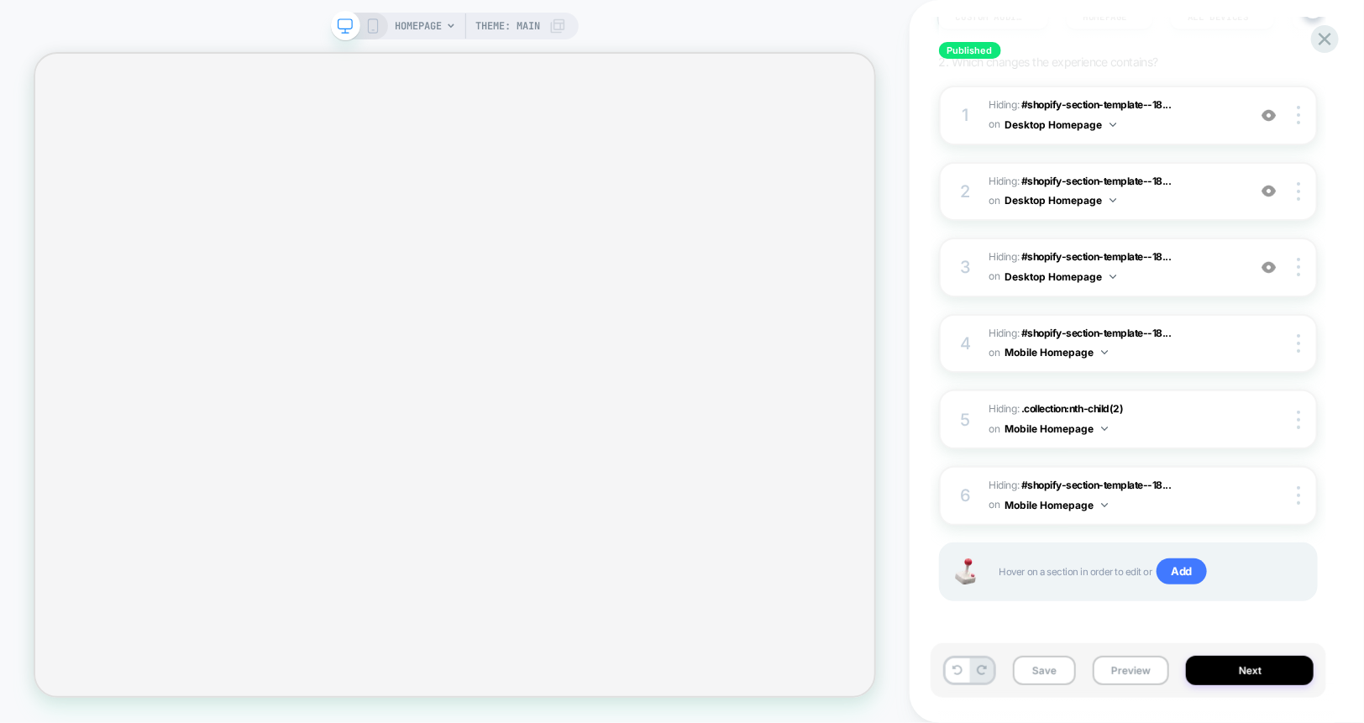
click at [1236, 688] on div "Save Preview Next" at bounding box center [1129, 670] width 396 height 55
click at [1236, 672] on button "Next" at bounding box center [1250, 670] width 128 height 29
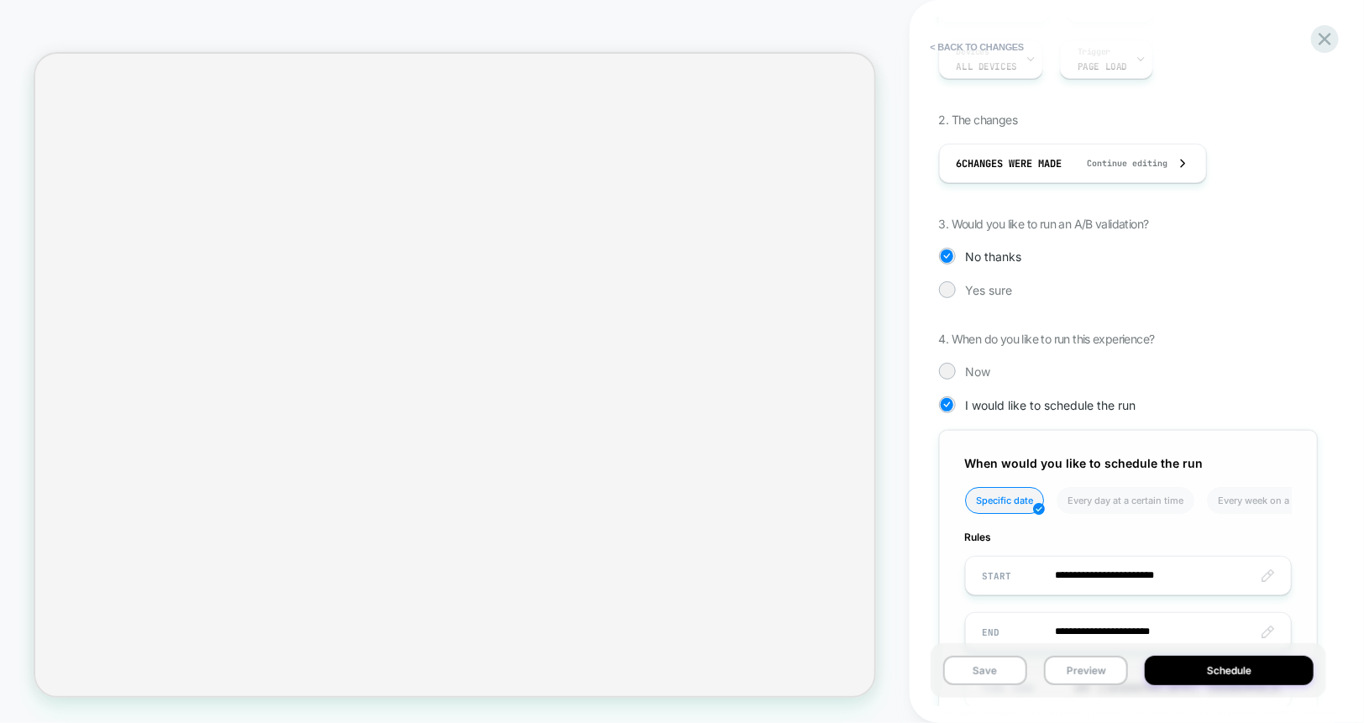
scroll to position [289, 0]
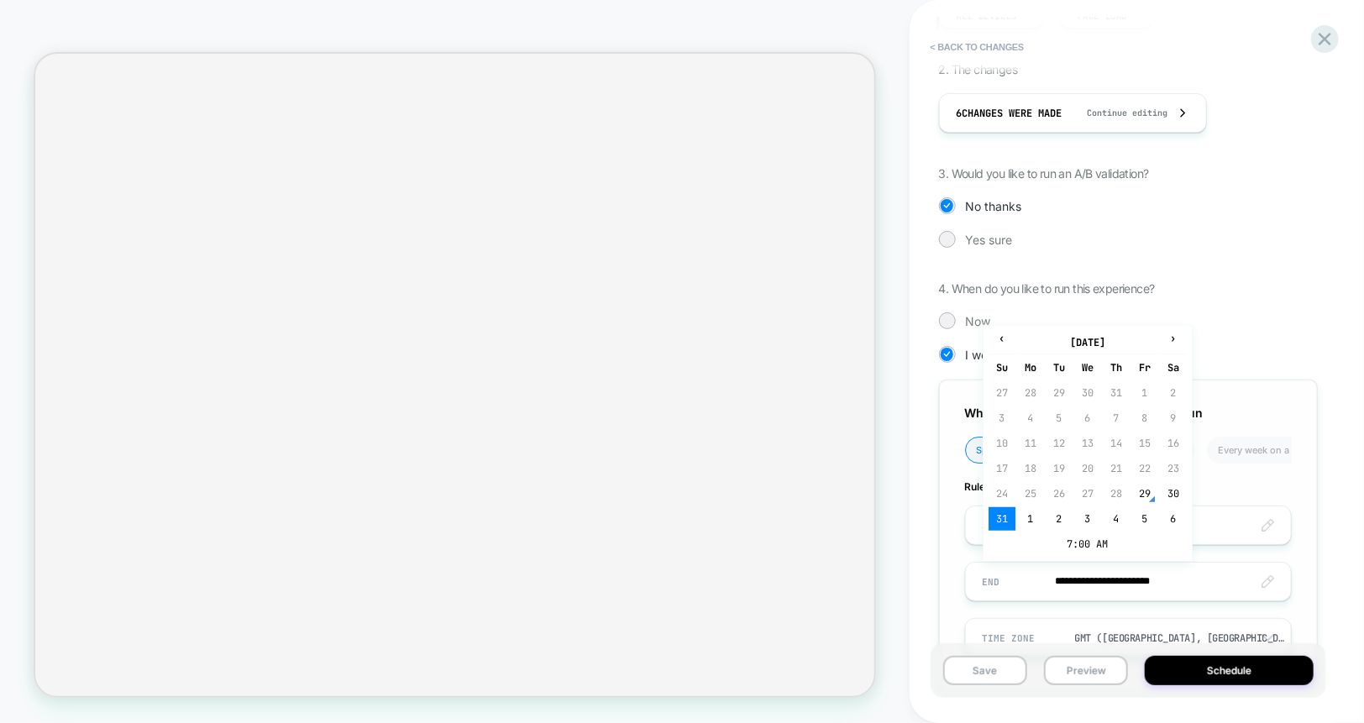
click at [1162, 578] on input "**********" at bounding box center [1128, 581] width 325 height 39
click at [1074, 540] on td "7:00 AM" at bounding box center [1088, 545] width 198 height 24
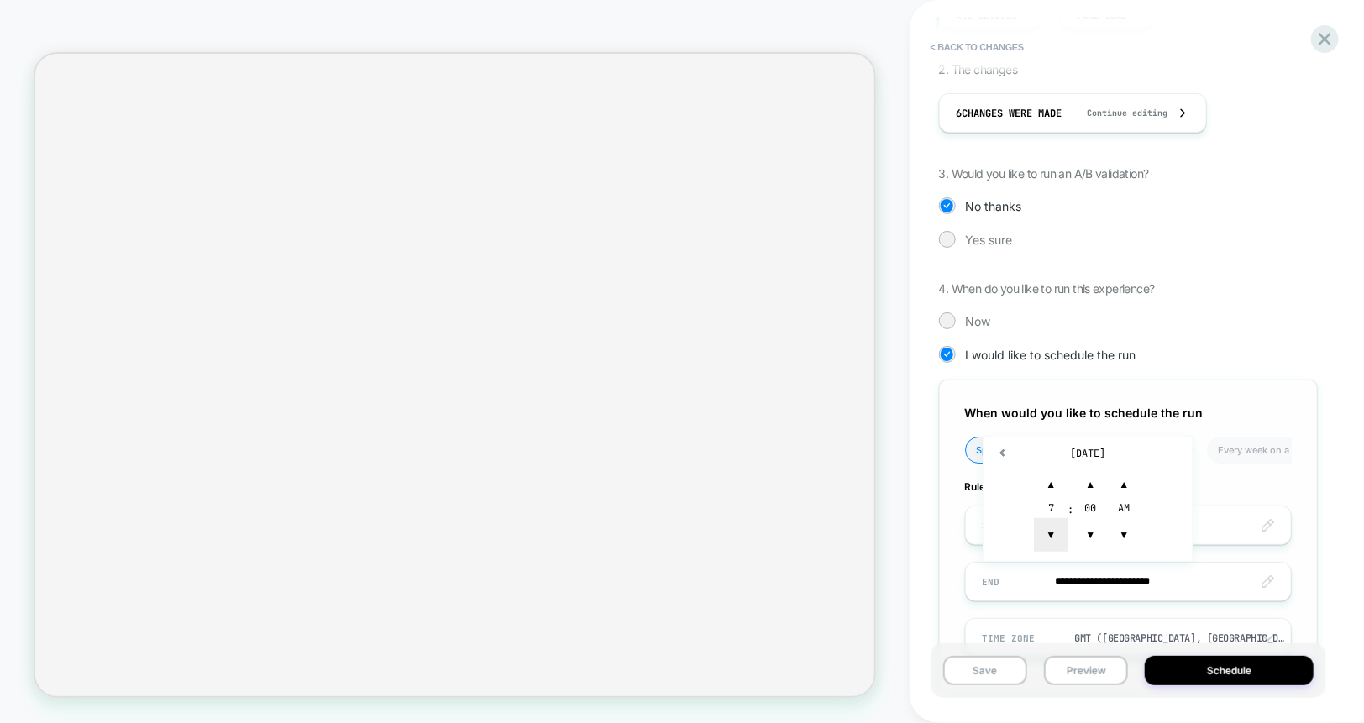
click at [1047, 533] on span "▼" at bounding box center [1051, 535] width 34 height 34
click at [1047, 474] on span "▲" at bounding box center [1051, 485] width 34 height 34
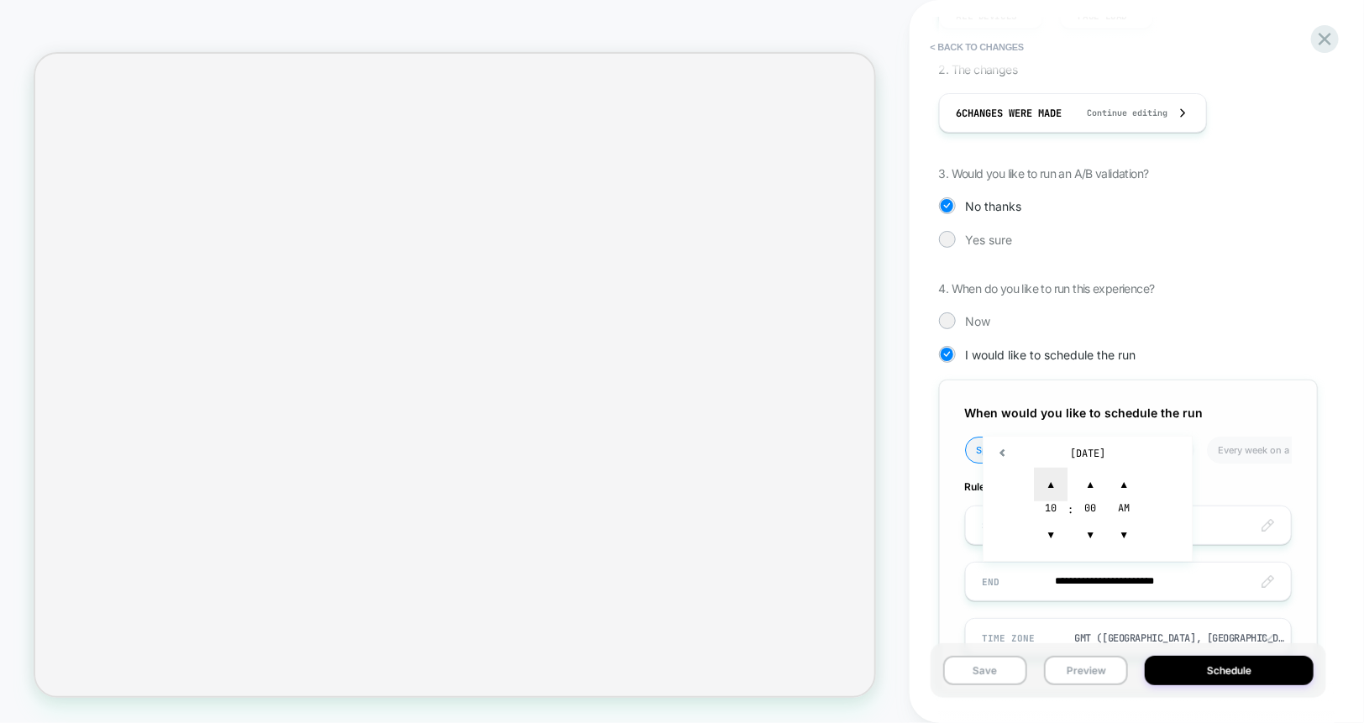
click at [1047, 474] on span "▲" at bounding box center [1051, 485] width 34 height 34
click at [1083, 480] on span "▲" at bounding box center [1090, 485] width 34 height 34
type input "**********"
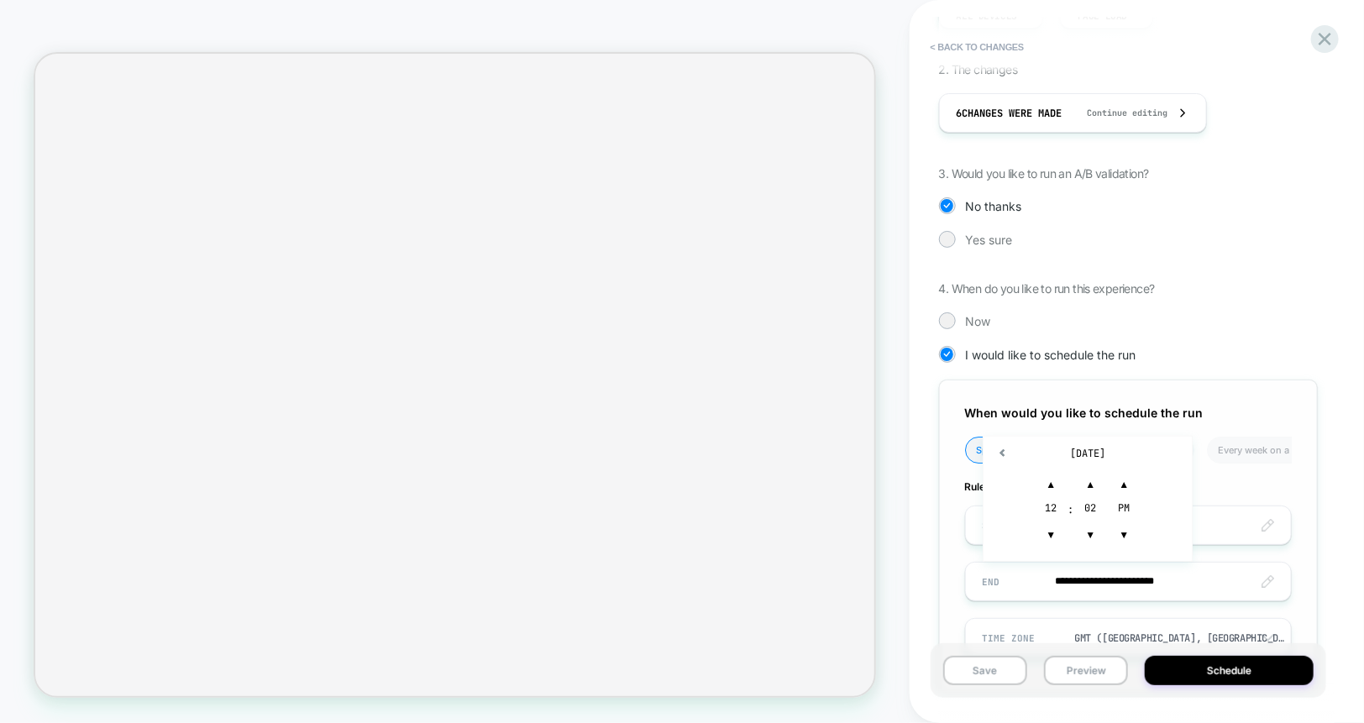
click at [1299, 480] on div "**********" at bounding box center [1128, 536] width 379 height 312
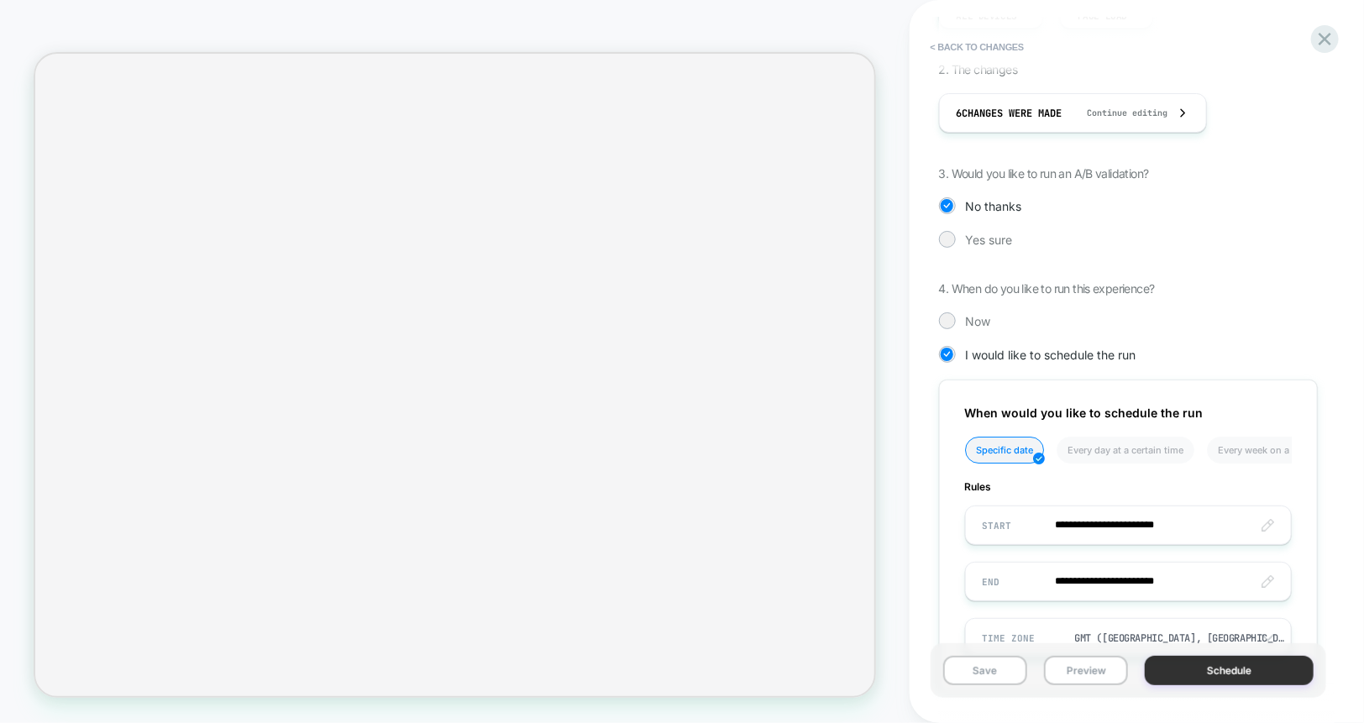
click at [1197, 671] on button "Schedule" at bounding box center [1229, 670] width 169 height 29
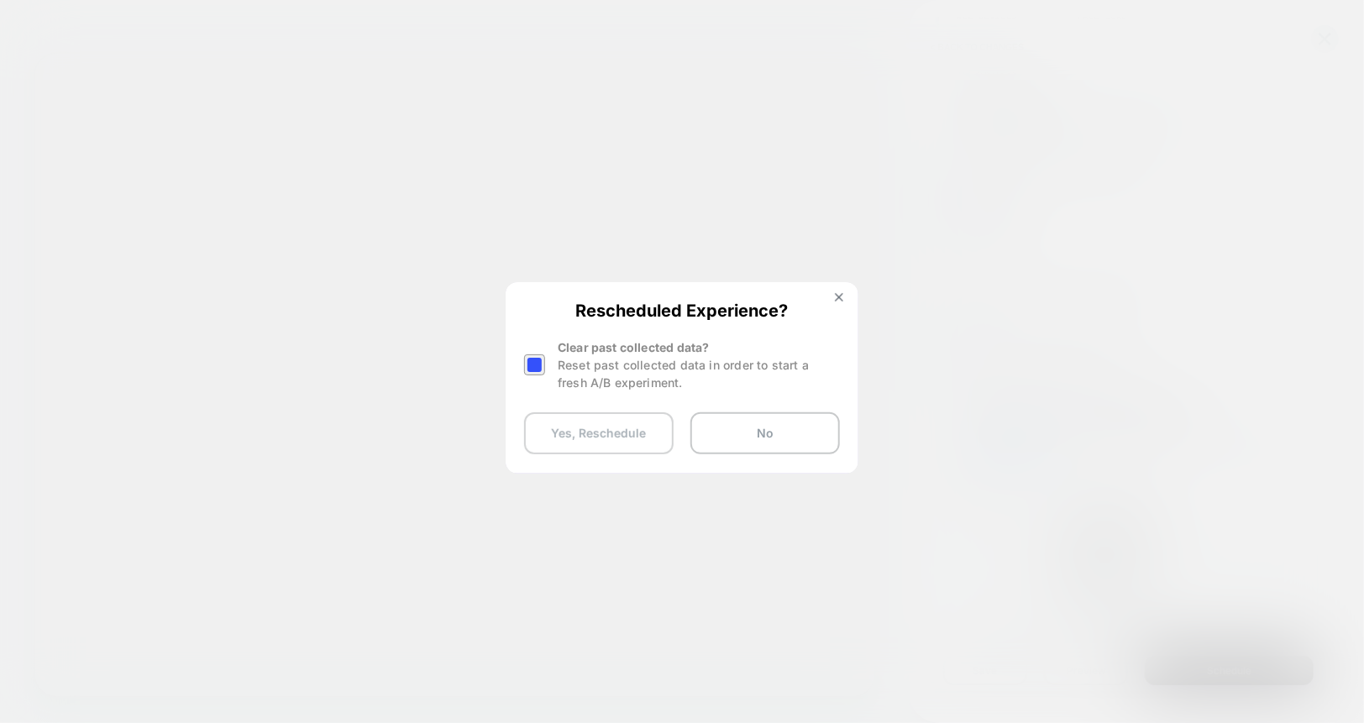
click at [635, 447] on button "Yes, Reschedule" at bounding box center [599, 433] width 150 height 42
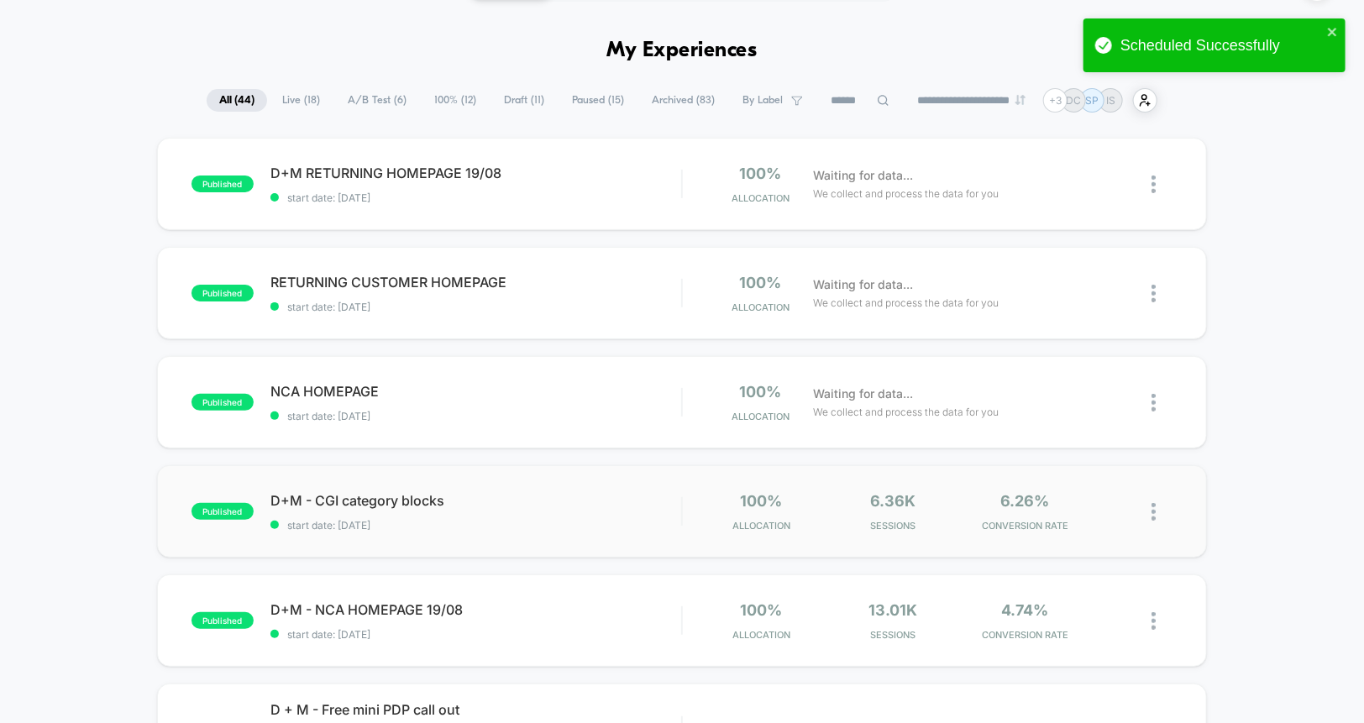
scroll to position [98, 0]
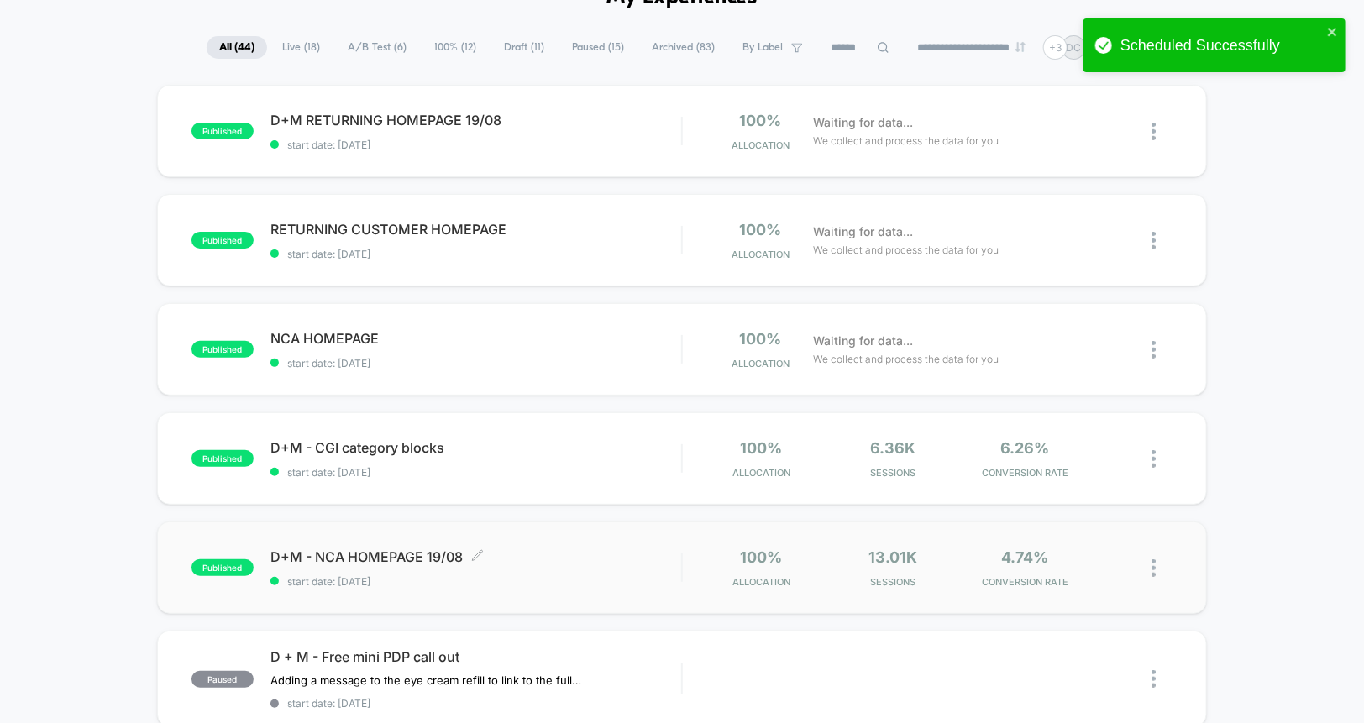
click at [479, 583] on span "start date: [DATE]" at bounding box center [475, 581] width 411 height 13
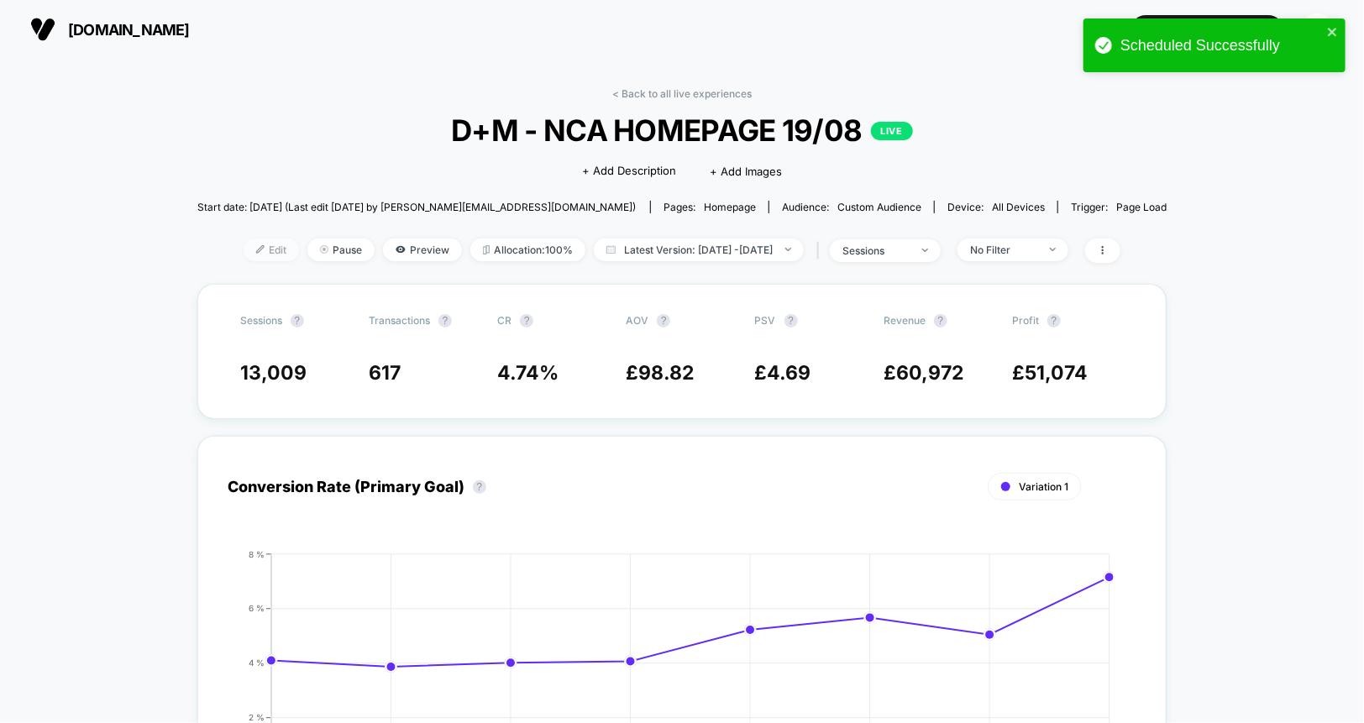
click at [251, 253] on span "Edit" at bounding box center [271, 250] width 55 height 23
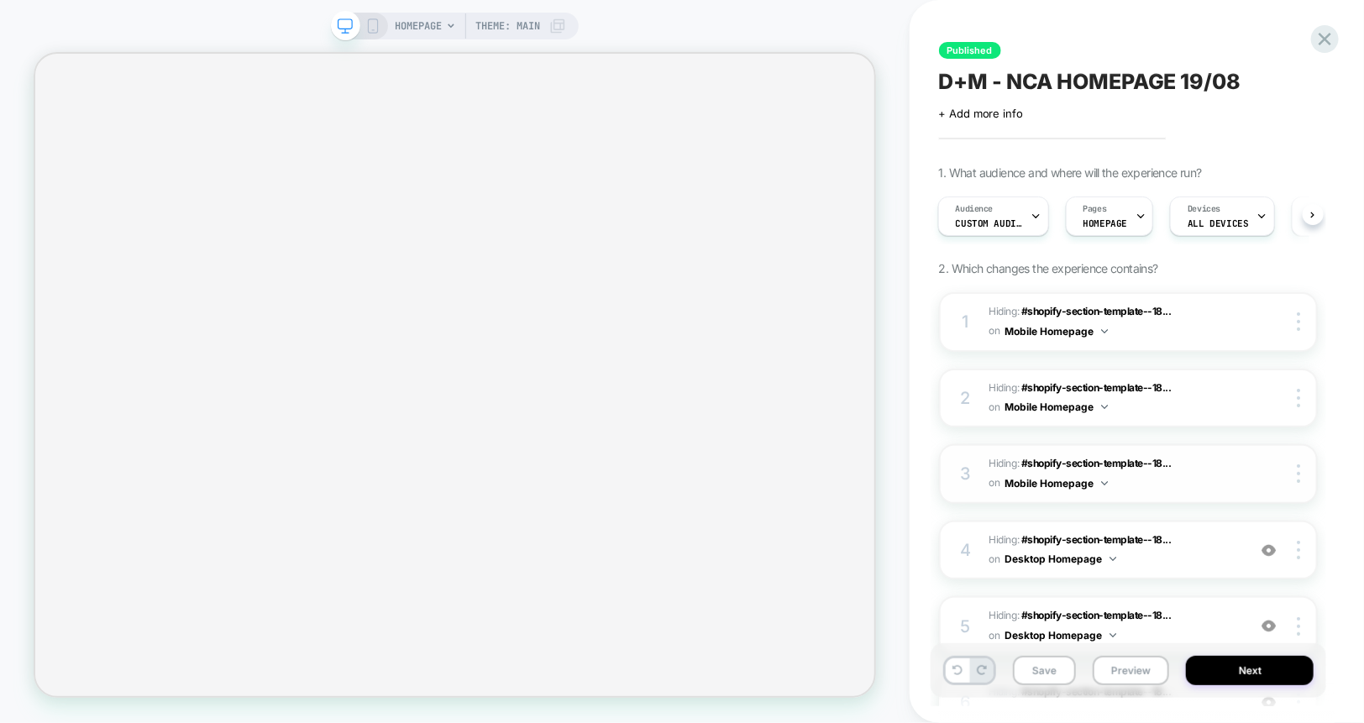
scroll to position [207, 0]
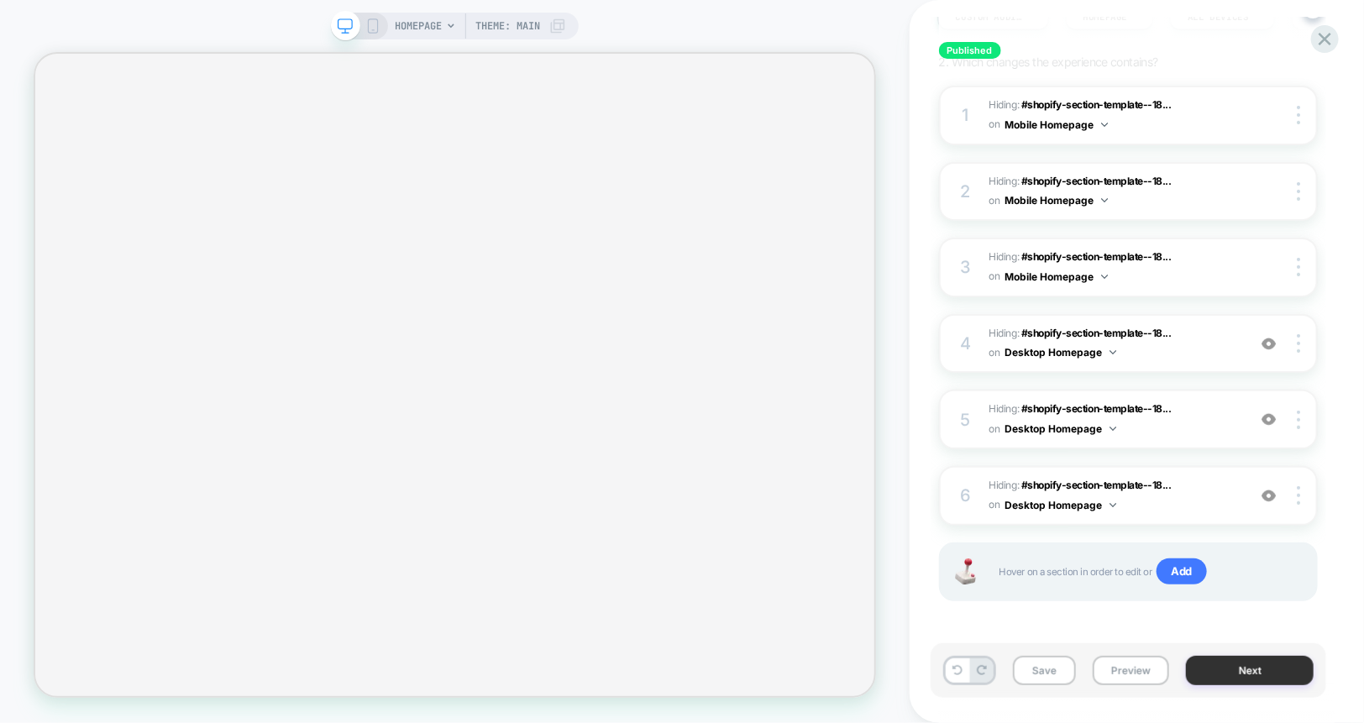
click at [1215, 660] on button "Next" at bounding box center [1250, 670] width 128 height 29
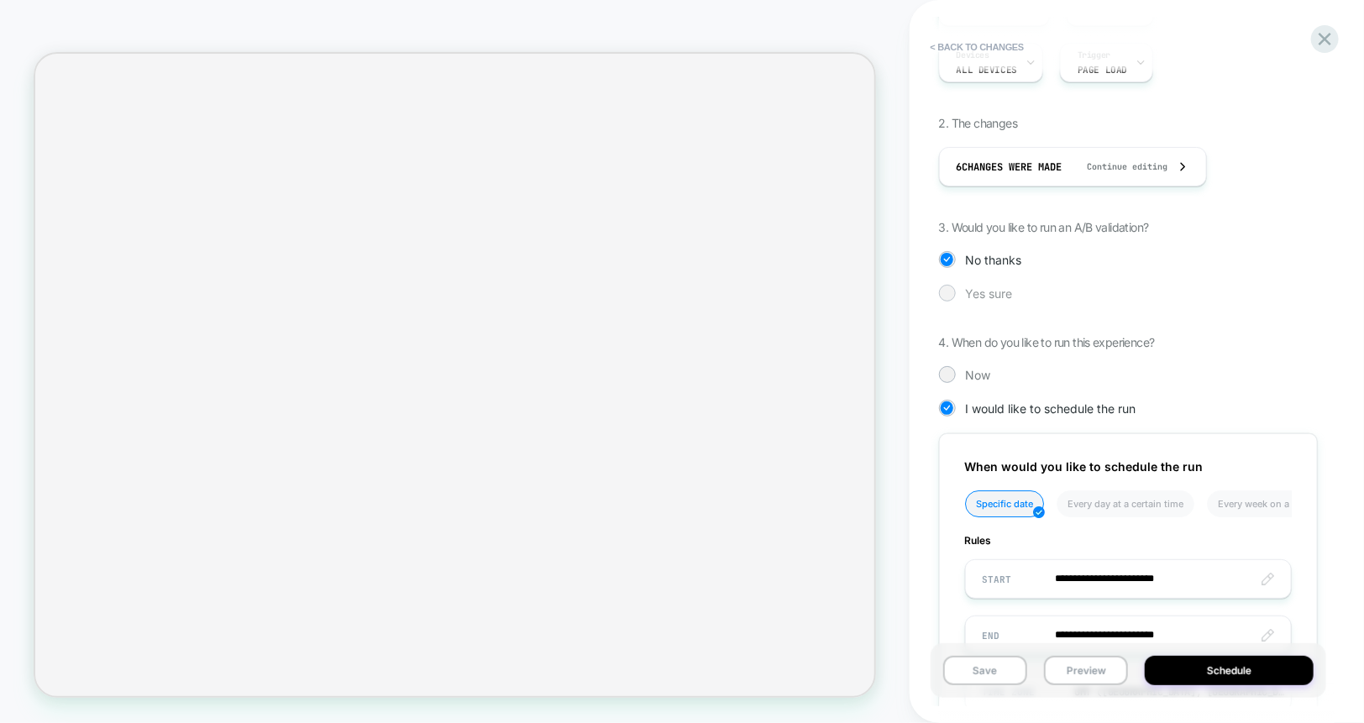
scroll to position [363, 0]
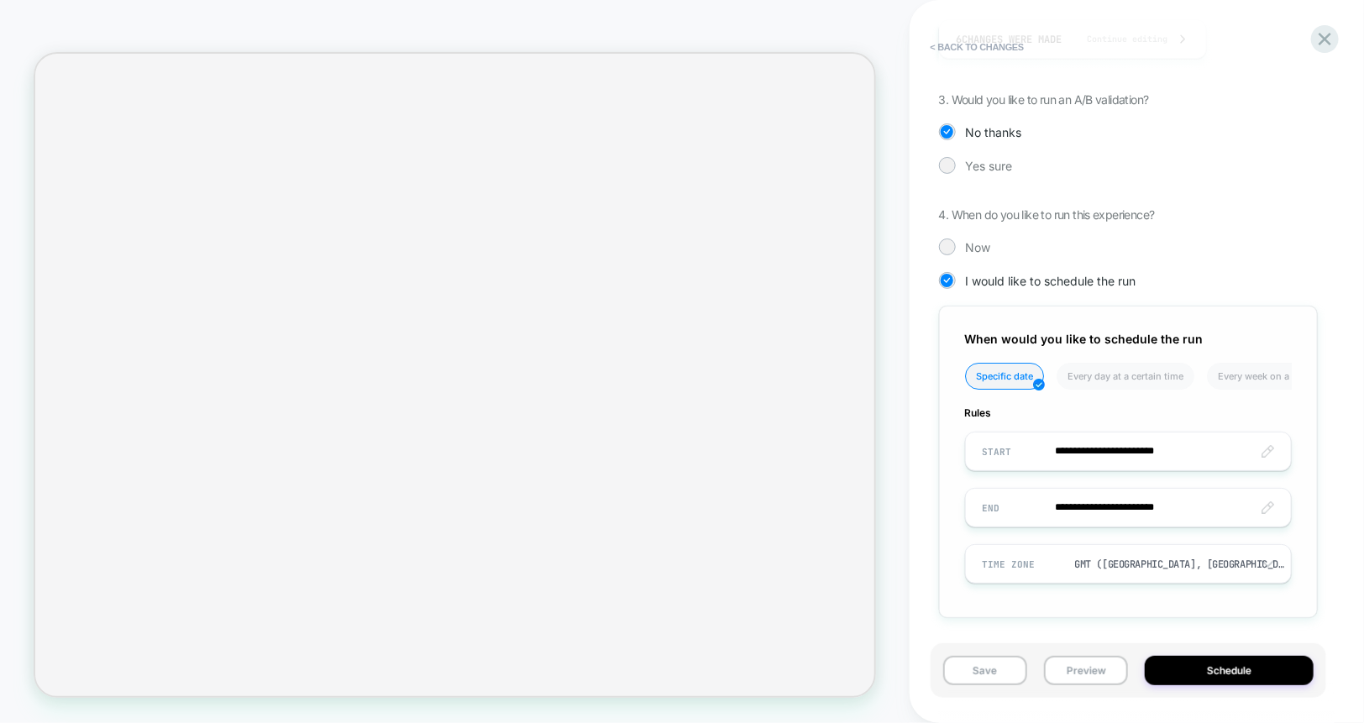
click at [1101, 501] on input "**********" at bounding box center [1128, 507] width 325 height 39
click at [1235, 262] on div "**********" at bounding box center [1128, 236] width 379 height 816
click at [1099, 508] on input "**********" at bounding box center [1128, 507] width 325 height 39
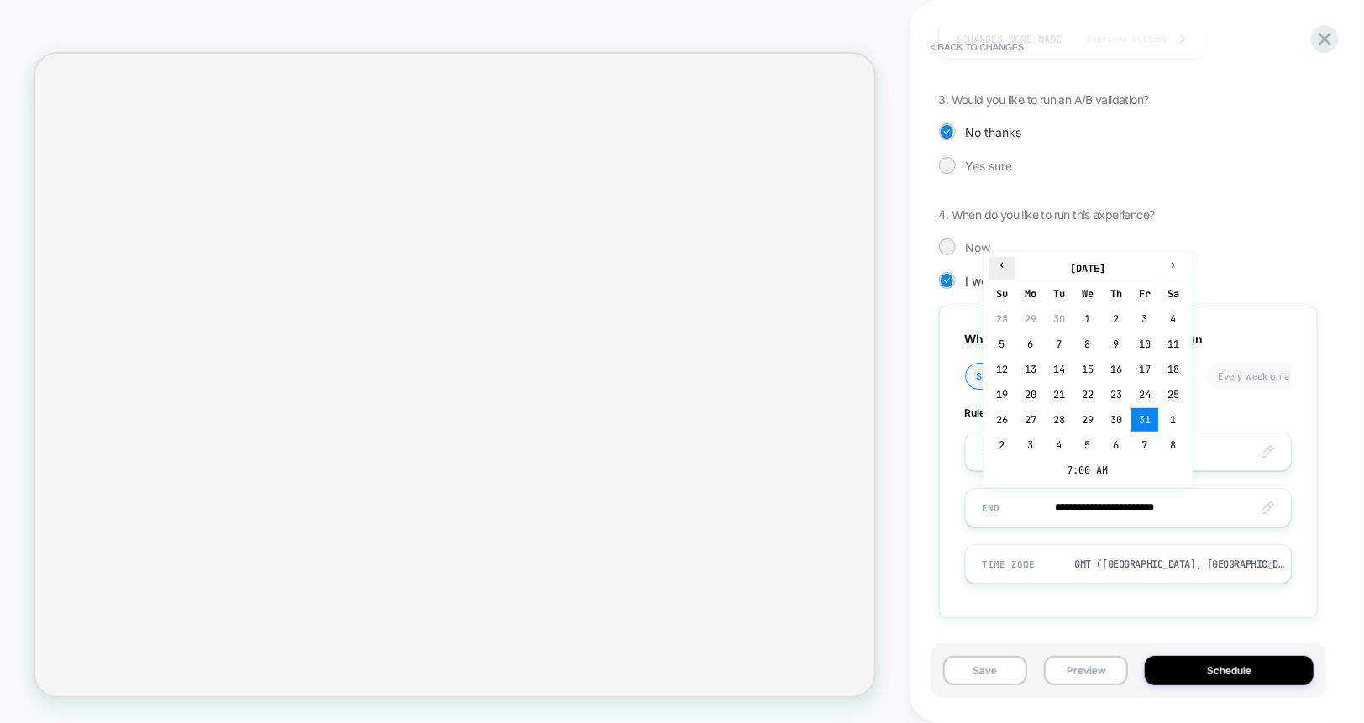
click at [1000, 269] on span "‹" at bounding box center [1001, 264] width 25 height 13
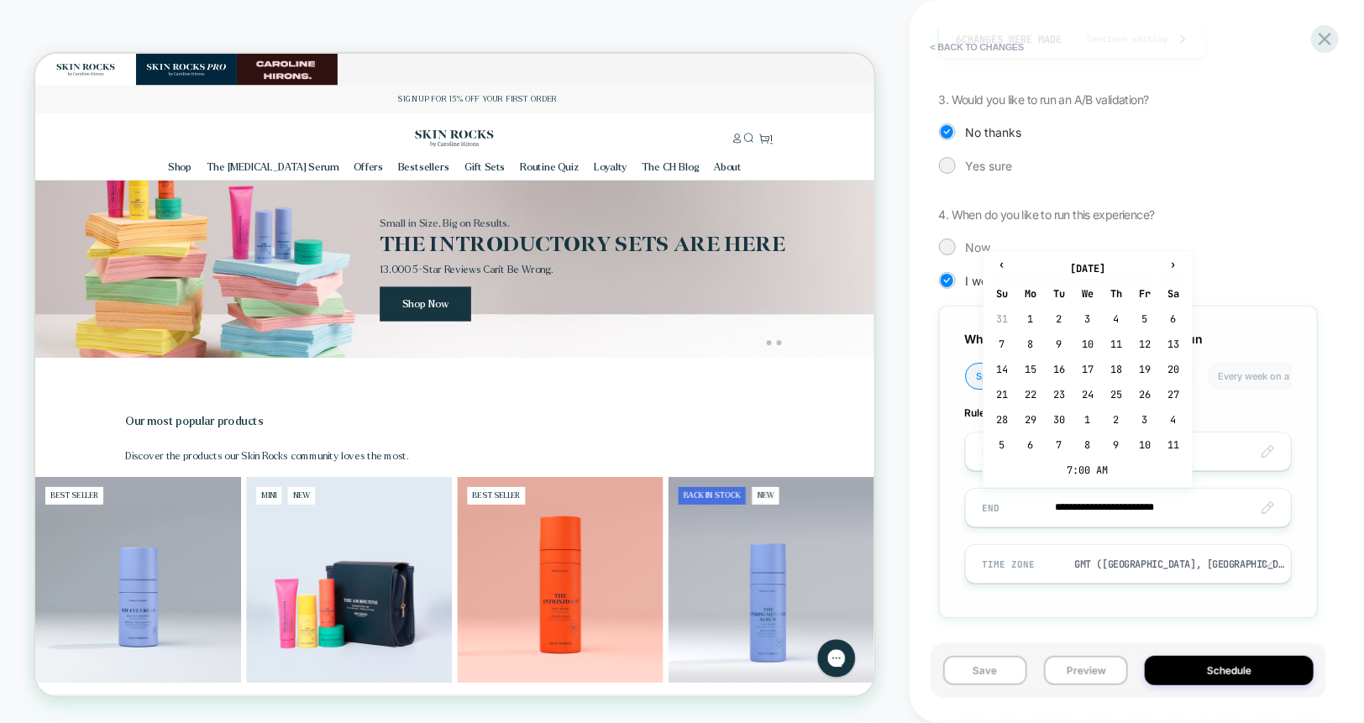
scroll to position [0, 0]
click at [998, 262] on span "‹" at bounding box center [1001, 264] width 25 height 13
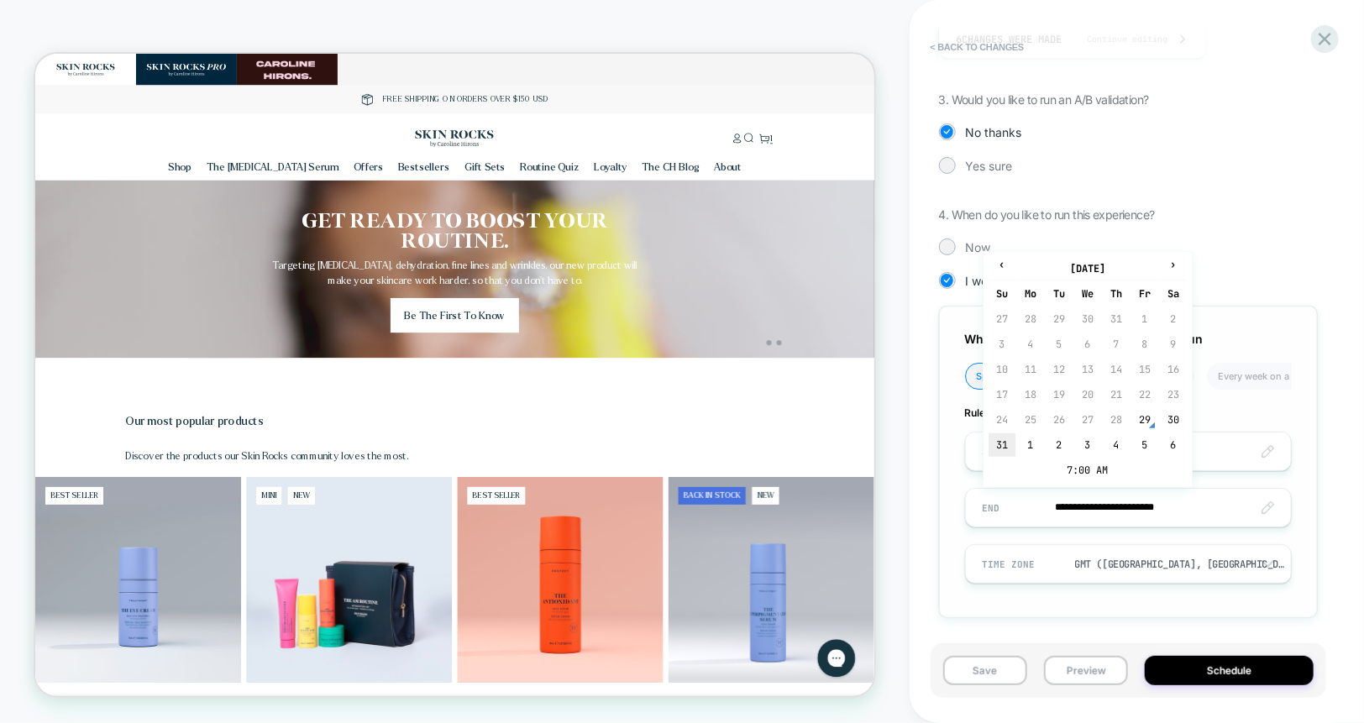
click at [1004, 443] on td "31" at bounding box center [1002, 445] width 27 height 24
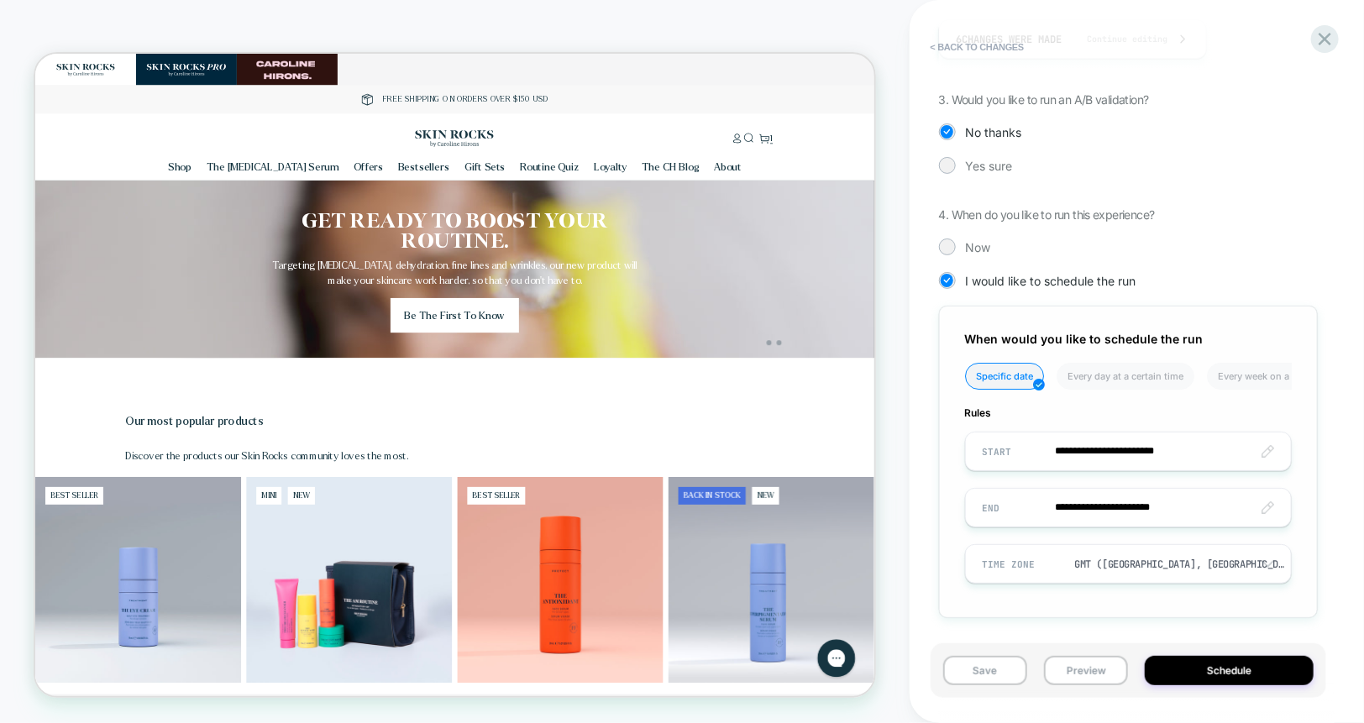
click at [1175, 504] on input "**********" at bounding box center [1128, 507] width 325 height 39
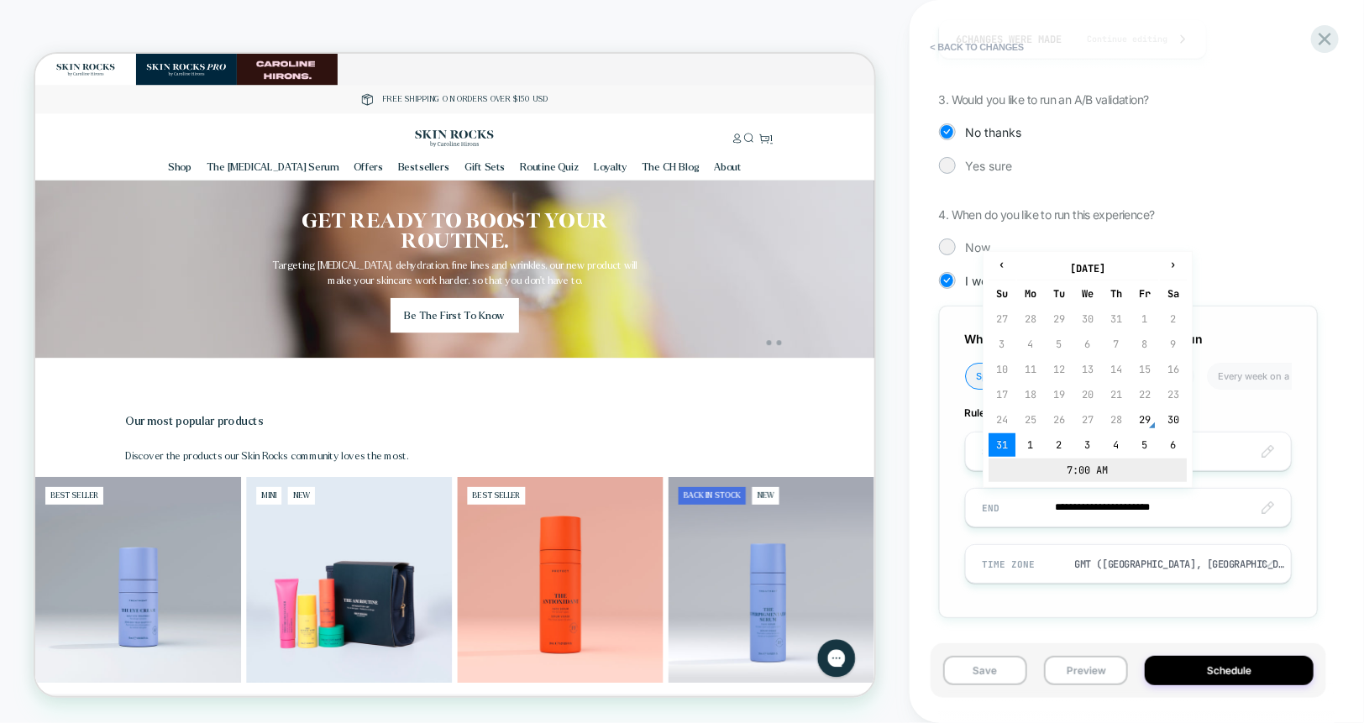
click at [1062, 475] on td "7:00 AM" at bounding box center [1088, 471] width 198 height 24
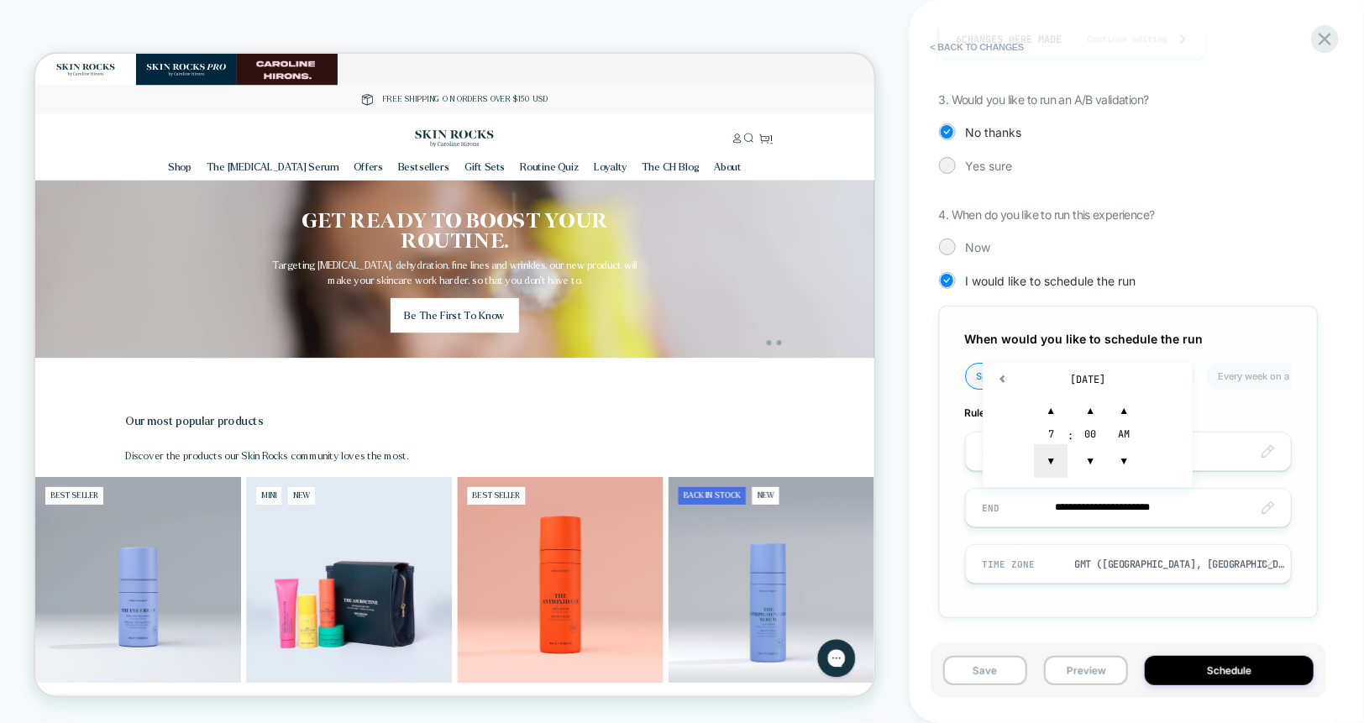
click at [1052, 445] on span "▼" at bounding box center [1051, 461] width 34 height 34
click at [1048, 394] on span "▲" at bounding box center [1051, 411] width 34 height 34
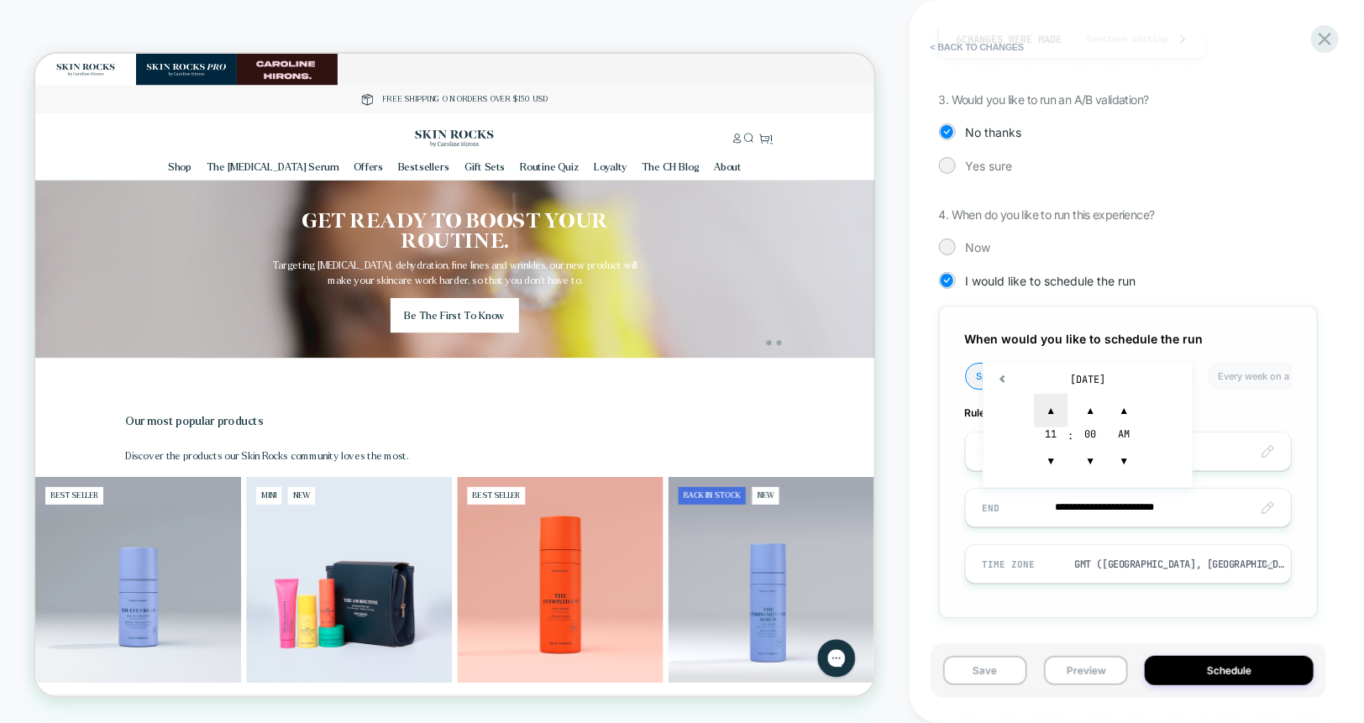
click at [1048, 394] on span "▲" at bounding box center [1051, 411] width 34 height 34
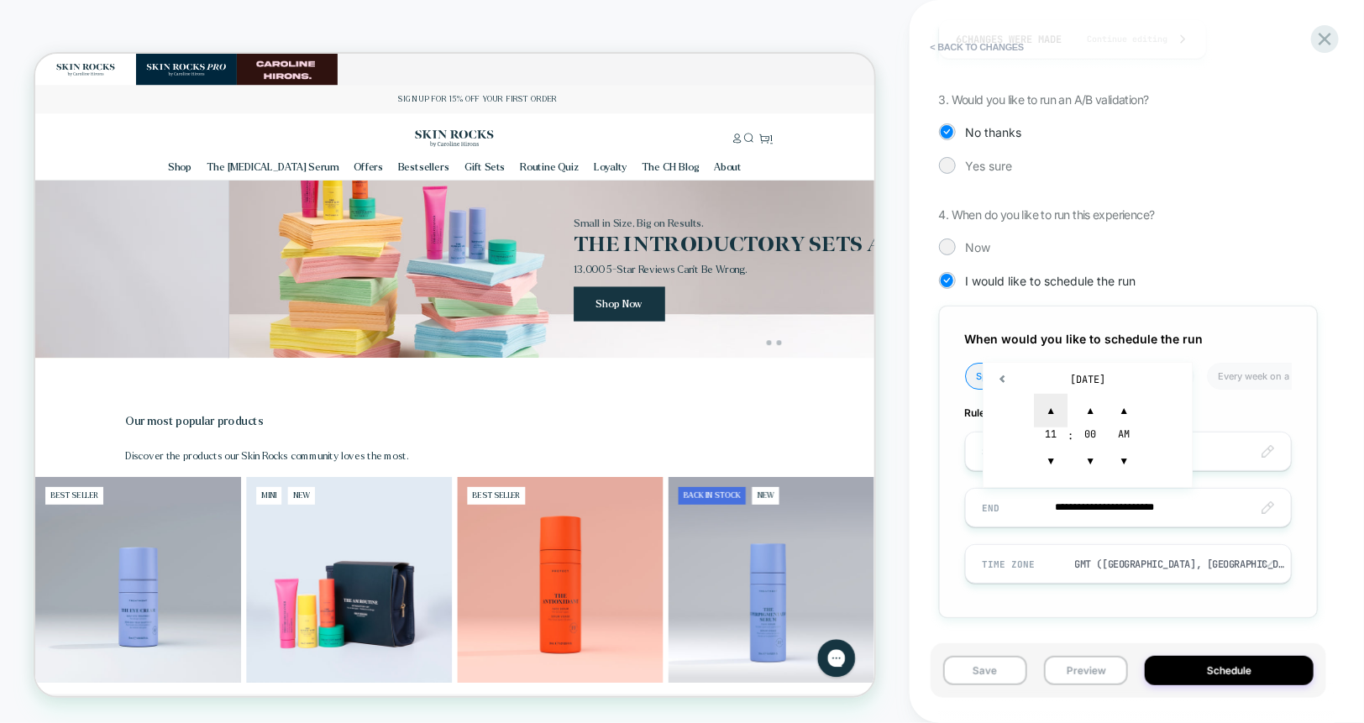
scroll to position [0, 1120]
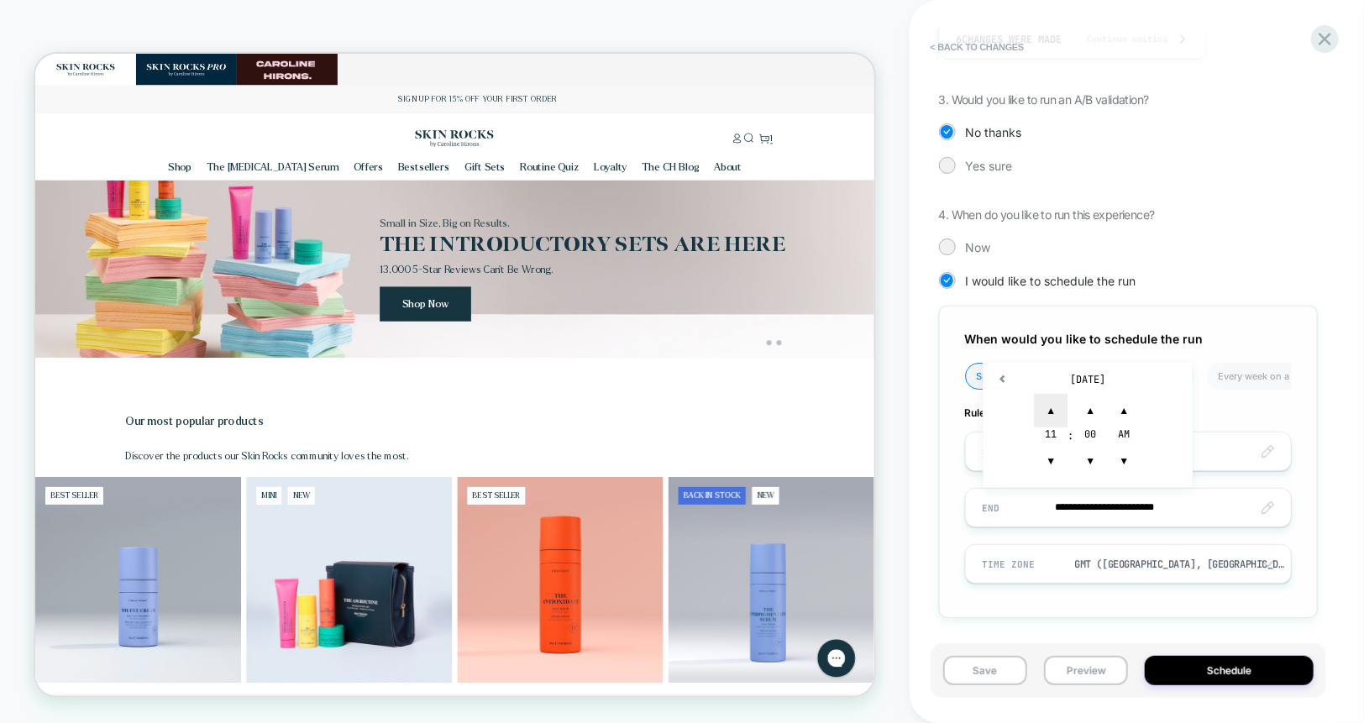
click at [1059, 407] on span "▲" at bounding box center [1051, 411] width 34 height 34
click at [1082, 407] on span "▲" at bounding box center [1090, 411] width 34 height 34
click at [1083, 407] on span "▲" at bounding box center [1090, 411] width 34 height 34
type input "**********"
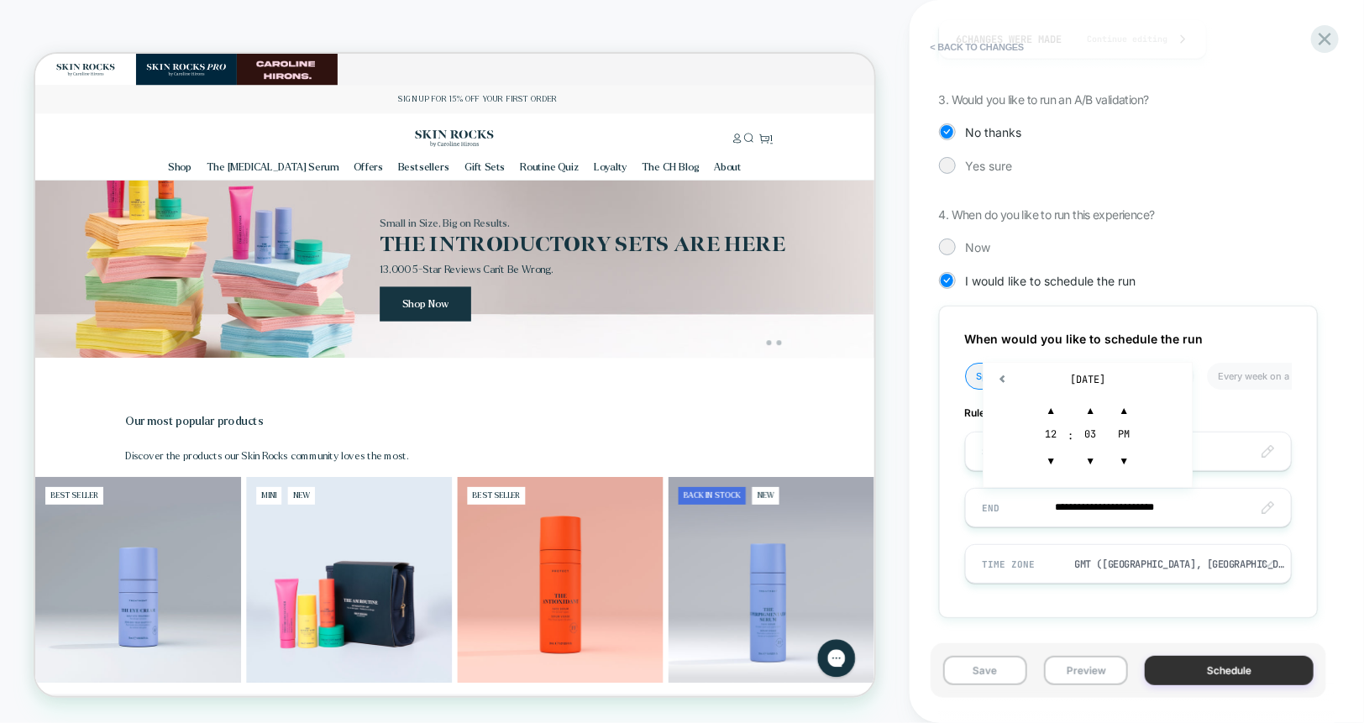
click at [1214, 674] on button "Schedule" at bounding box center [1229, 670] width 169 height 29
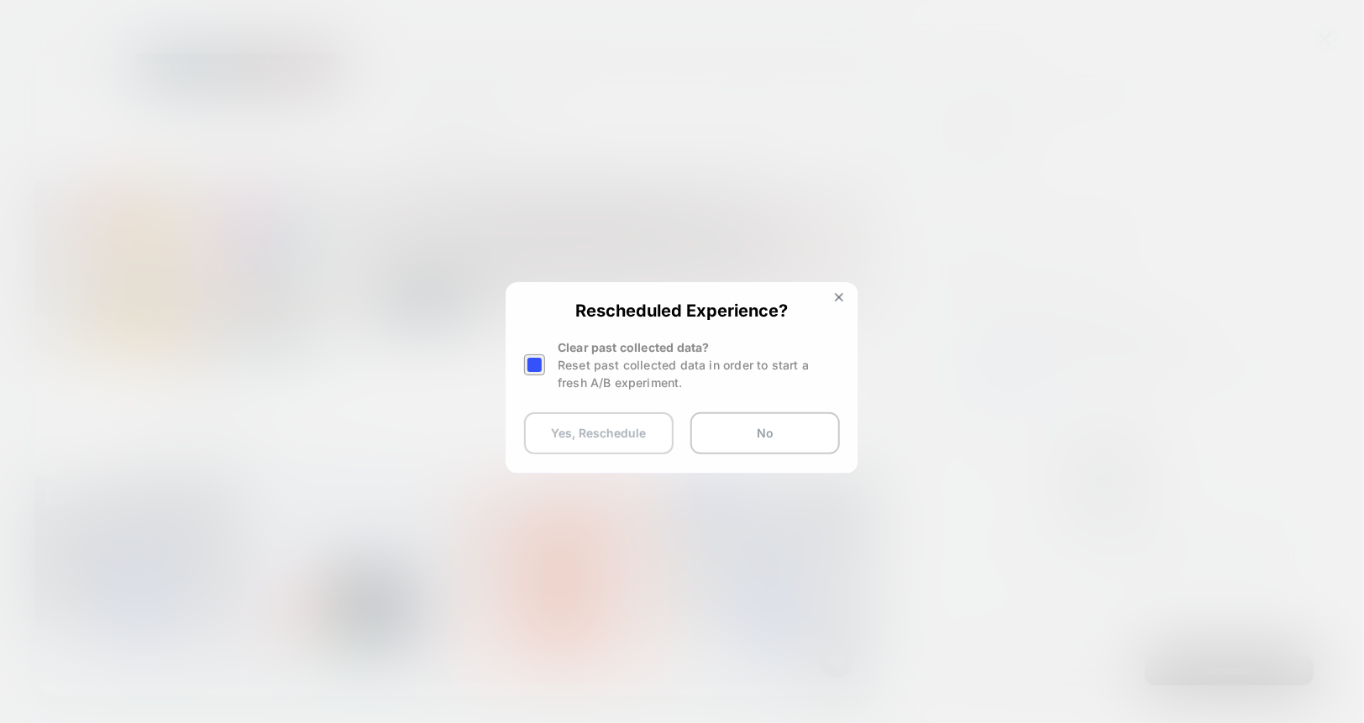
click at [582, 439] on button "Yes, Reschedule" at bounding box center [599, 433] width 150 height 42
